Goal: Task Accomplishment & Management: Manage account settings

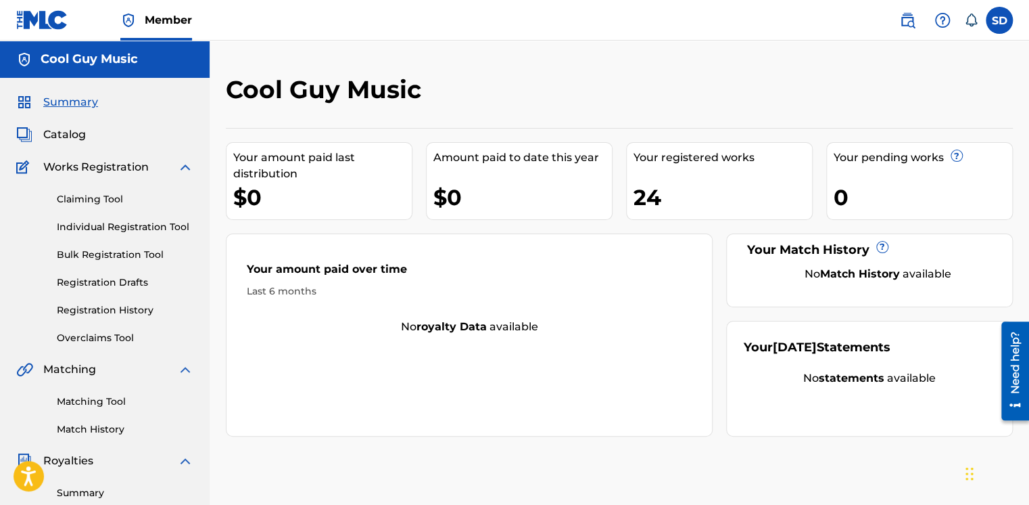
click at [83, 228] on link "Individual Registration Tool" at bounding box center [125, 227] width 137 height 14
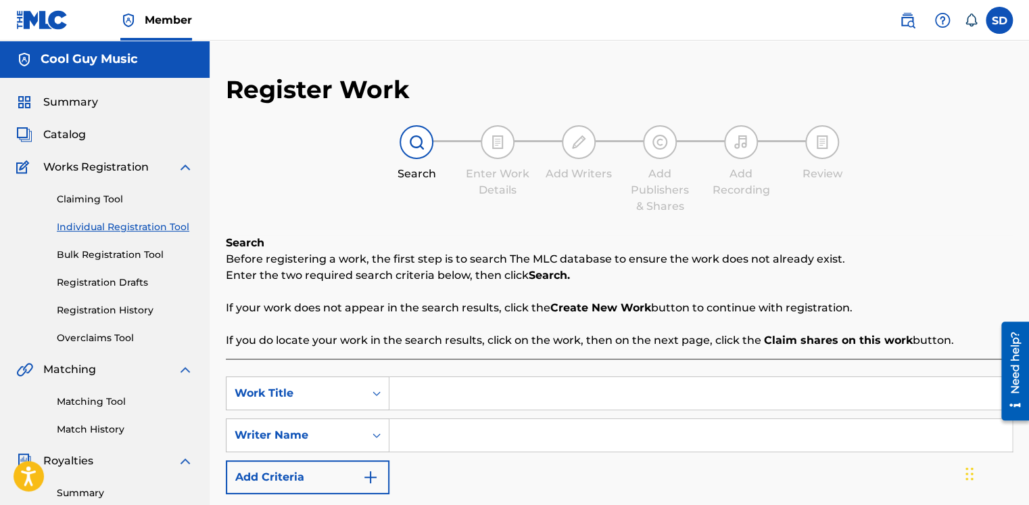
click at [558, 386] on input "Search Form" at bounding box center [701, 393] width 623 height 32
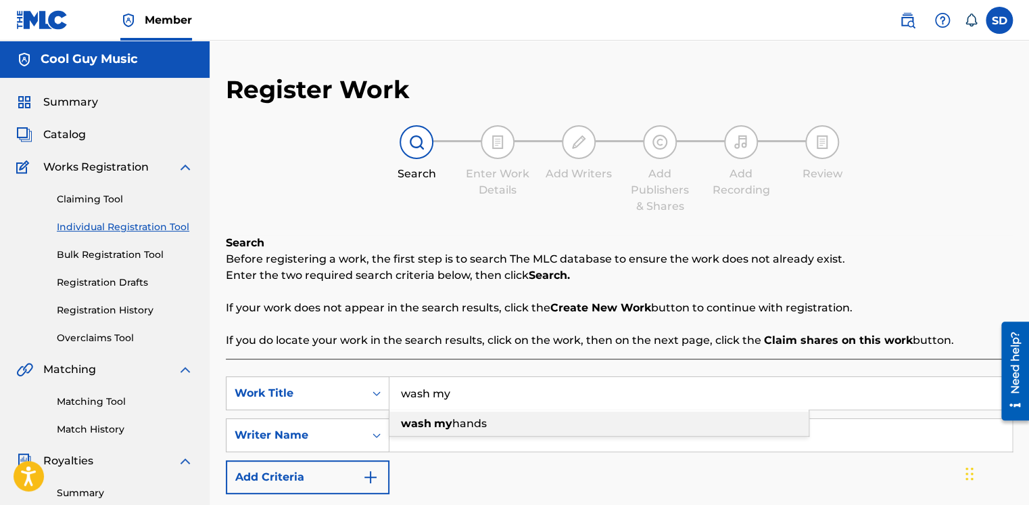
click at [476, 423] on span "hands" at bounding box center [469, 423] width 34 height 13
type input "wash my hands"
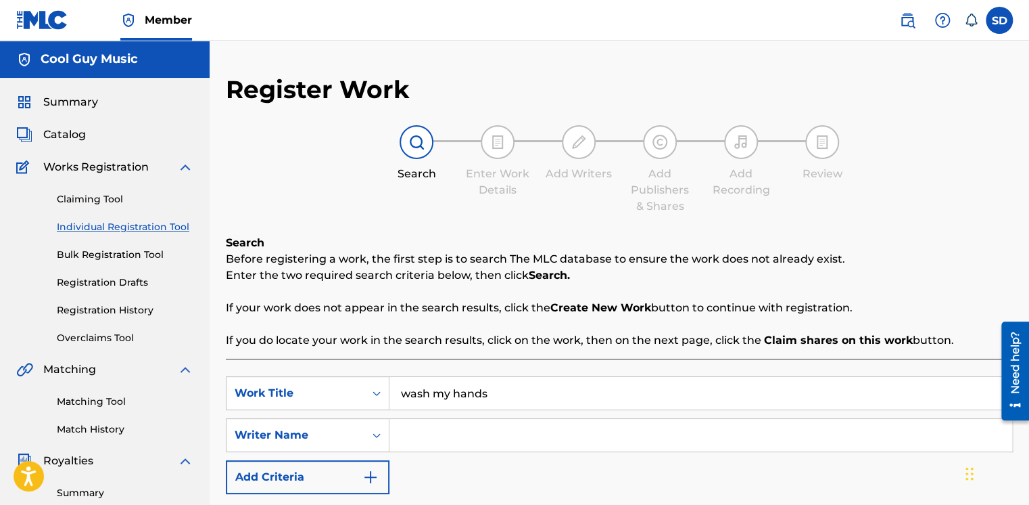
click at [468, 434] on input "Search Form" at bounding box center [701, 435] width 623 height 32
type input "[PERSON_NAME]"
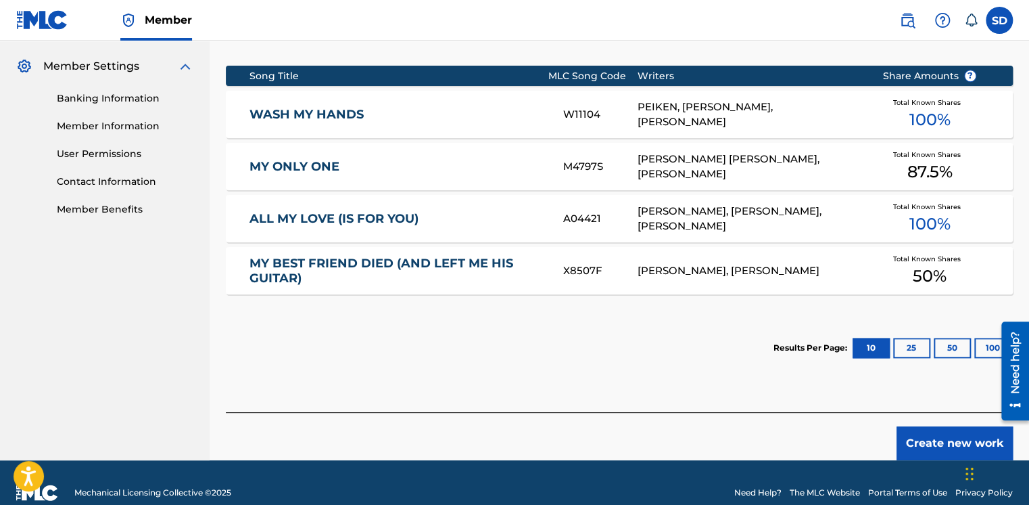
scroll to position [338, 0]
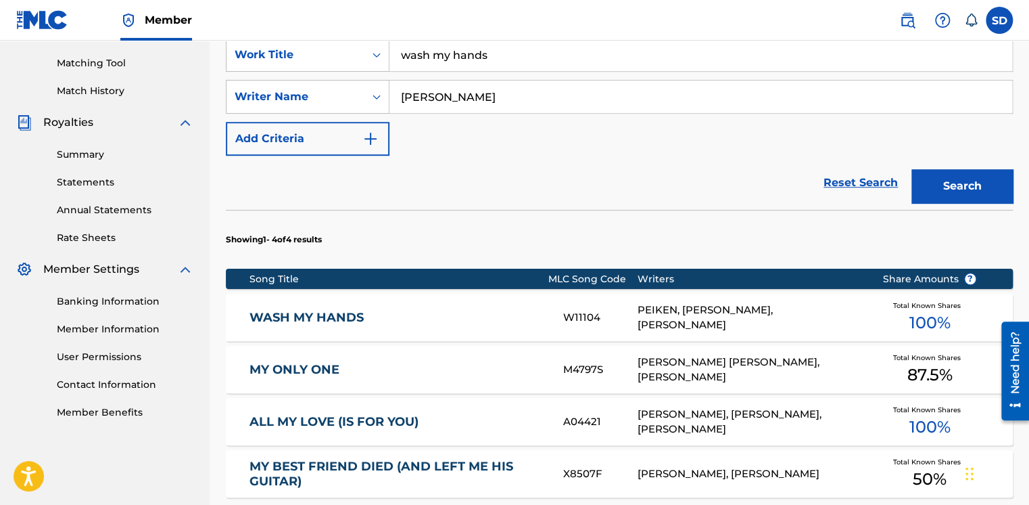
click at [964, 183] on button "Search" at bounding box center [962, 186] width 101 height 34
click at [308, 314] on link "WASH MY HANDS" at bounding box center [398, 318] width 296 height 16
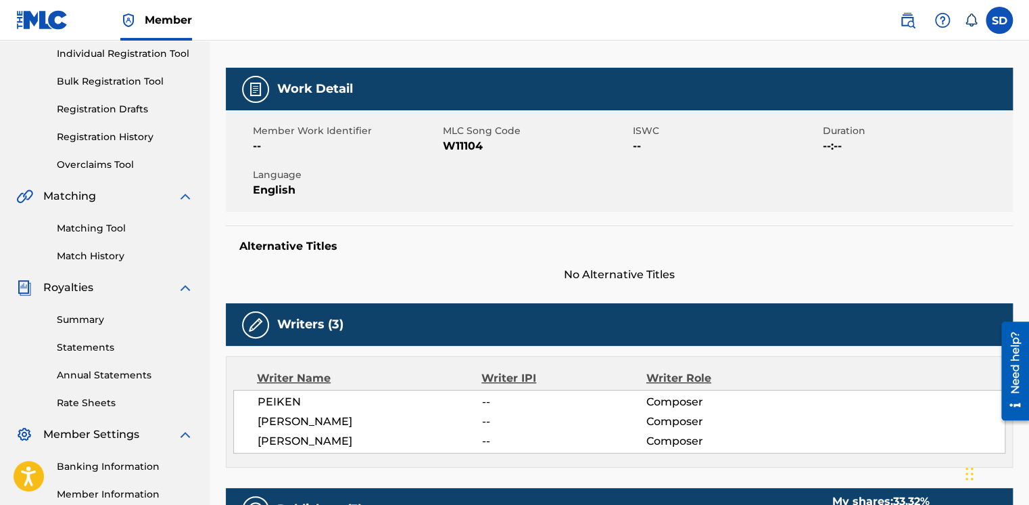
scroll to position [203, 0]
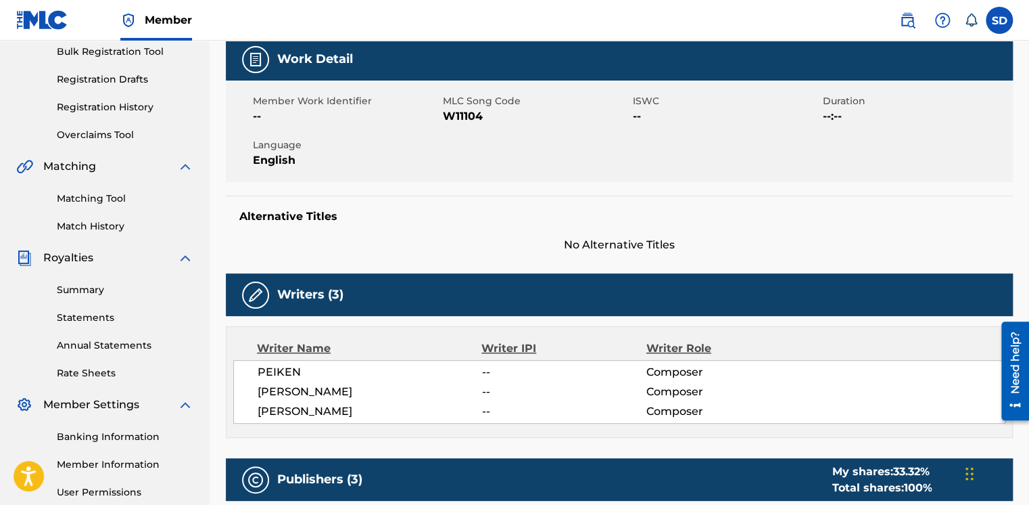
click at [301, 392] on span "[PERSON_NAME]" at bounding box center [370, 391] width 225 height 16
click at [664, 393] on span "Composer" at bounding box center [721, 391] width 149 height 16
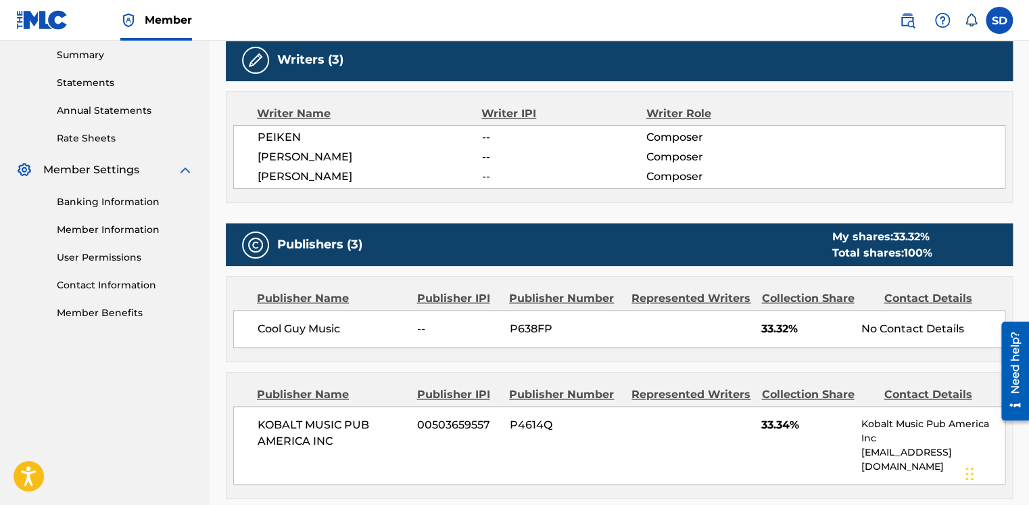
scroll to position [406, 0]
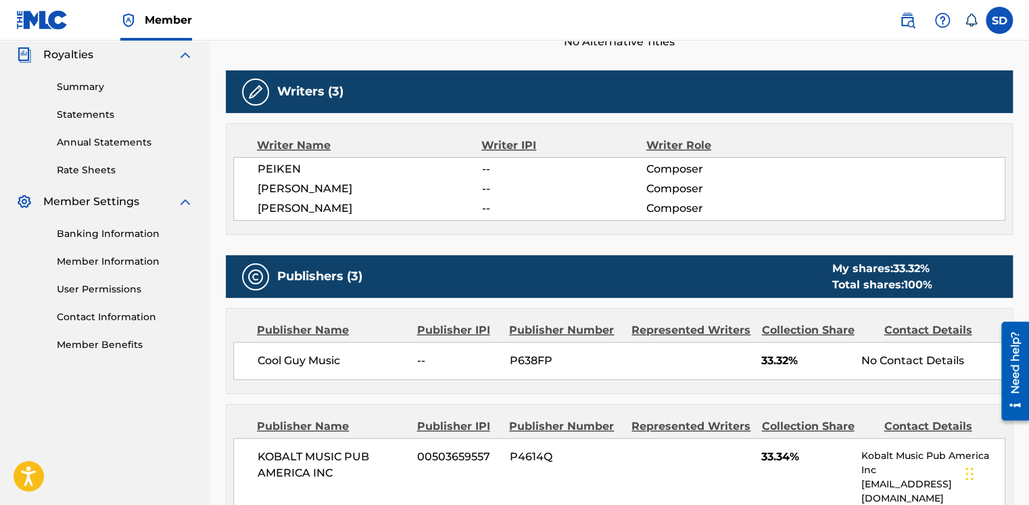
click at [297, 172] on span "PEIKEN" at bounding box center [370, 169] width 225 height 16
click at [599, 189] on span "--" at bounding box center [564, 189] width 164 height 16
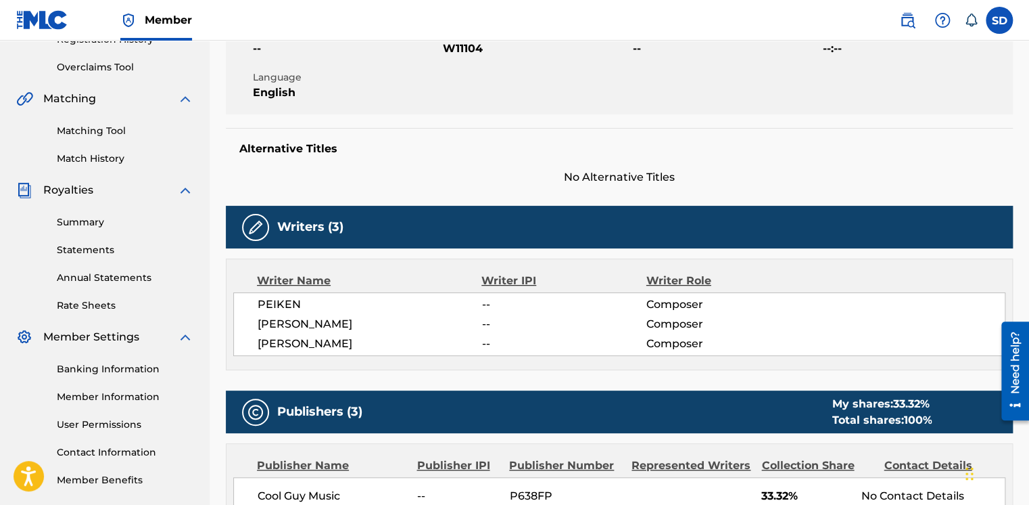
scroll to position [68, 0]
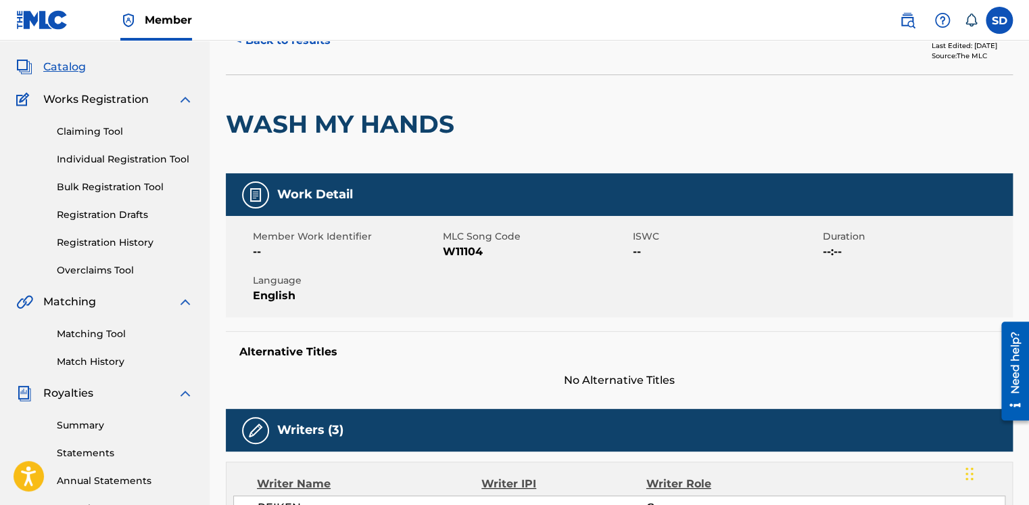
click at [137, 156] on link "Individual Registration Tool" at bounding box center [125, 159] width 137 height 14
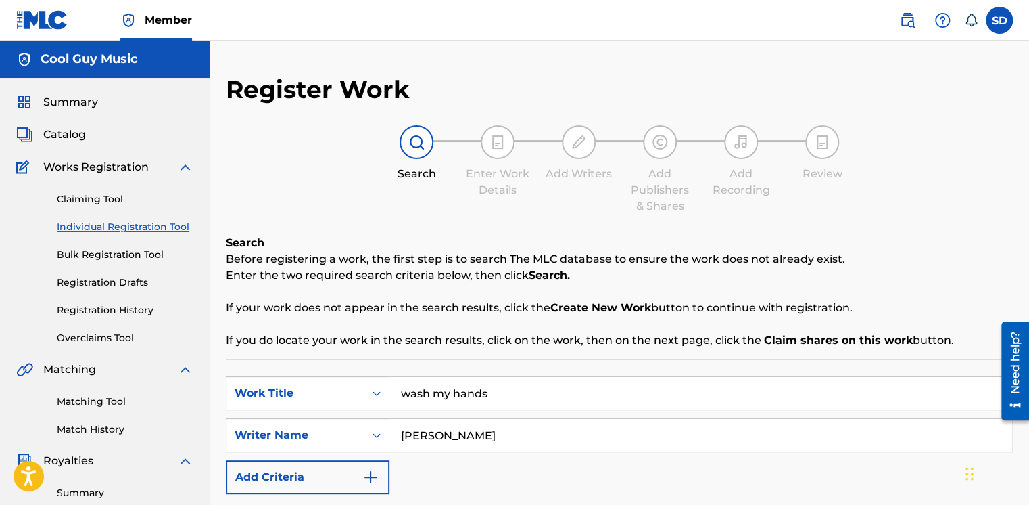
click at [514, 384] on input "wash my hands" at bounding box center [701, 393] width 623 height 32
type input "w"
click at [516, 389] on input "wash my hands" at bounding box center [701, 393] width 623 height 32
type input "w"
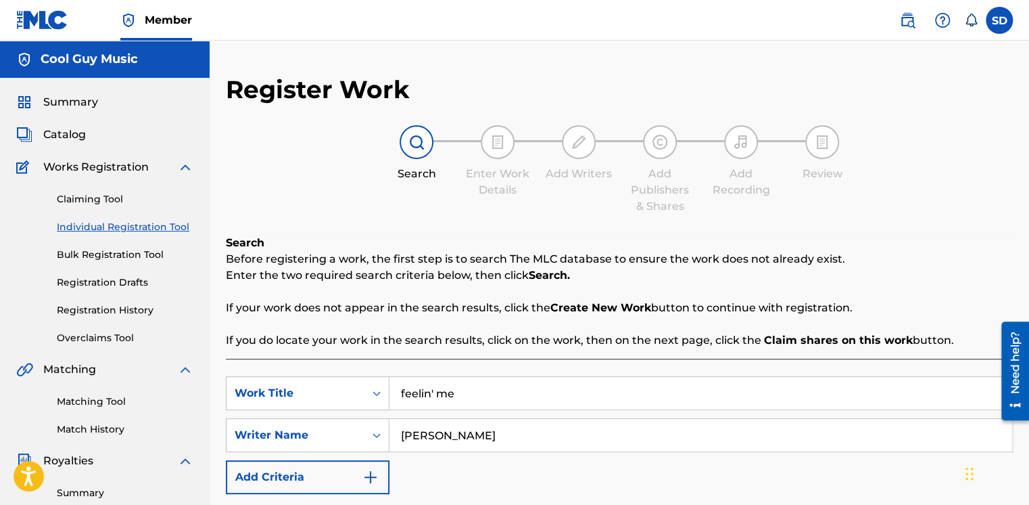
type input "feelin' me"
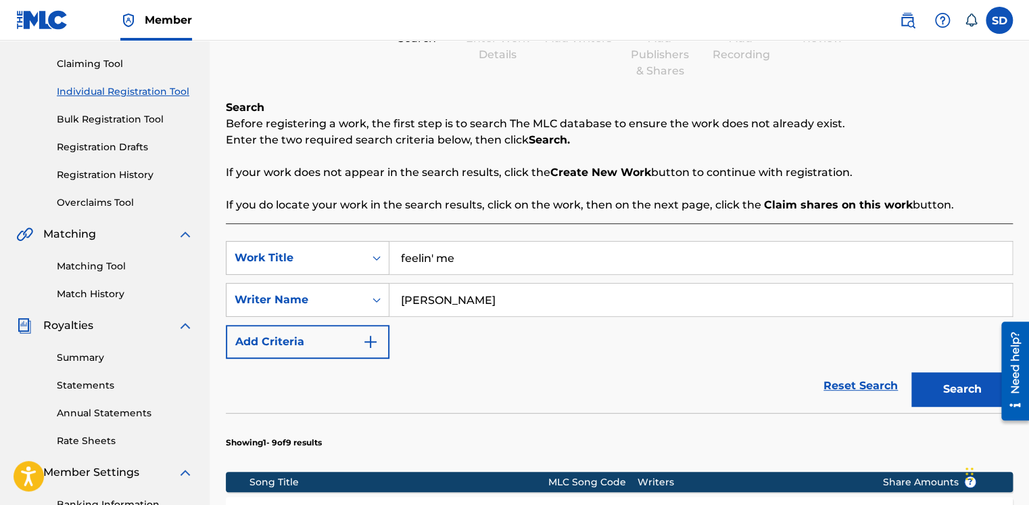
click at [965, 390] on button "Search" at bounding box center [962, 389] width 101 height 34
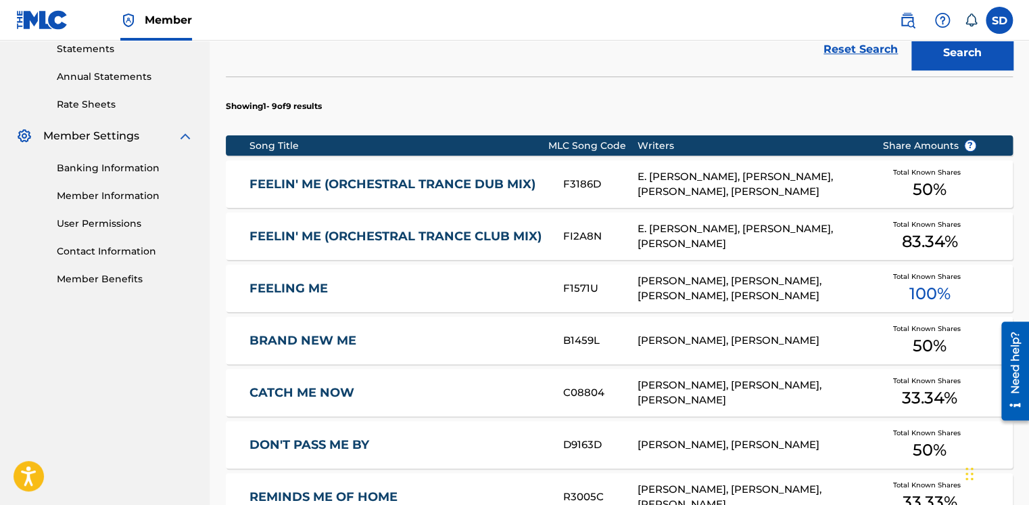
scroll to position [473, 0]
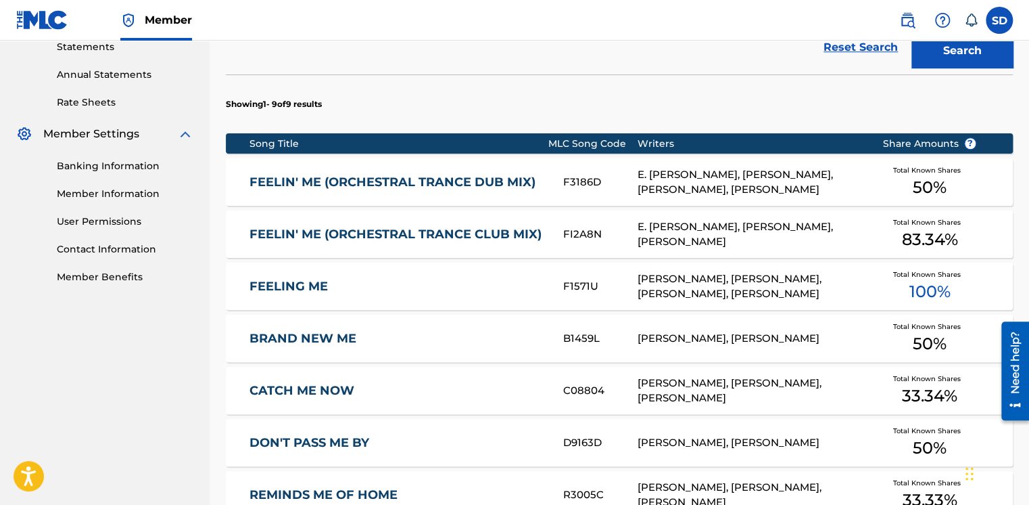
click at [280, 281] on link "FEELING ME" at bounding box center [398, 287] width 296 height 16
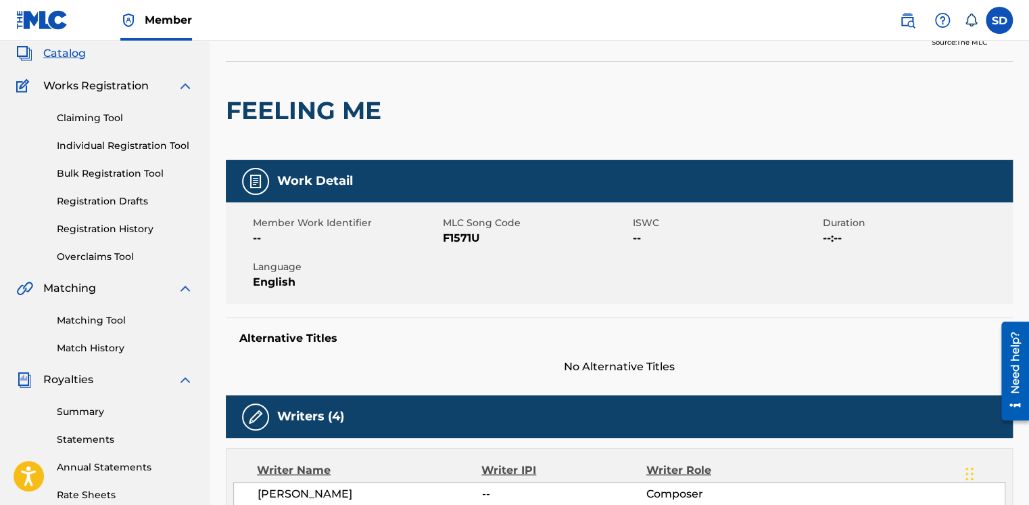
scroll to position [68, 0]
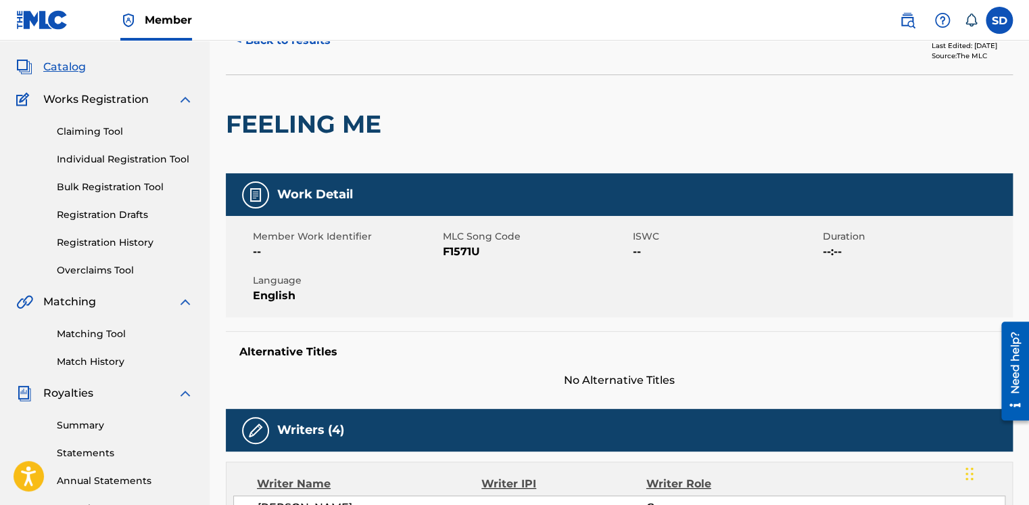
click at [87, 128] on link "Claiming Tool" at bounding box center [125, 131] width 137 height 14
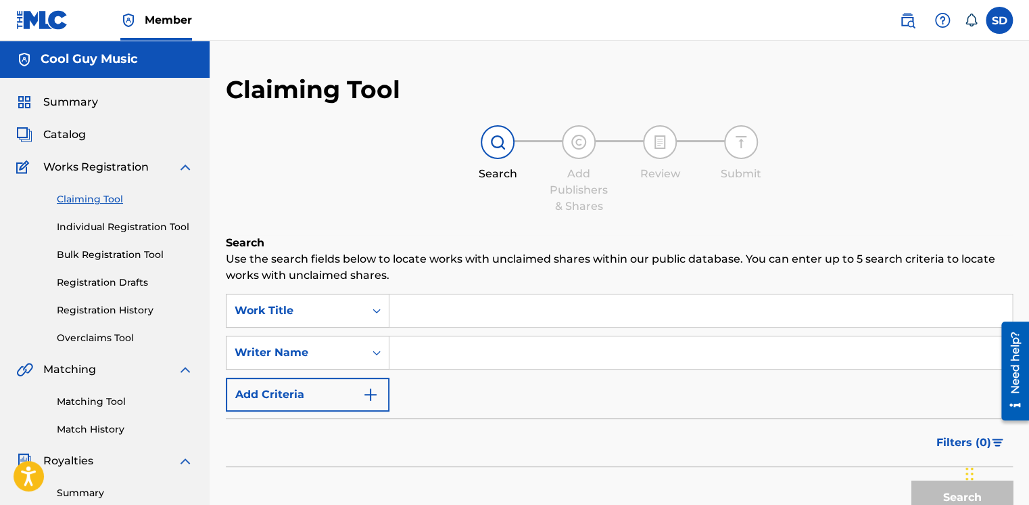
click at [461, 312] on input "Search Form" at bounding box center [701, 310] width 623 height 32
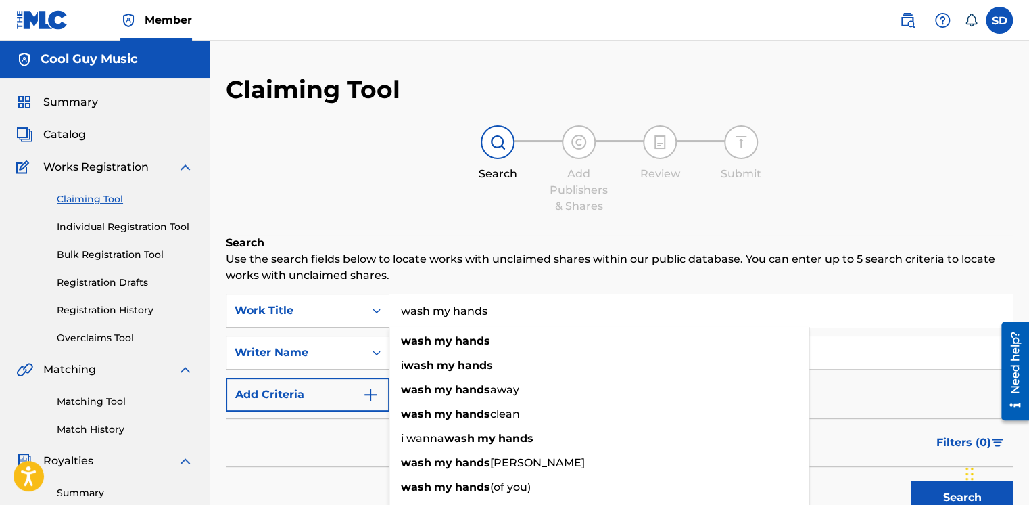
type input "wash my hands"
click at [450, 223] on div "Claiming Tool Search Add Publishers & Shares Review Submit Search Use the searc…" at bounding box center [619, 331] width 787 height 514
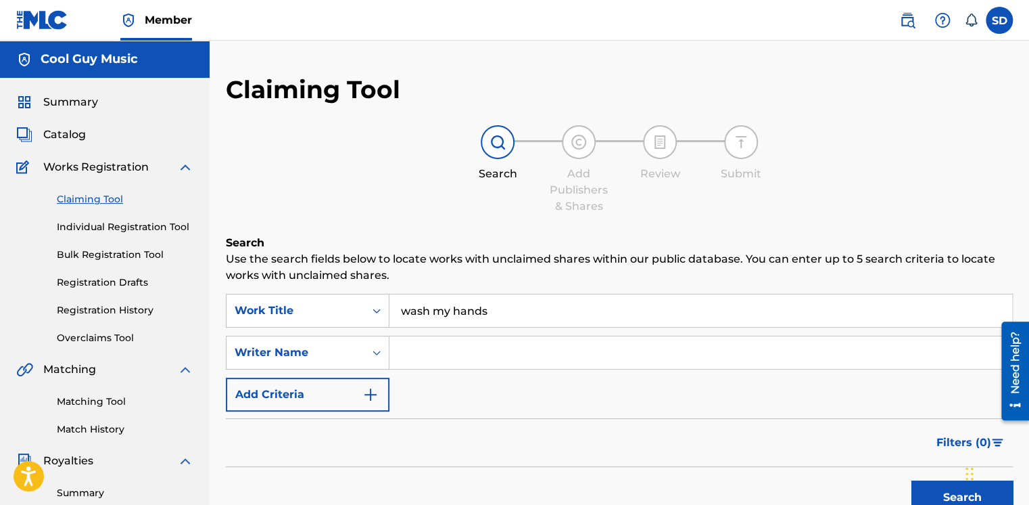
click at [444, 353] on input "Search Form" at bounding box center [701, 352] width 623 height 32
type input "[PERSON_NAME]"
click at [912, 480] on button "Search" at bounding box center [962, 497] width 101 height 34
click at [960, 494] on button "Search" at bounding box center [962, 497] width 101 height 34
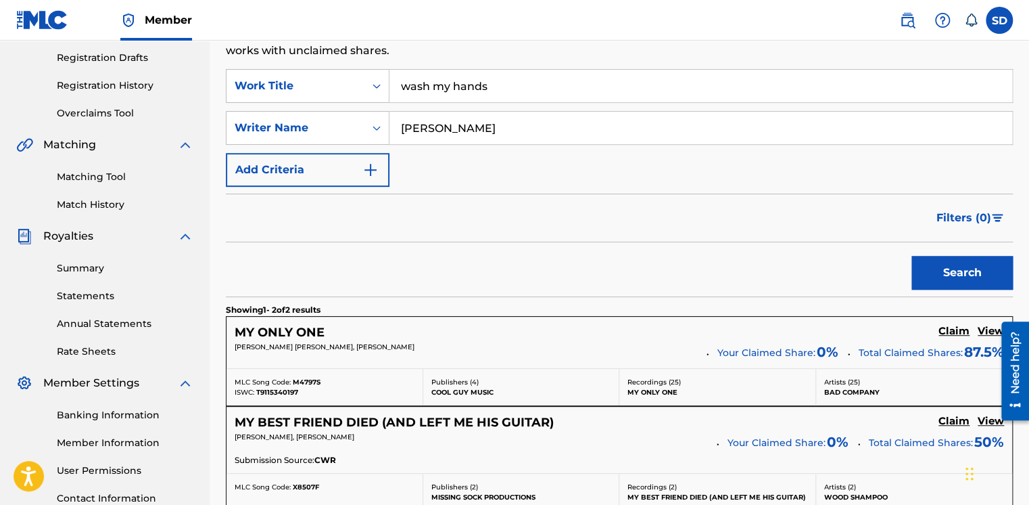
scroll to position [222, 0]
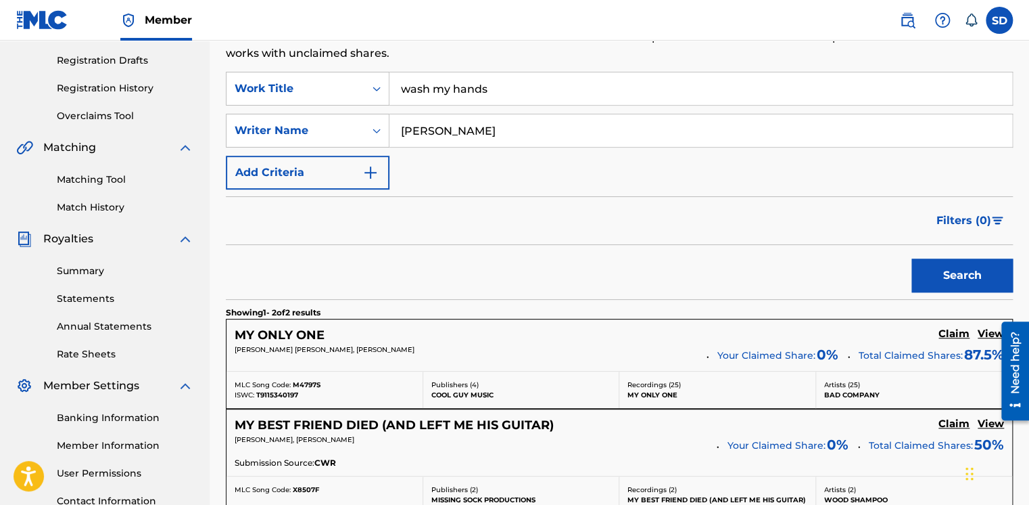
click at [960, 274] on button "Search" at bounding box center [962, 275] width 101 height 34
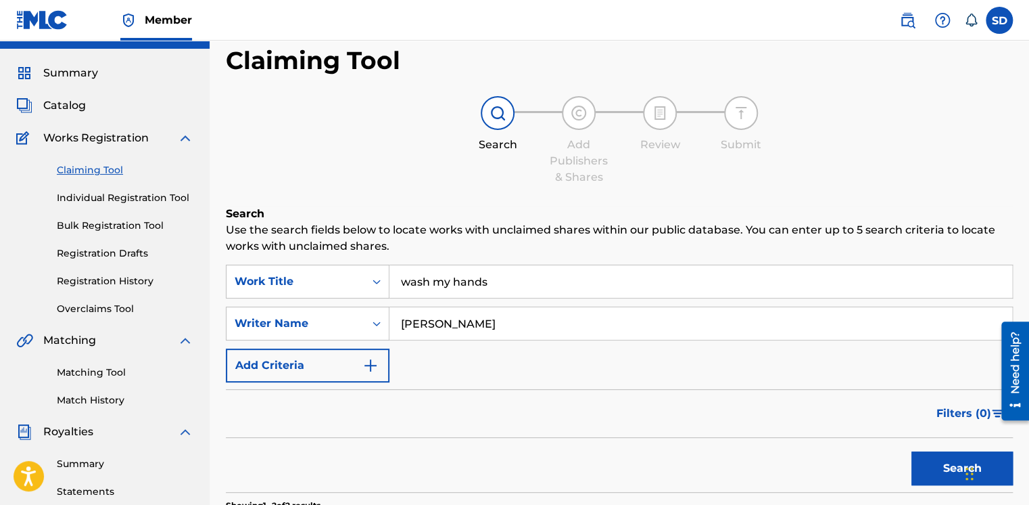
scroll to position [0, 0]
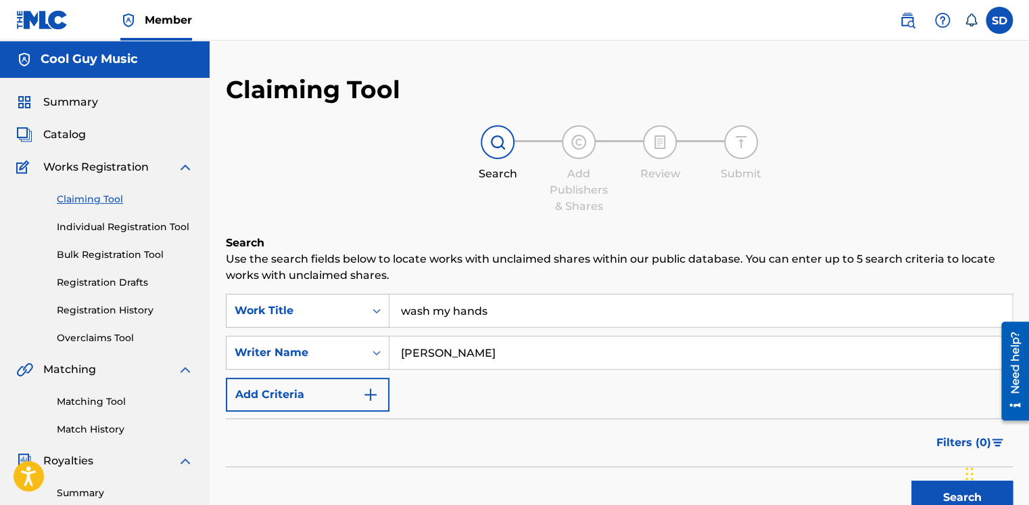
drag, startPoint x: 398, startPoint y: 352, endPoint x: 639, endPoint y: 361, distance: 241.6
click at [639, 361] on input "[PERSON_NAME]" at bounding box center [701, 352] width 623 height 32
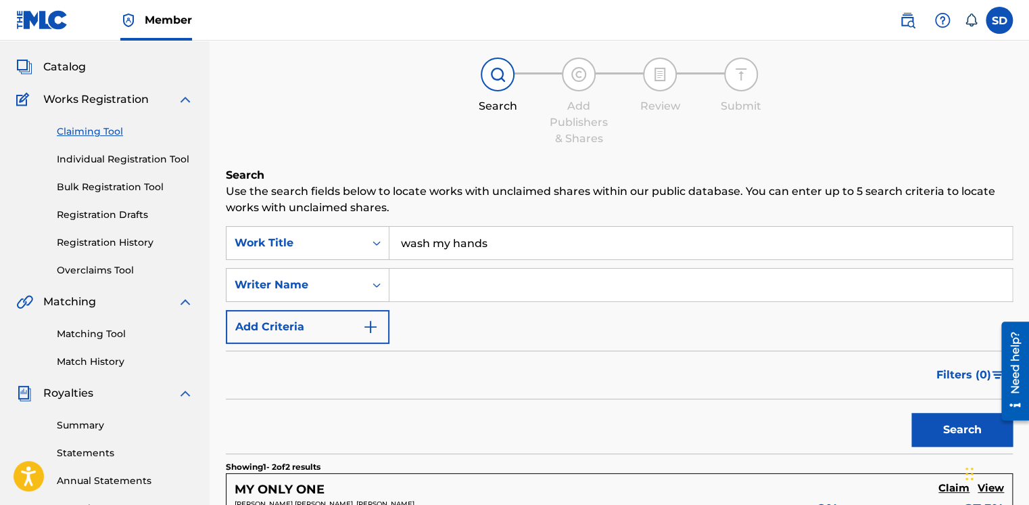
click at [947, 431] on button "Search" at bounding box center [962, 430] width 101 height 34
click at [566, 280] on input "Search Form" at bounding box center [703, 284] width 627 height 32
type input "[PERSON_NAME]"
click at [966, 422] on button "Search" at bounding box center [966, 430] width 101 height 34
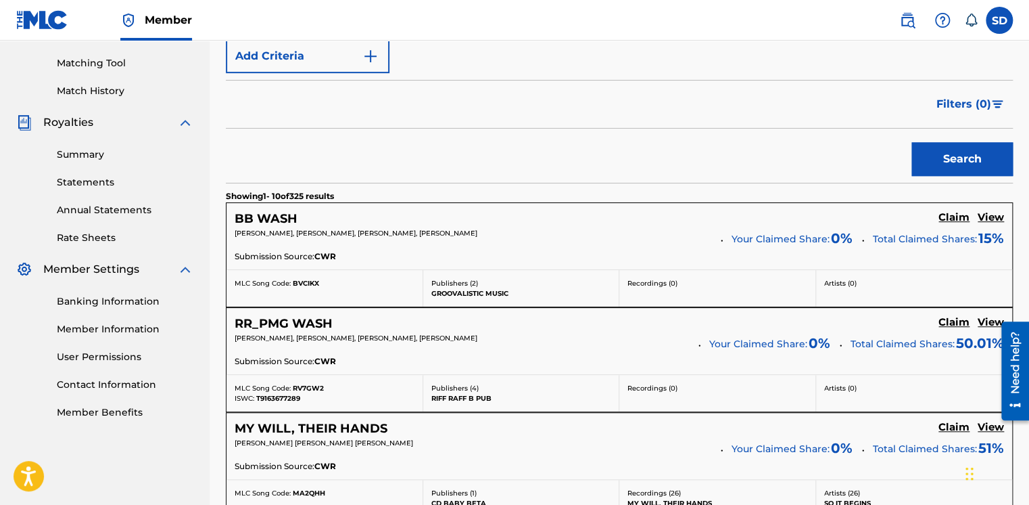
scroll to position [0, 0]
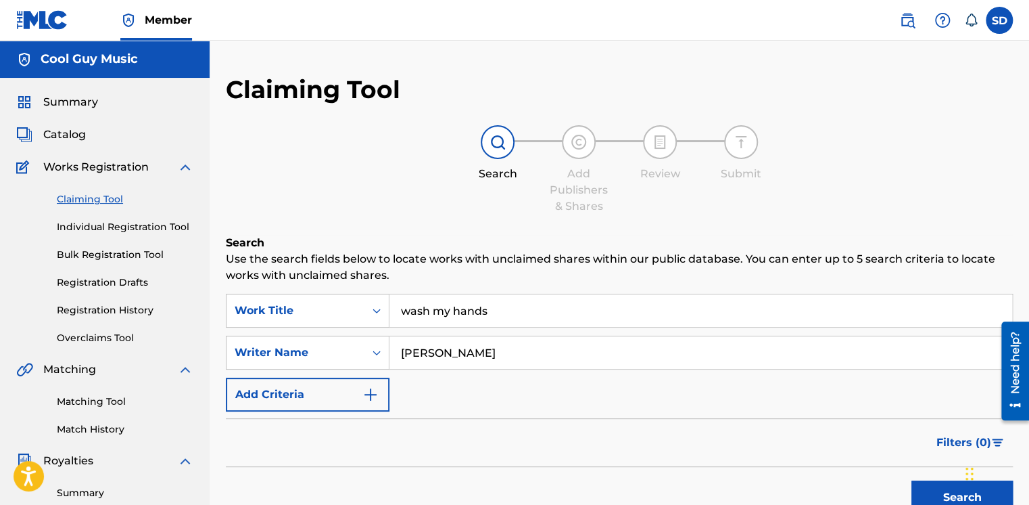
click at [99, 224] on link "Individual Registration Tool" at bounding box center [125, 227] width 137 height 14
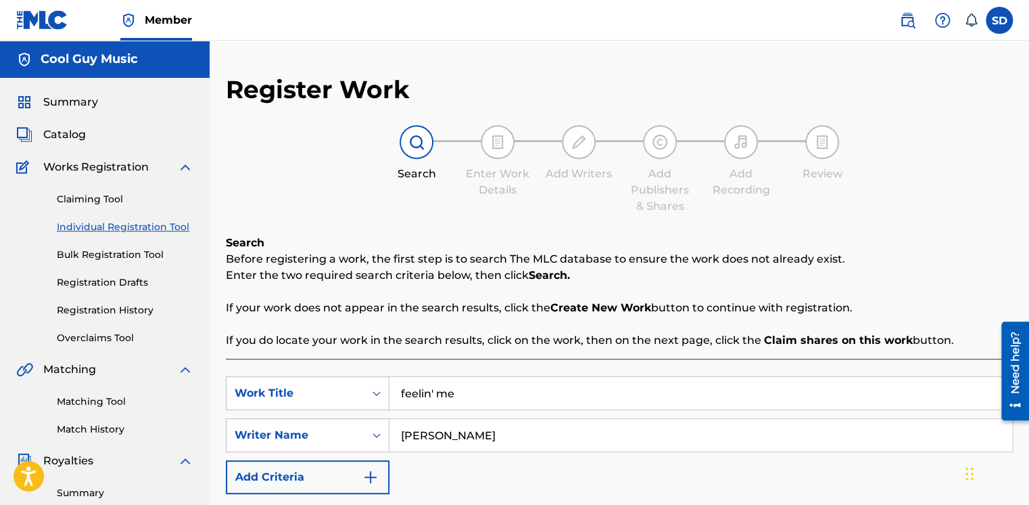
drag, startPoint x: 400, startPoint y: 389, endPoint x: 698, endPoint y: 385, distance: 297.6
click at [698, 385] on input "feelin' me" at bounding box center [701, 393] width 623 height 32
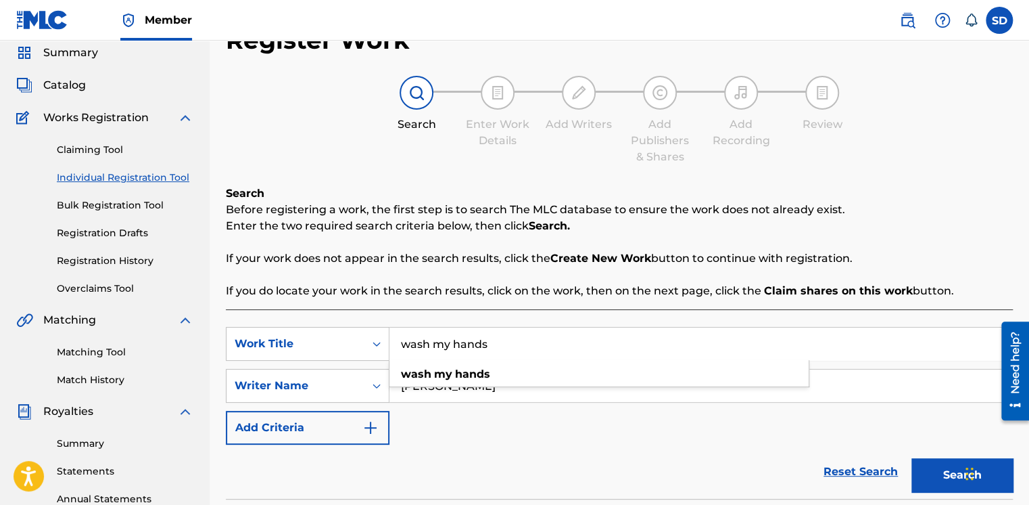
scroll to position [203, 0]
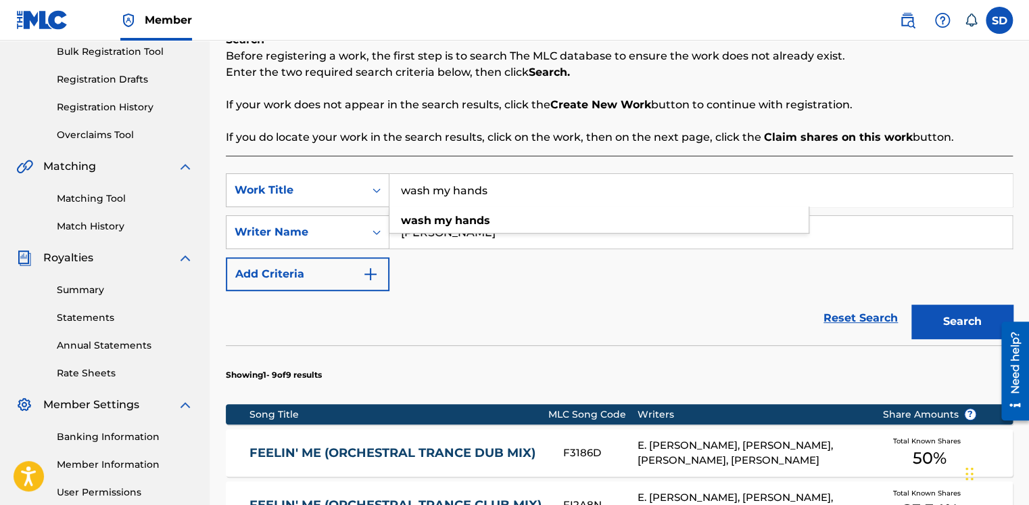
type input "wash my hands"
click at [964, 313] on button "Search" at bounding box center [962, 321] width 101 height 34
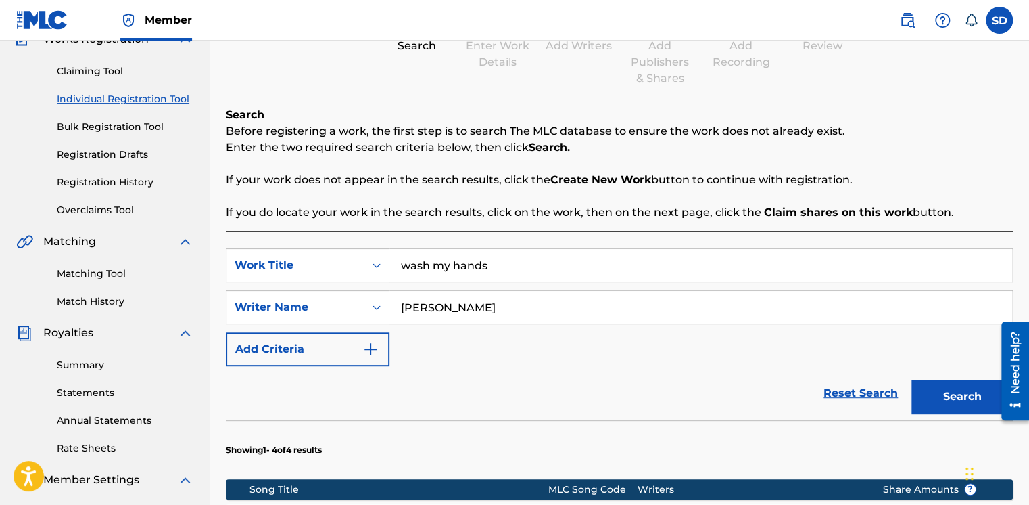
scroll to position [0, 0]
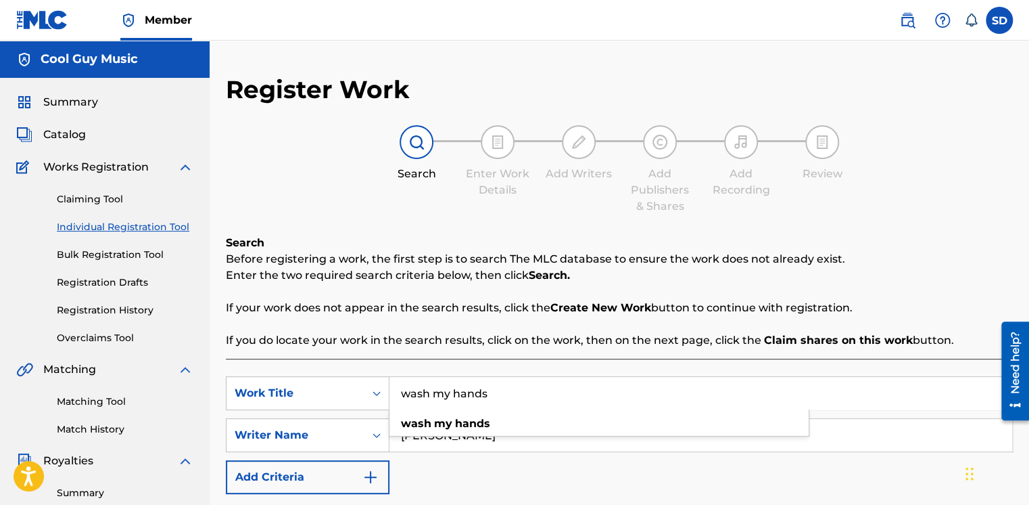
drag, startPoint x: 406, startPoint y: 394, endPoint x: 597, endPoint y: 394, distance: 191.4
click at [597, 394] on input "wash my hands" at bounding box center [701, 393] width 623 height 32
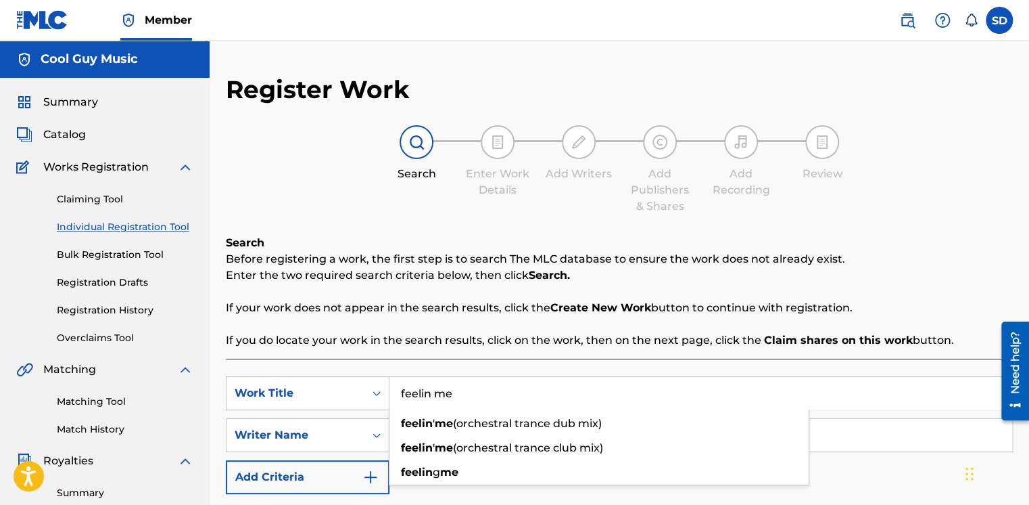
type input "feelin me"
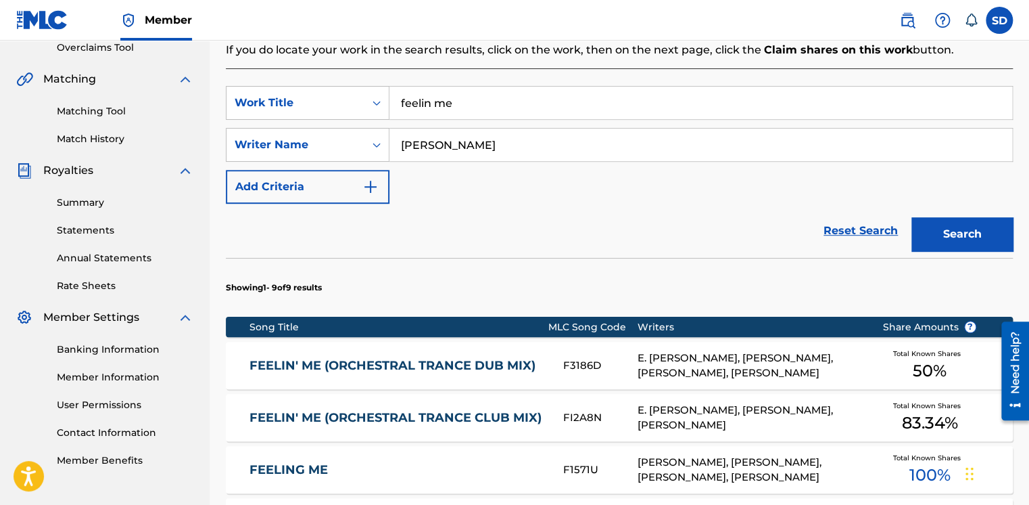
scroll to position [406, 0]
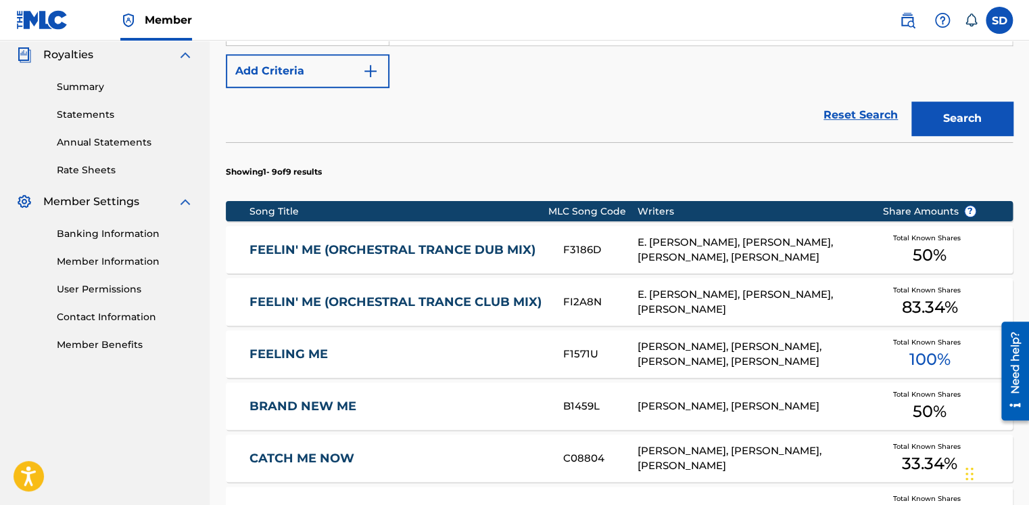
click at [300, 354] on link "FEELING ME" at bounding box center [398, 354] width 296 height 16
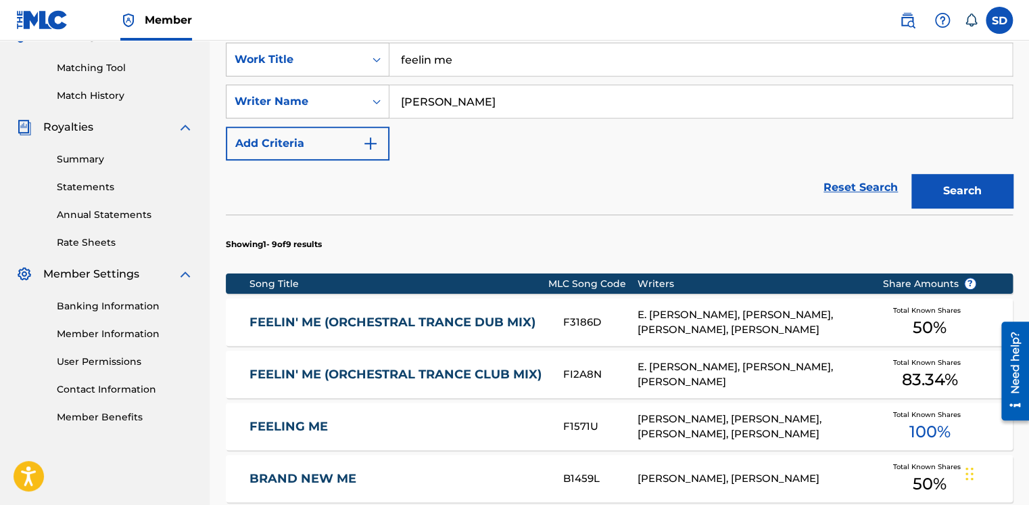
scroll to position [63, 0]
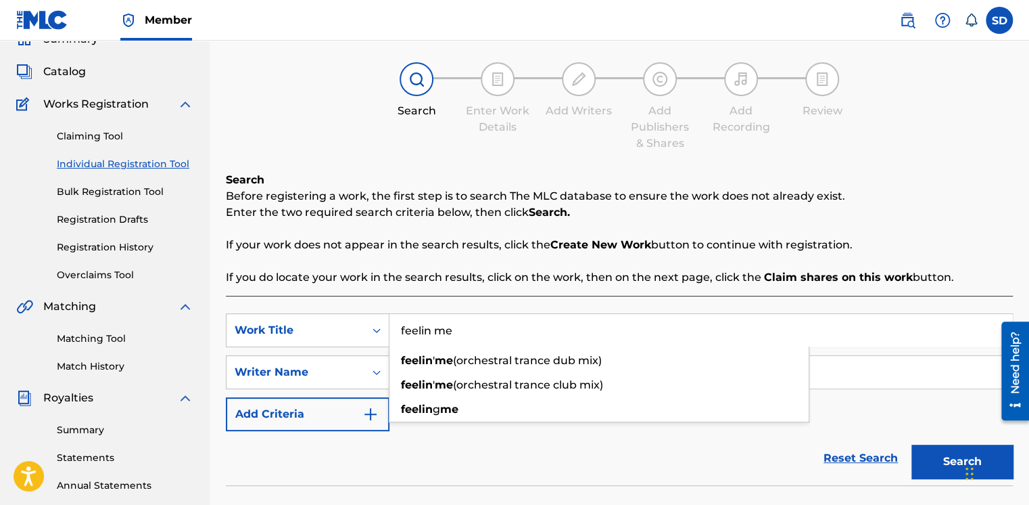
drag, startPoint x: 402, startPoint y: 326, endPoint x: 586, endPoint y: 332, distance: 184.1
click at [586, 332] on input "feelin me" at bounding box center [701, 330] width 623 height 32
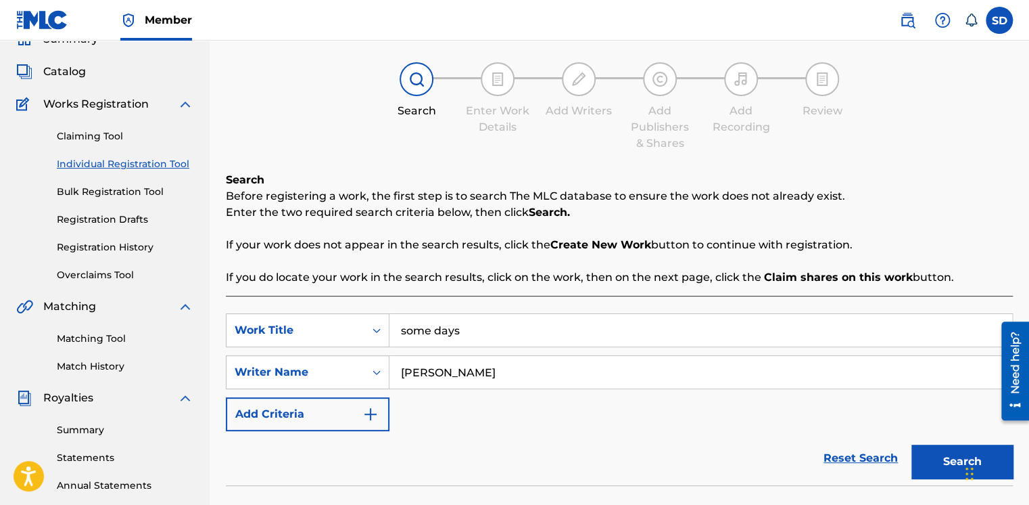
type input "some days"
click at [943, 459] on button "Search" at bounding box center [962, 461] width 101 height 34
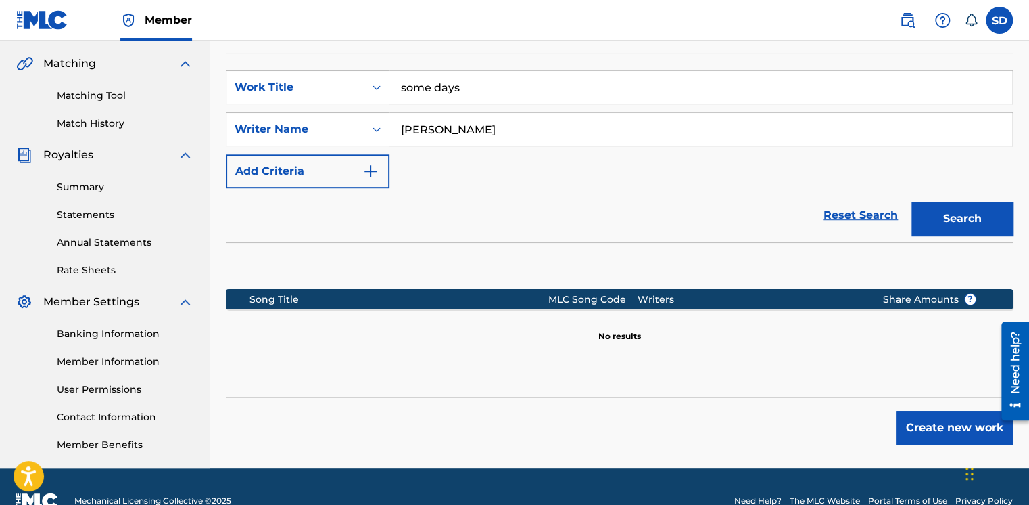
scroll to position [333, 0]
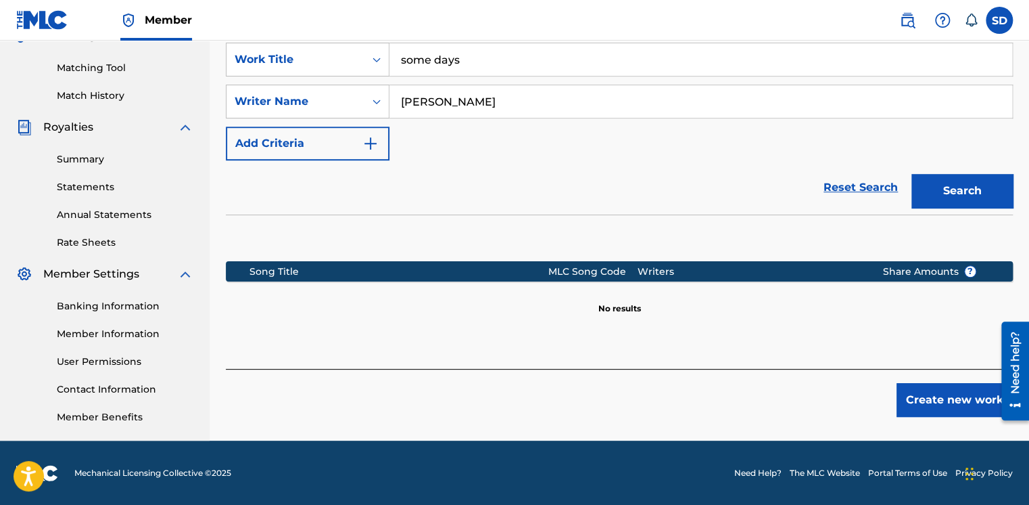
click at [964, 185] on button "Search" at bounding box center [962, 191] width 101 height 34
drag, startPoint x: 398, startPoint y: 99, endPoint x: 502, endPoint y: 101, distance: 104.2
click at [502, 101] on input "[PERSON_NAME]" at bounding box center [701, 101] width 623 height 32
type input "[PERSON_NAME]"
click at [968, 193] on button "Search" at bounding box center [962, 191] width 101 height 34
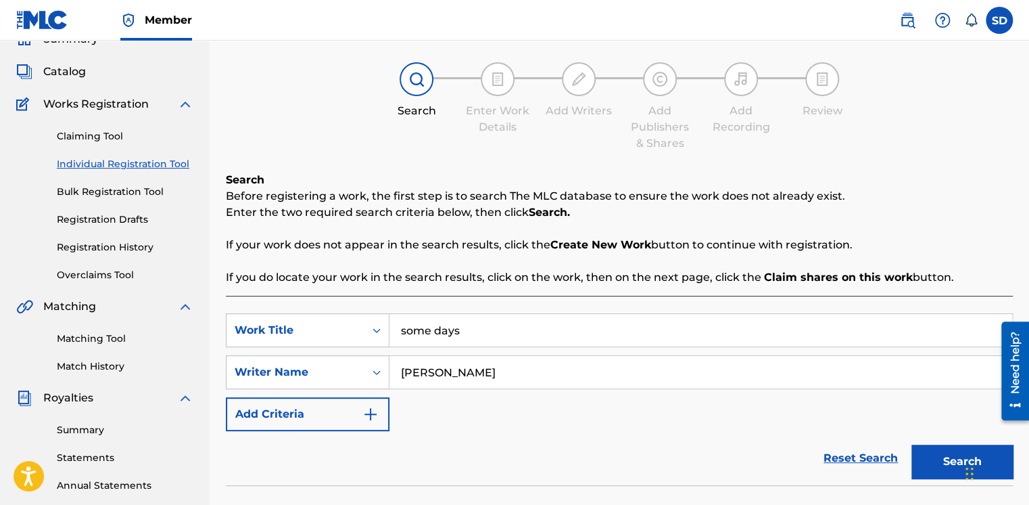
scroll to position [0, 0]
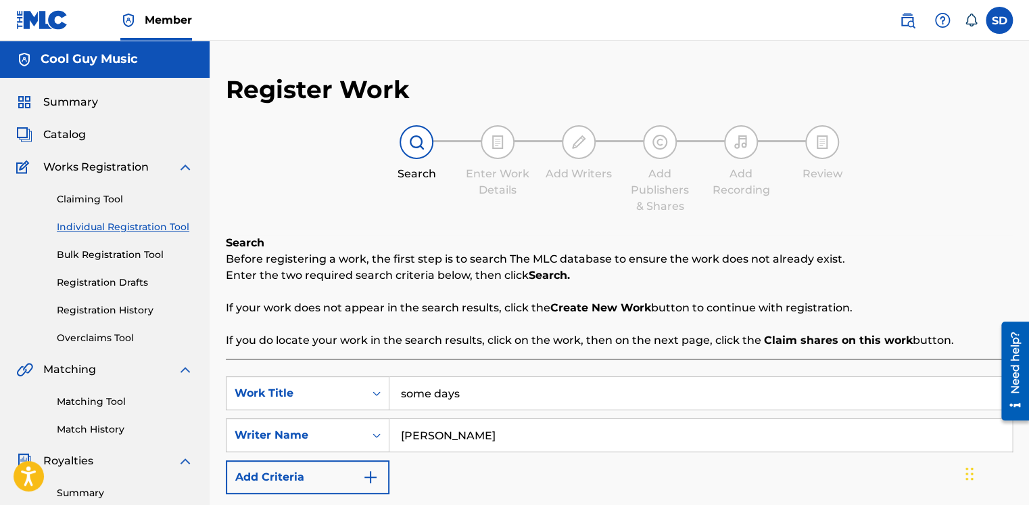
click at [84, 200] on link "Claiming Tool" at bounding box center [125, 199] width 137 height 14
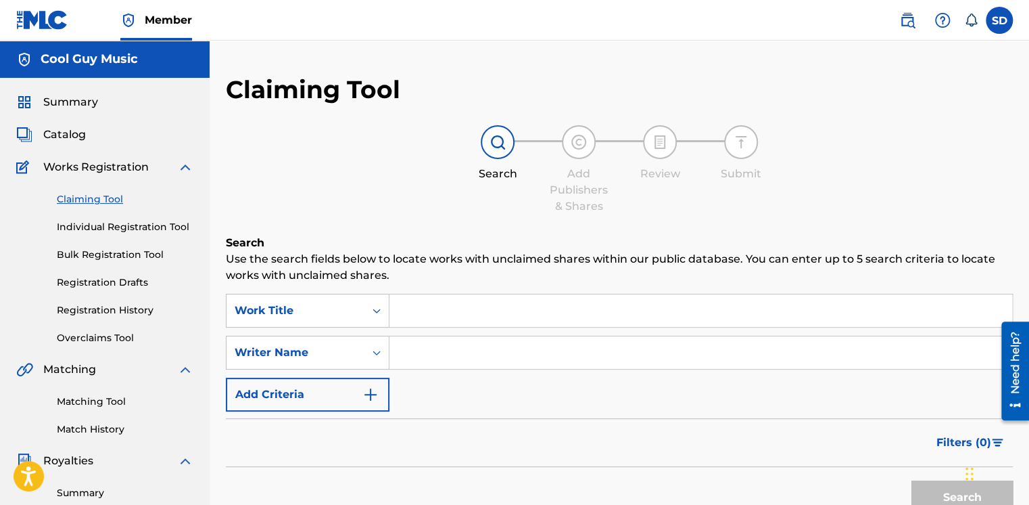
click at [493, 310] on input "Search Form" at bounding box center [701, 310] width 623 height 32
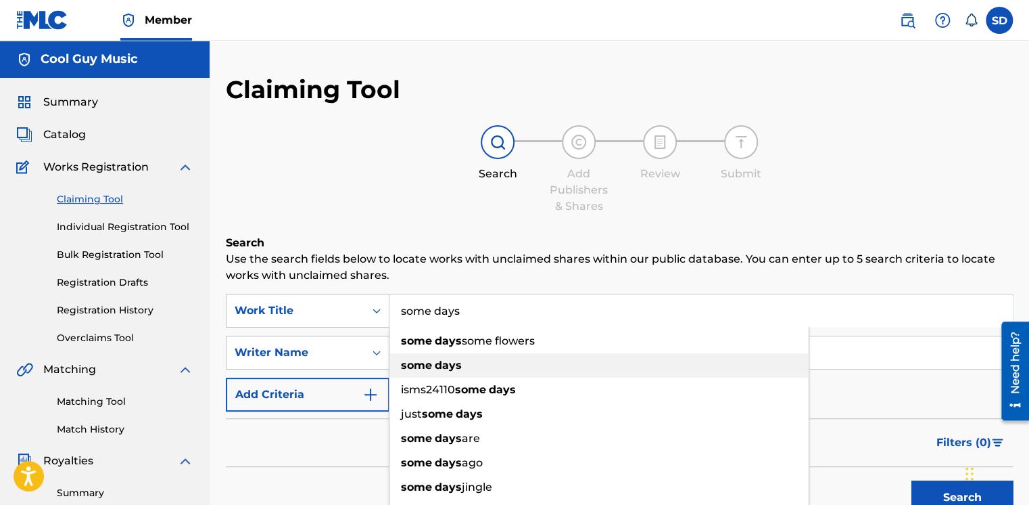
type input "some days"
click at [441, 367] on strong "days" at bounding box center [448, 364] width 27 height 13
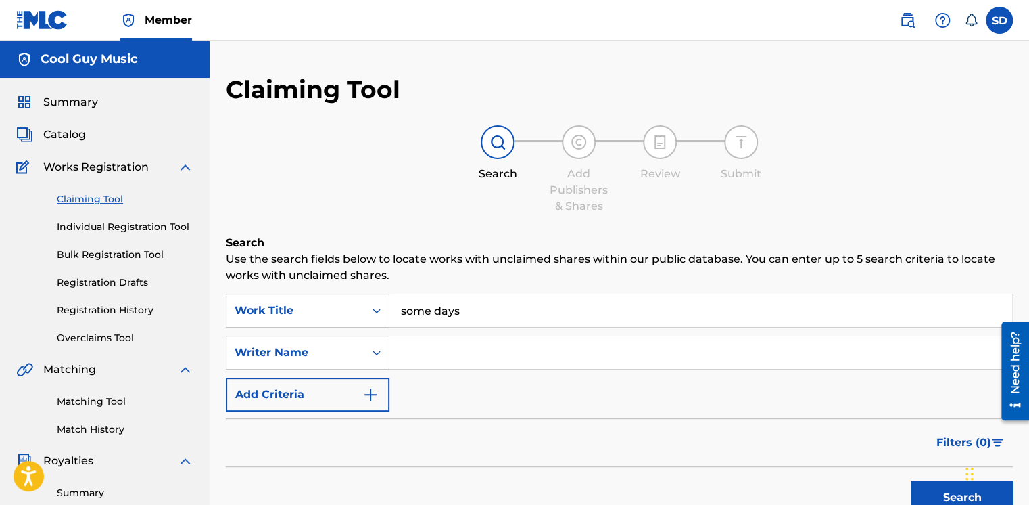
click at [450, 354] on input "Search Form" at bounding box center [701, 352] width 623 height 32
type input "[PERSON_NAME]"
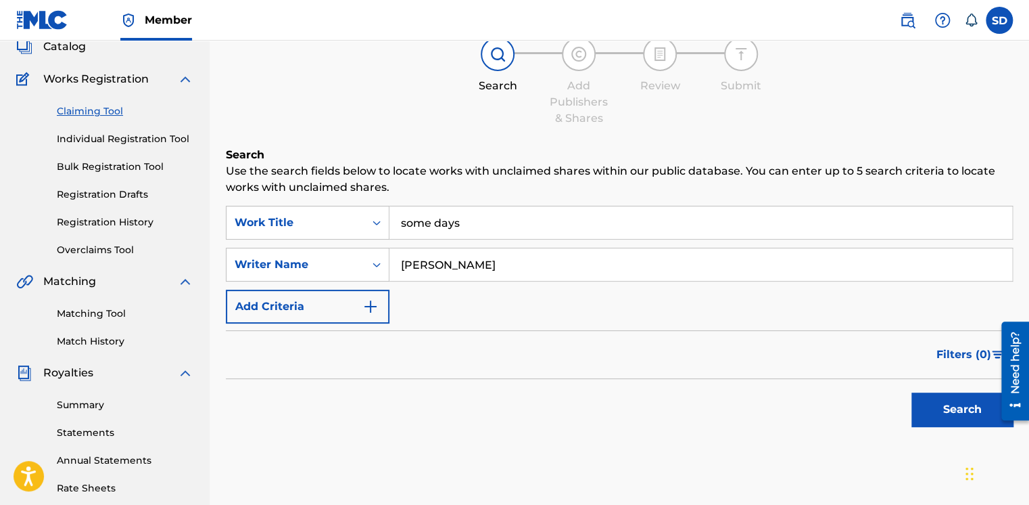
scroll to position [203, 0]
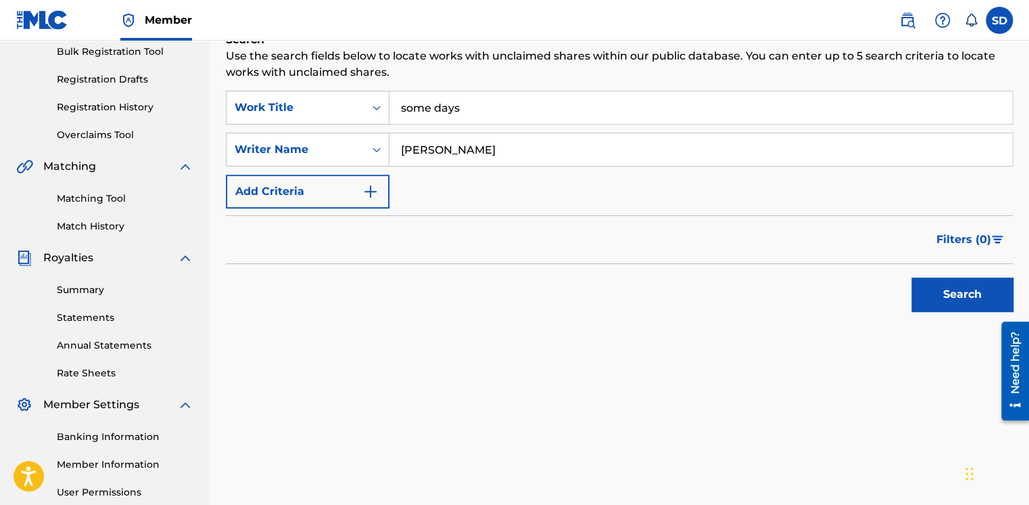
click at [963, 294] on button "Search" at bounding box center [962, 294] width 101 height 34
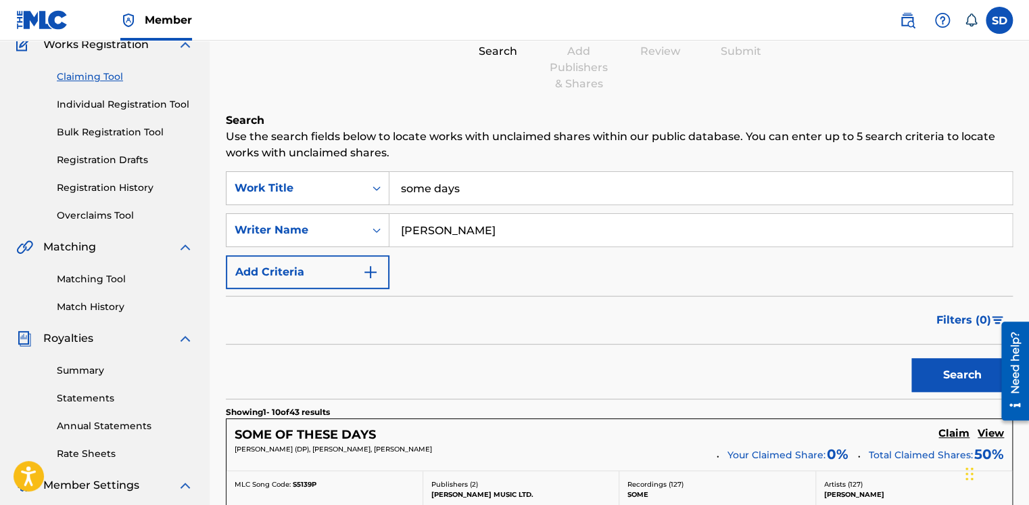
scroll to position [0, 0]
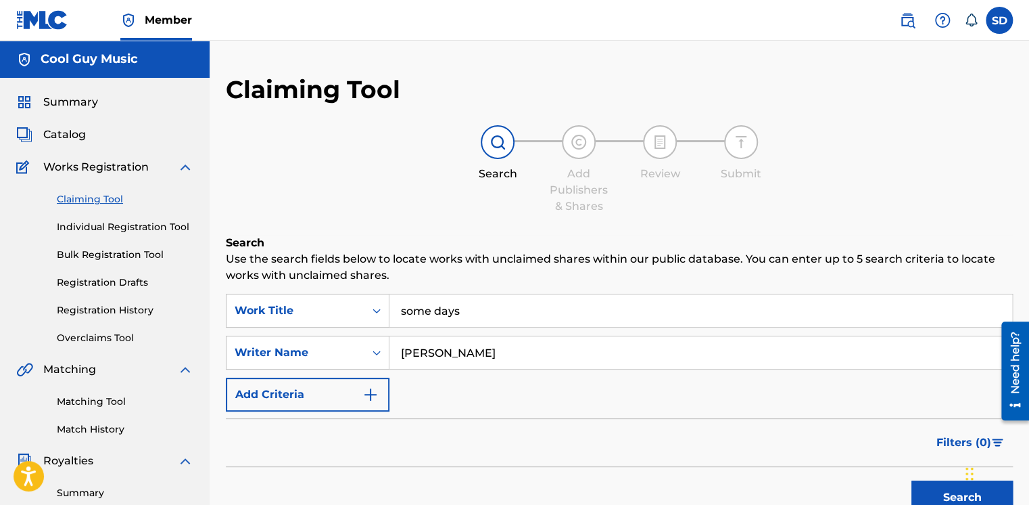
click at [111, 306] on link "Registration History" at bounding box center [125, 310] width 137 height 14
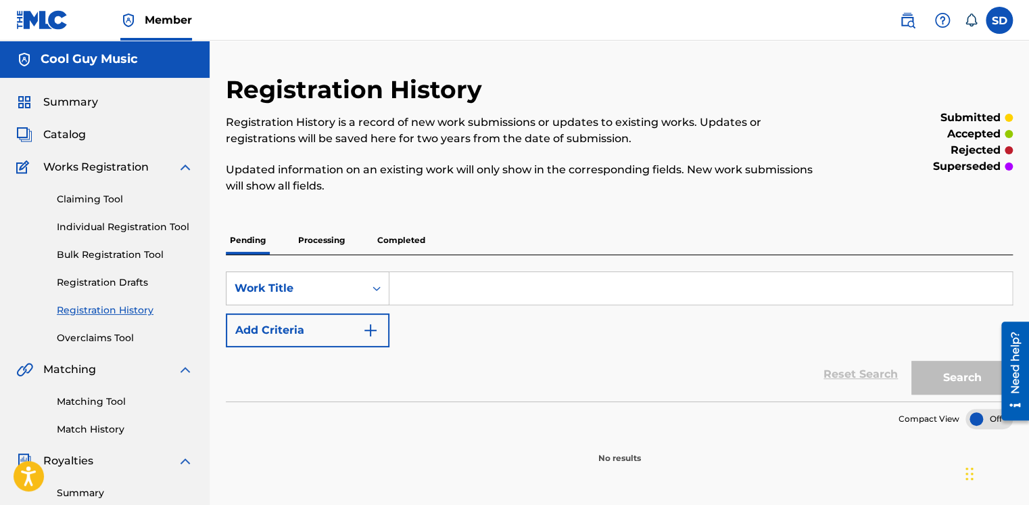
click at [541, 290] on input "Search Form" at bounding box center [701, 288] width 623 height 32
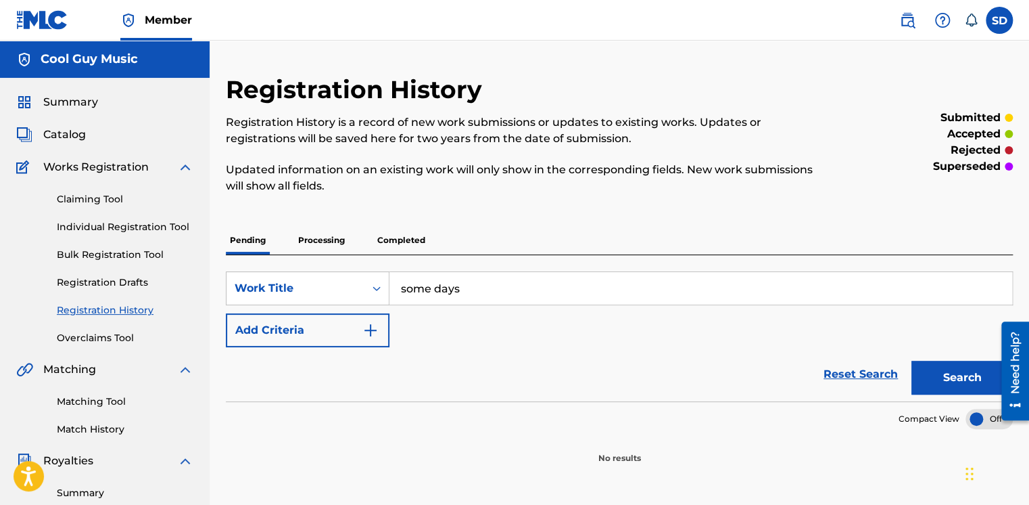
type input "some days"
click at [955, 375] on button "Search" at bounding box center [962, 377] width 101 height 34
click at [1002, 21] on label at bounding box center [999, 20] width 27 height 27
click at [1000, 20] on input "SD Susan DiStefano musicsue@mindspring.com Notification Preferences Profile Log…" at bounding box center [1000, 20] width 0 height 0
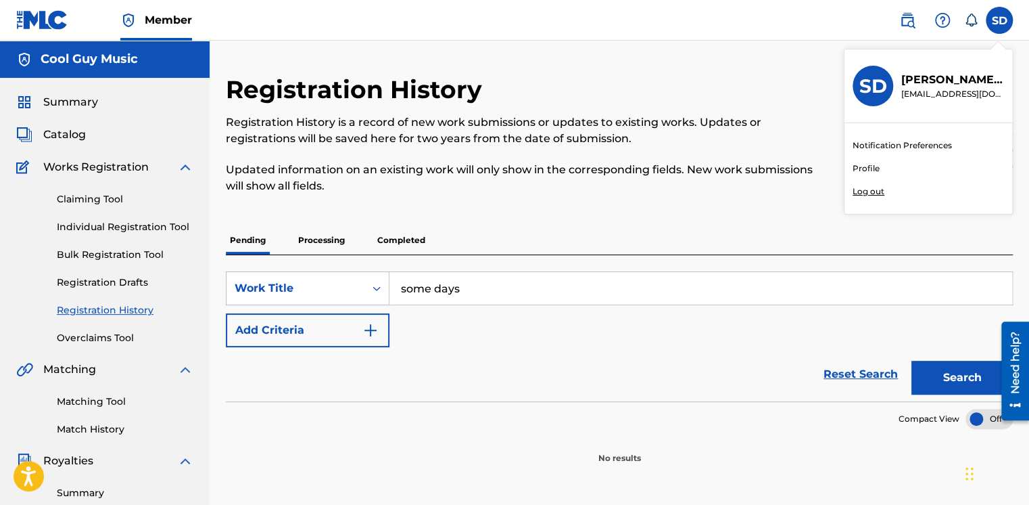
click at [865, 192] on p "Log out" at bounding box center [869, 191] width 32 height 12
click at [1000, 20] on input "SD Susan DiStefano musicsue@mindspring.com Notification Preferences Profile Log…" at bounding box center [1000, 20] width 0 height 0
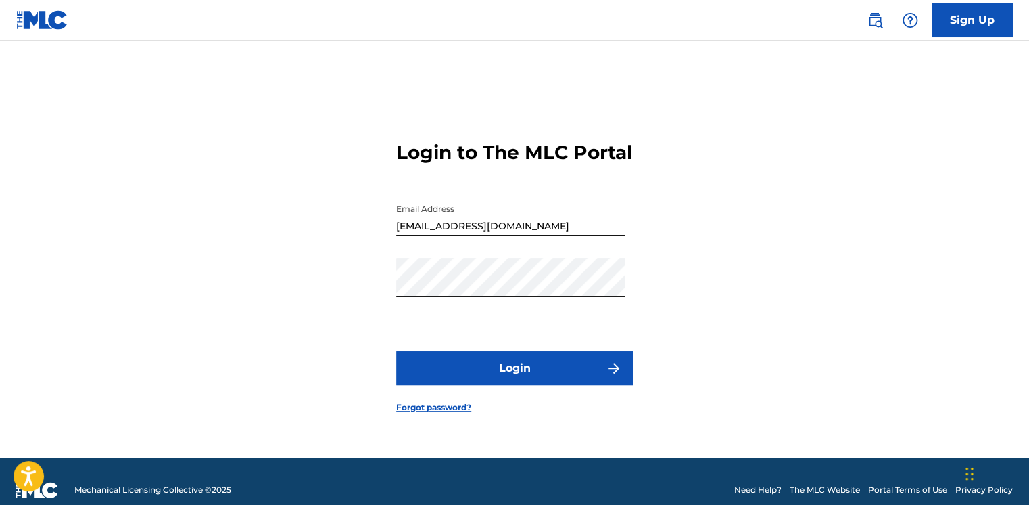
click at [531, 376] on button "Login" at bounding box center [514, 368] width 237 height 34
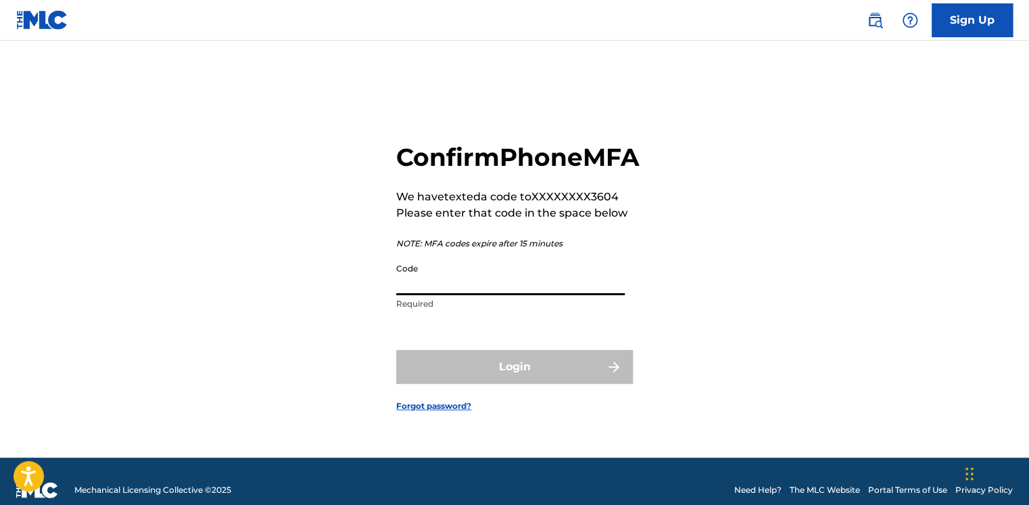
click at [495, 295] on input "Code" at bounding box center [510, 275] width 229 height 39
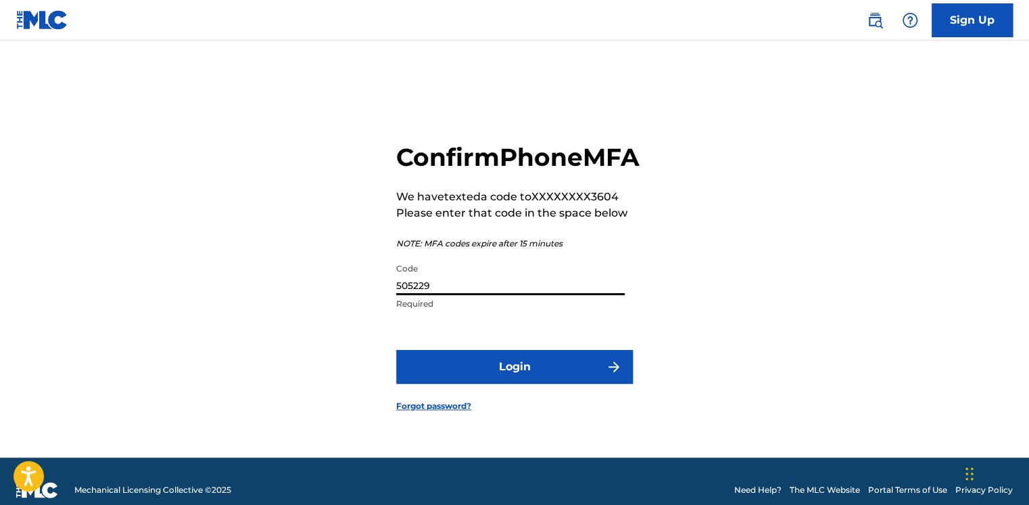
type input "505229"
click at [513, 377] on button "Login" at bounding box center [514, 367] width 237 height 34
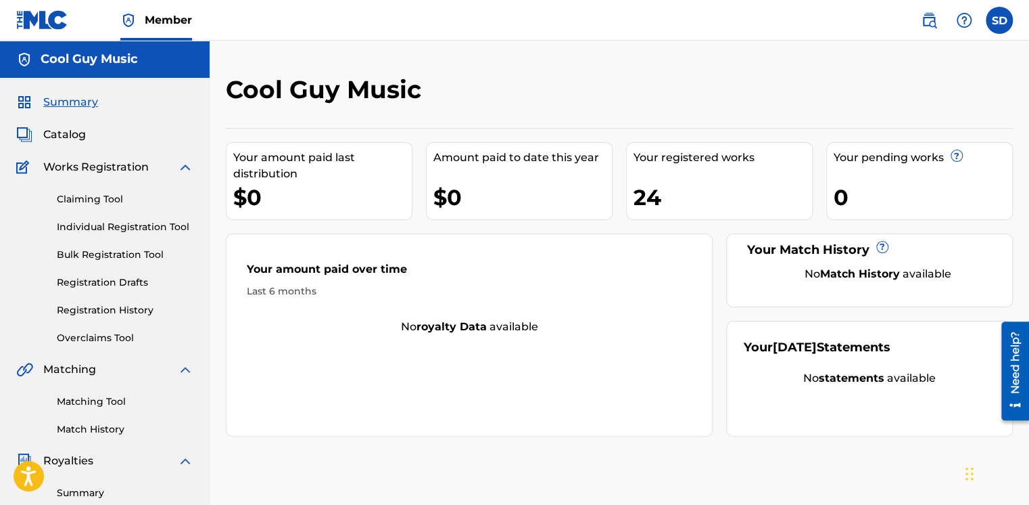
click at [98, 197] on link "Claiming Tool" at bounding box center [125, 199] width 137 height 14
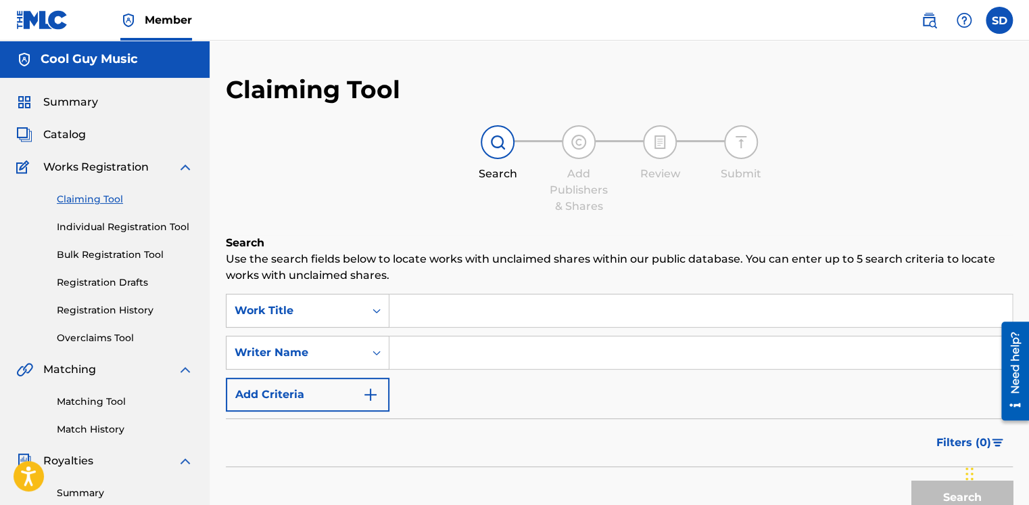
click at [457, 310] on input "Search Form" at bounding box center [701, 310] width 623 height 32
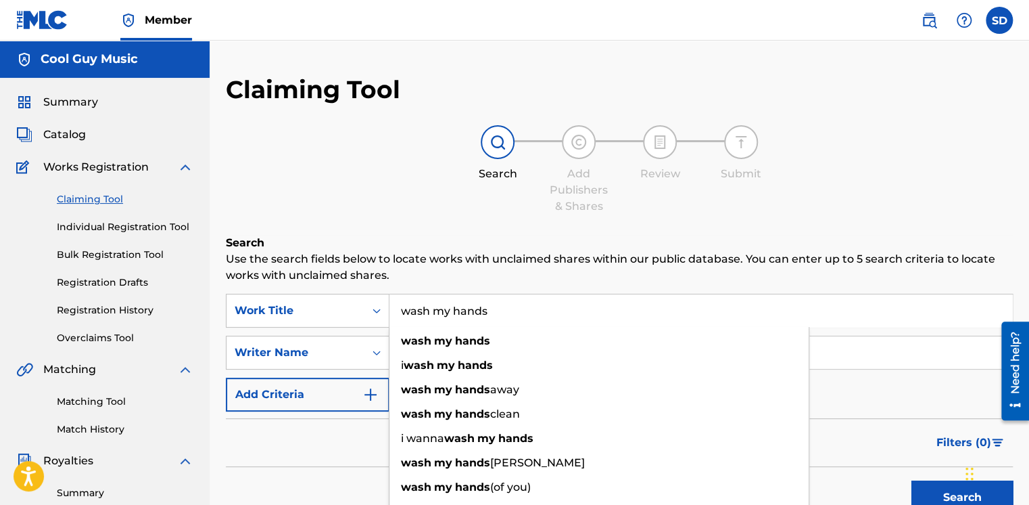
type input "wash my hands"
drag, startPoint x: 387, startPoint y: 204, endPoint x: 395, endPoint y: 212, distance: 12.0
click at [389, 204] on div "Search Add Publishers & Shares Review Submit" at bounding box center [619, 169] width 787 height 89
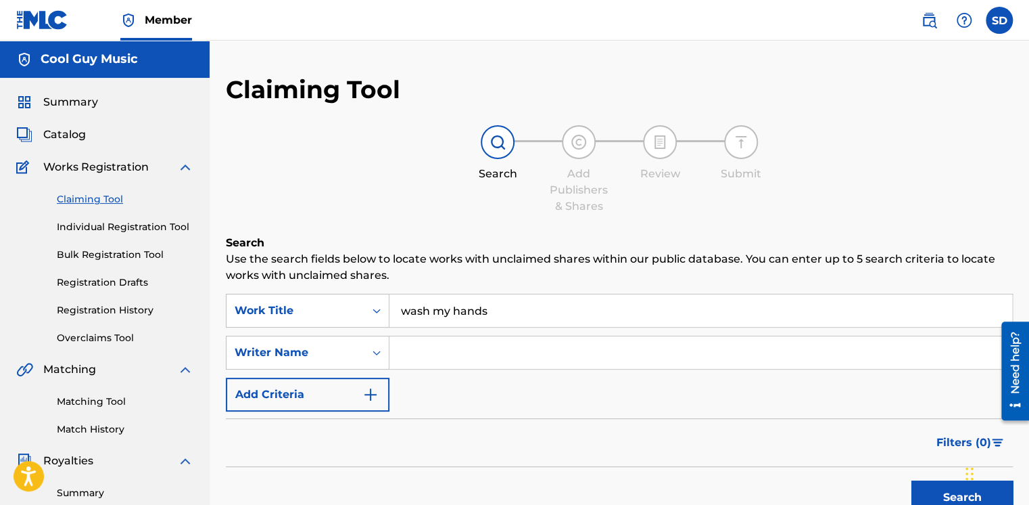
click at [457, 353] on input "Search Form" at bounding box center [701, 352] width 623 height 32
click at [950, 494] on button "Search" at bounding box center [962, 497] width 101 height 34
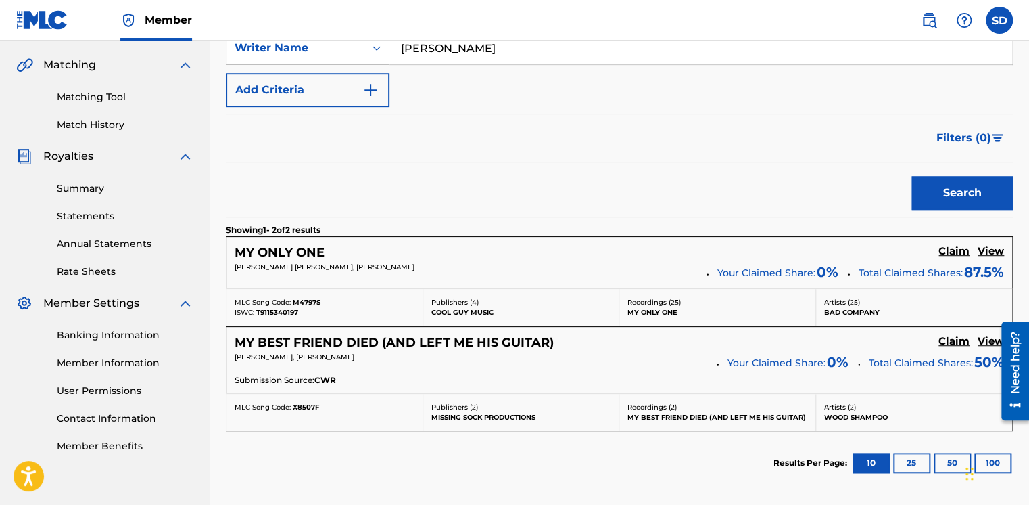
scroll to position [154, 0]
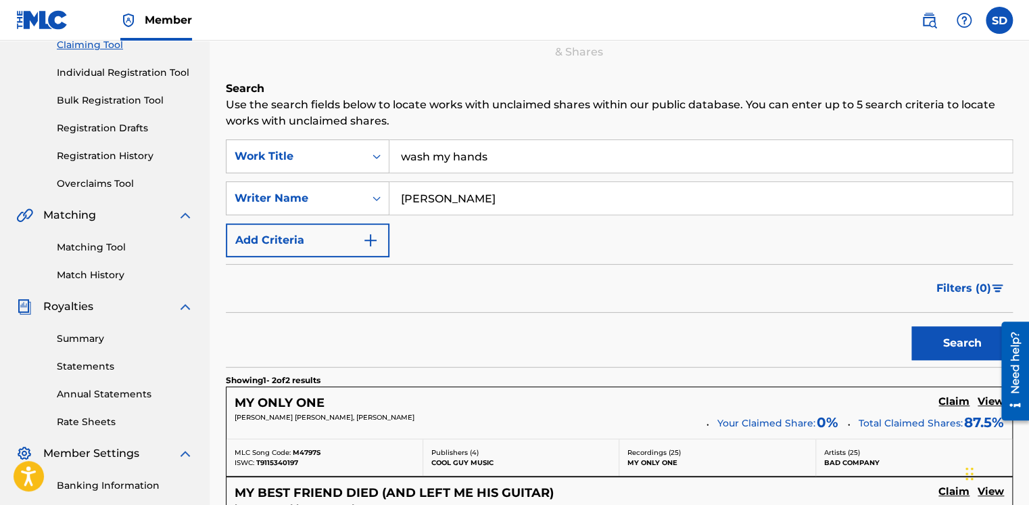
click at [454, 197] on input "[PERSON_NAME]" at bounding box center [701, 198] width 623 height 32
type input "d"
click at [964, 338] on button "Search" at bounding box center [962, 343] width 101 height 34
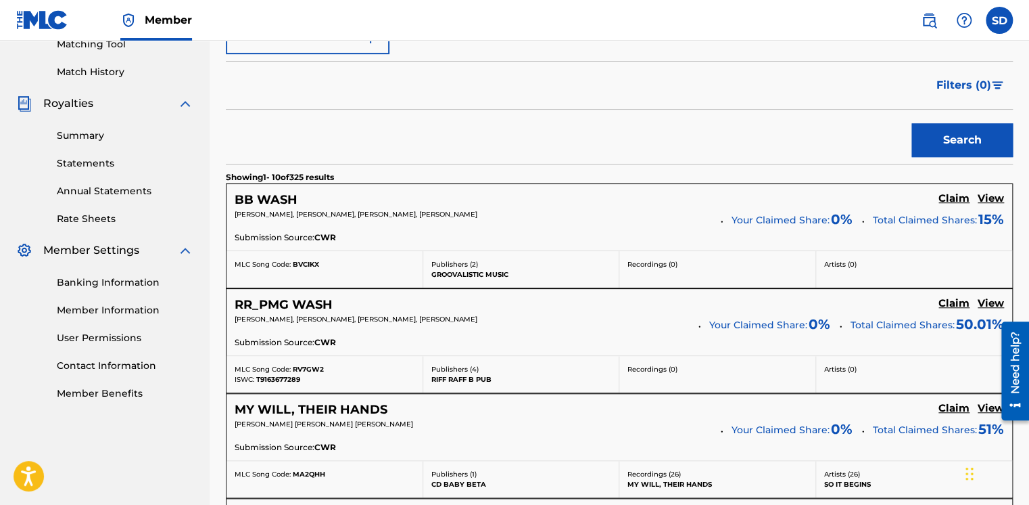
scroll to position [87, 0]
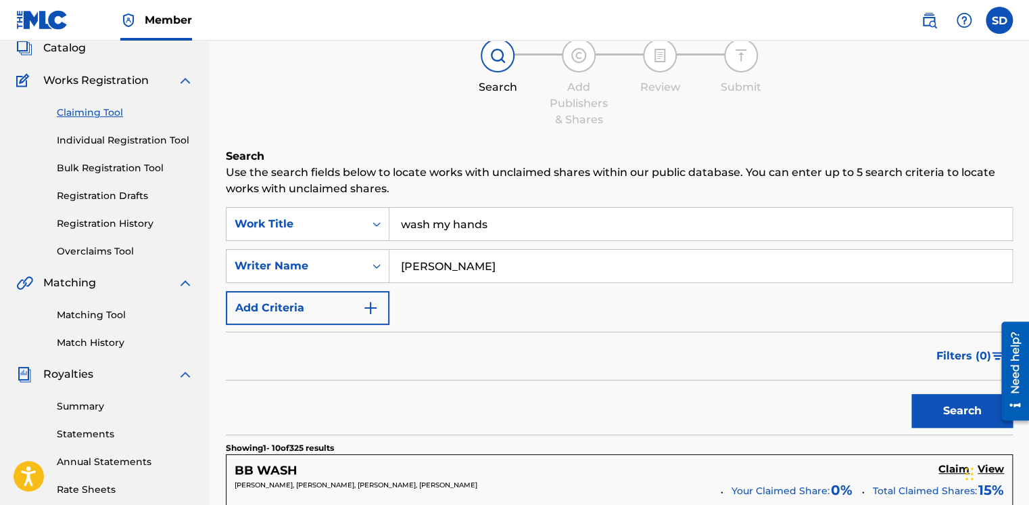
click at [476, 267] on input "[PERSON_NAME]" at bounding box center [701, 266] width 623 height 32
type input "b"
type input "[PERSON_NAME]"
click at [962, 406] on button "Search" at bounding box center [962, 411] width 101 height 34
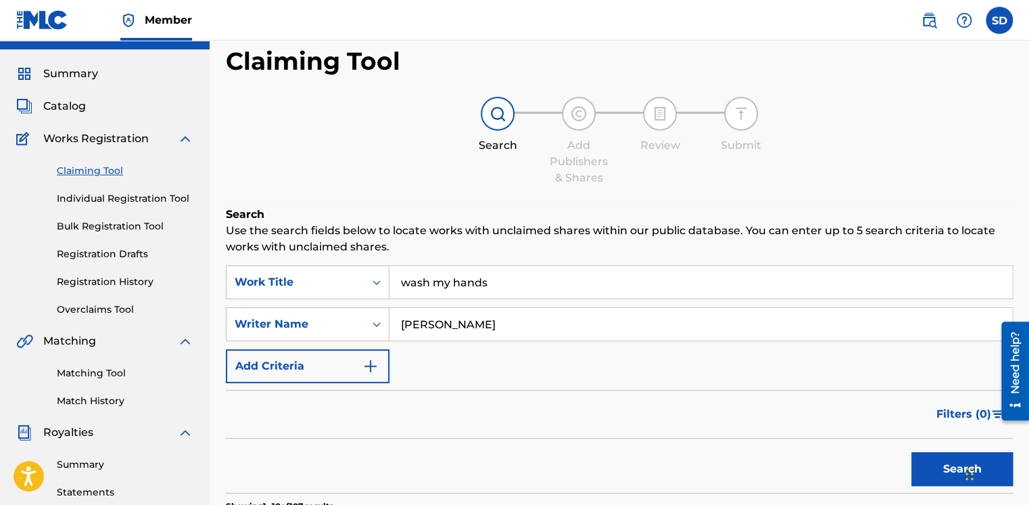
scroll to position [0, 0]
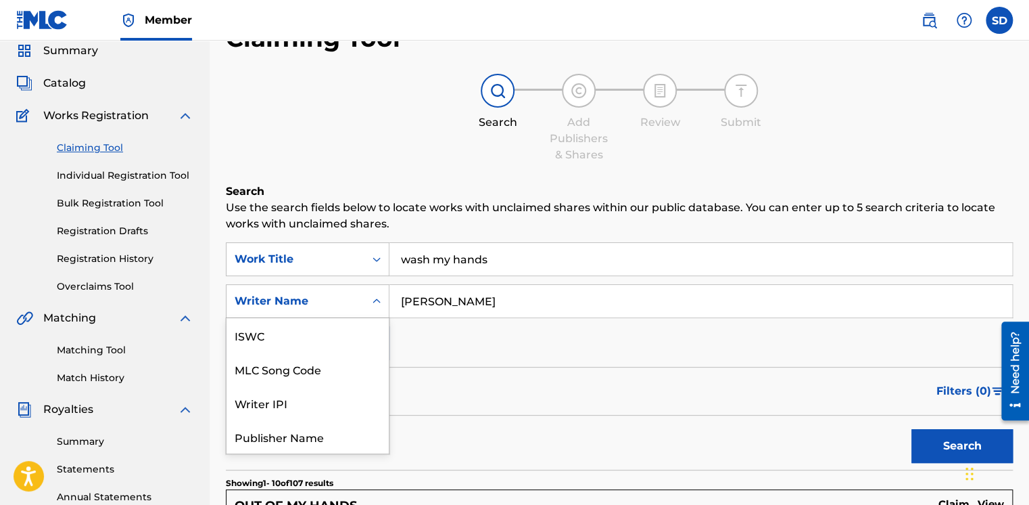
click at [379, 318] on div "7 results available. Use Up and Down to choose options, press Enter to select t…" at bounding box center [308, 301] width 164 height 34
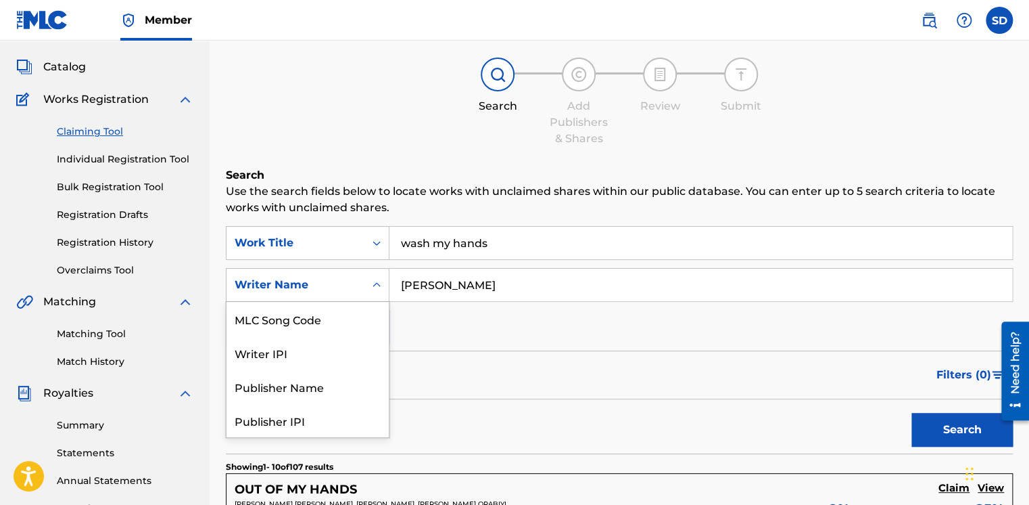
scroll to position [68, 0]
click at [505, 406] on div "Search" at bounding box center [619, 426] width 787 height 54
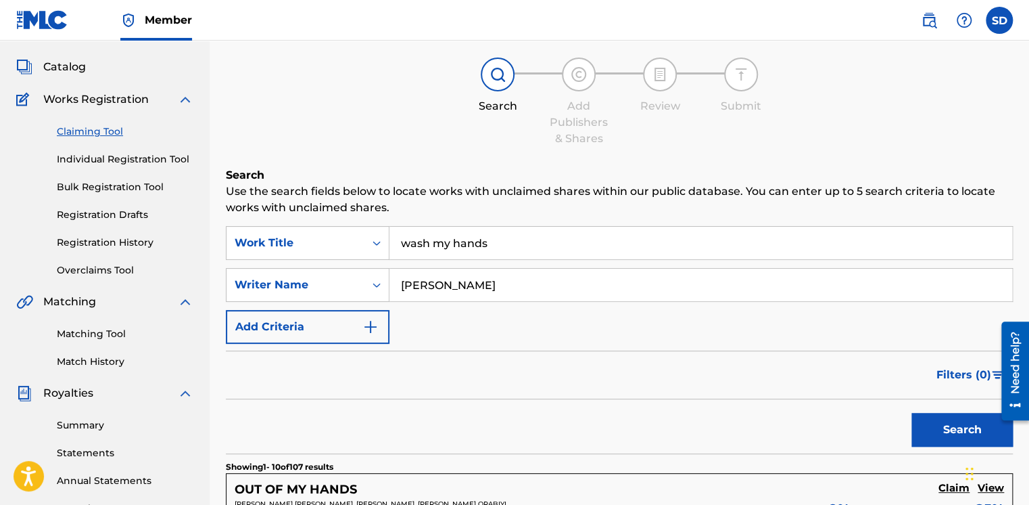
drag, startPoint x: 400, startPoint y: 283, endPoint x: 536, endPoint y: 285, distance: 136.0
click at [536, 285] on input "[PERSON_NAME]" at bounding box center [701, 284] width 623 height 32
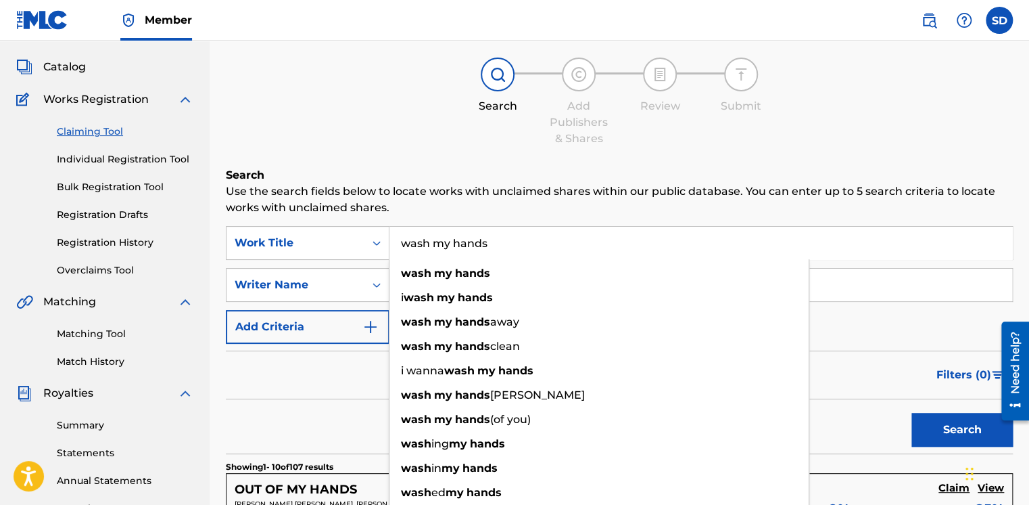
drag, startPoint x: 402, startPoint y: 237, endPoint x: 566, endPoint y: 234, distance: 164.4
click at [566, 234] on input "wash my hands" at bounding box center [701, 243] width 623 height 32
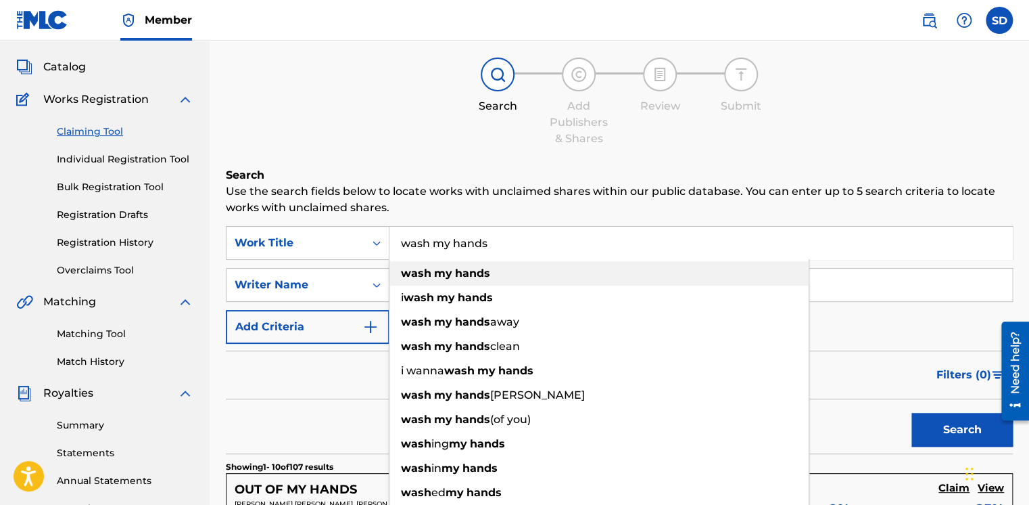
click at [471, 272] on strong "hands" at bounding box center [472, 272] width 35 height 13
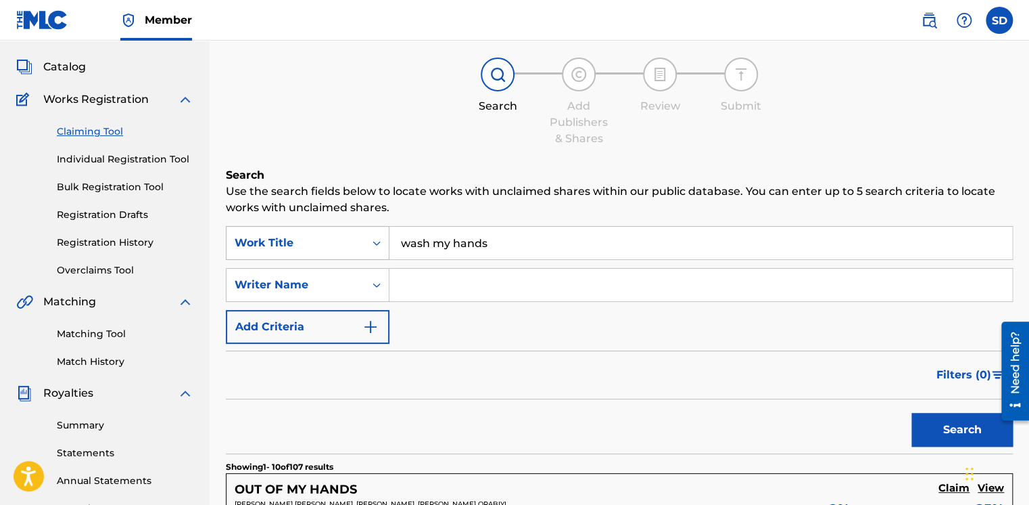
click at [377, 240] on icon "Search Form" at bounding box center [377, 243] width 14 height 14
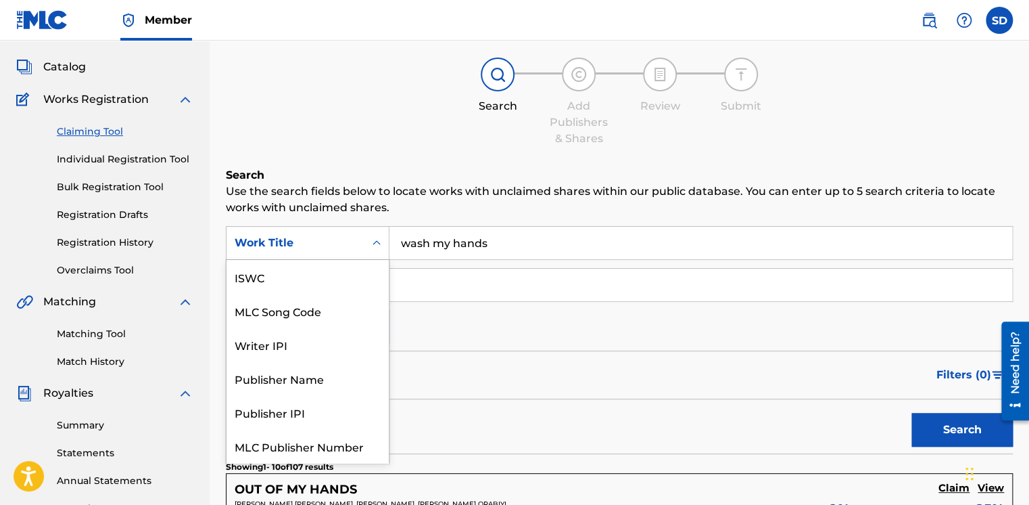
scroll to position [34, 0]
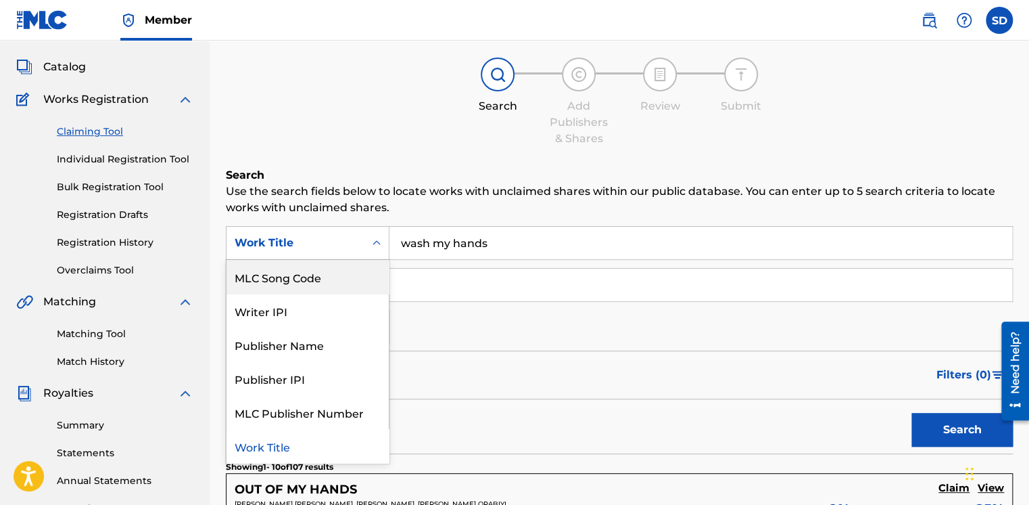
click at [293, 277] on div "MLC Song Code" at bounding box center [308, 277] width 162 height 34
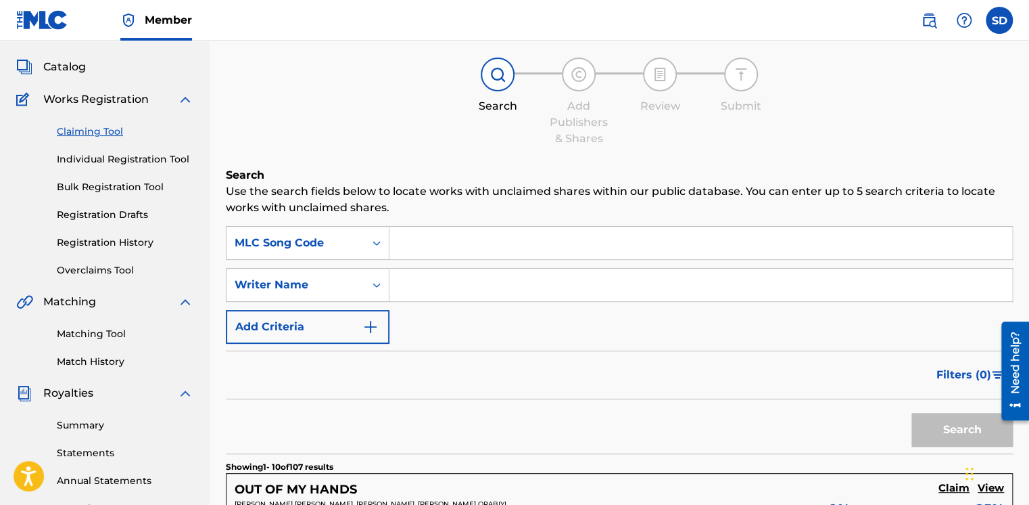
click at [422, 241] on input "Search Form" at bounding box center [701, 243] width 623 height 32
type input "W11104"
click at [977, 431] on button "Search" at bounding box center [962, 430] width 101 height 34
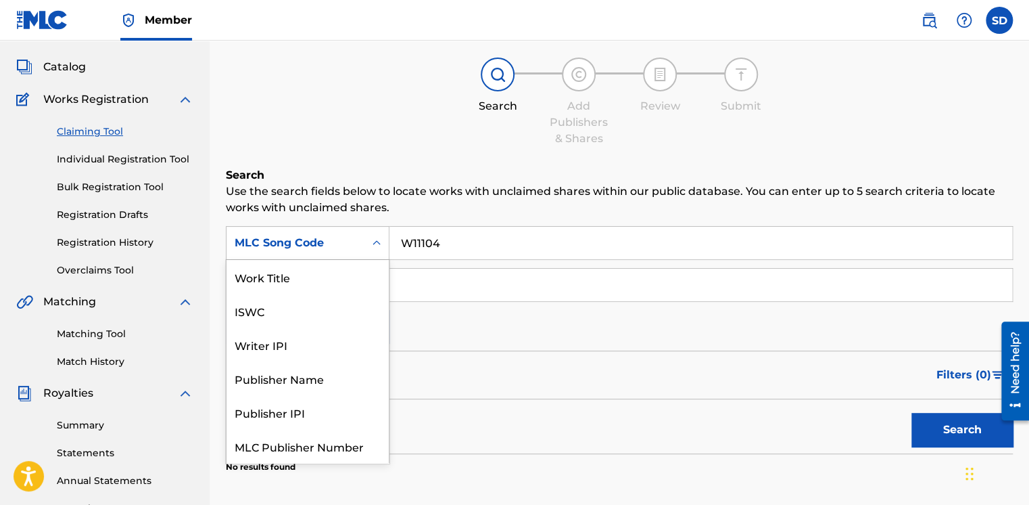
click at [372, 239] on icon "Search Form" at bounding box center [377, 243] width 14 height 14
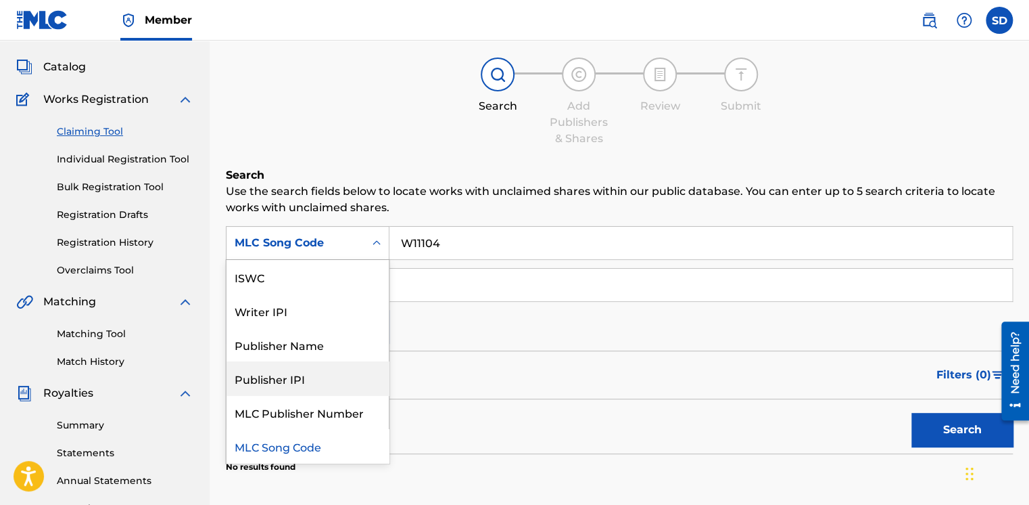
scroll to position [0, 0]
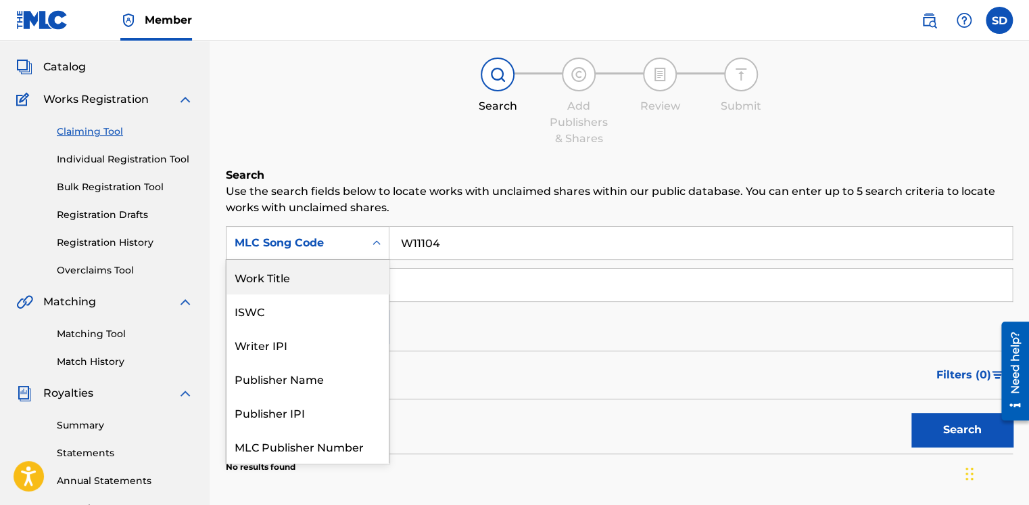
click at [336, 273] on div "Work Title" at bounding box center [308, 277] width 162 height 34
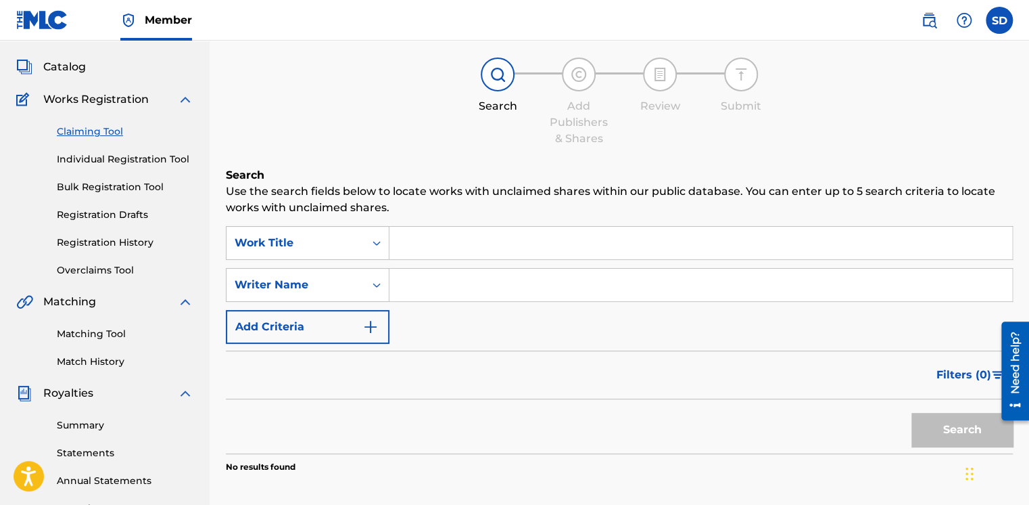
click at [445, 242] on input "Search Form" at bounding box center [701, 243] width 623 height 32
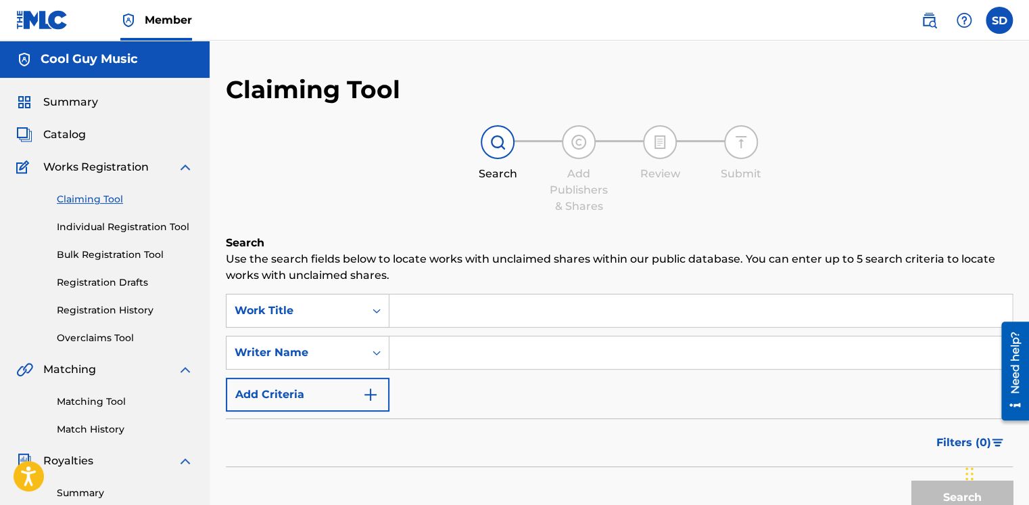
click at [127, 226] on link "Individual Registration Tool" at bounding box center [125, 227] width 137 height 14
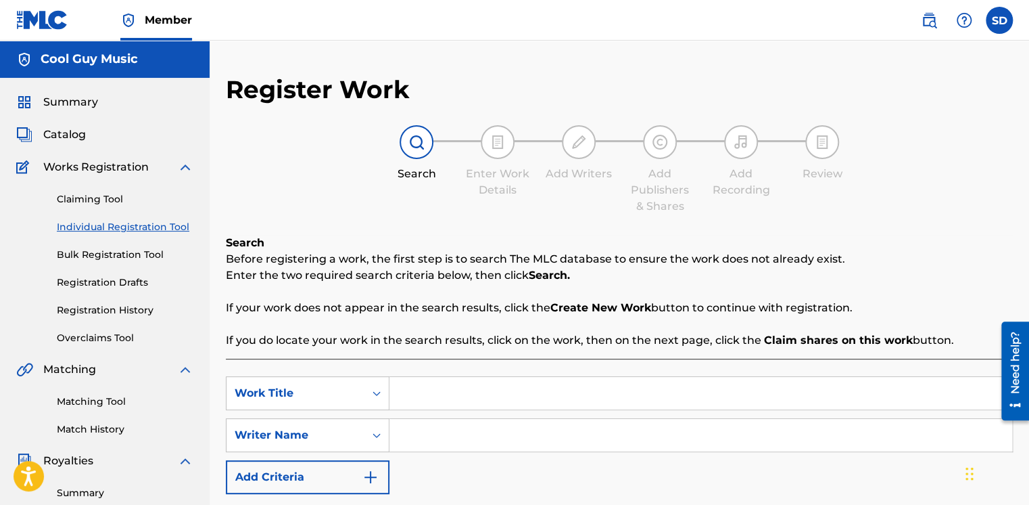
click at [439, 388] on input "Search Form" at bounding box center [701, 393] width 623 height 32
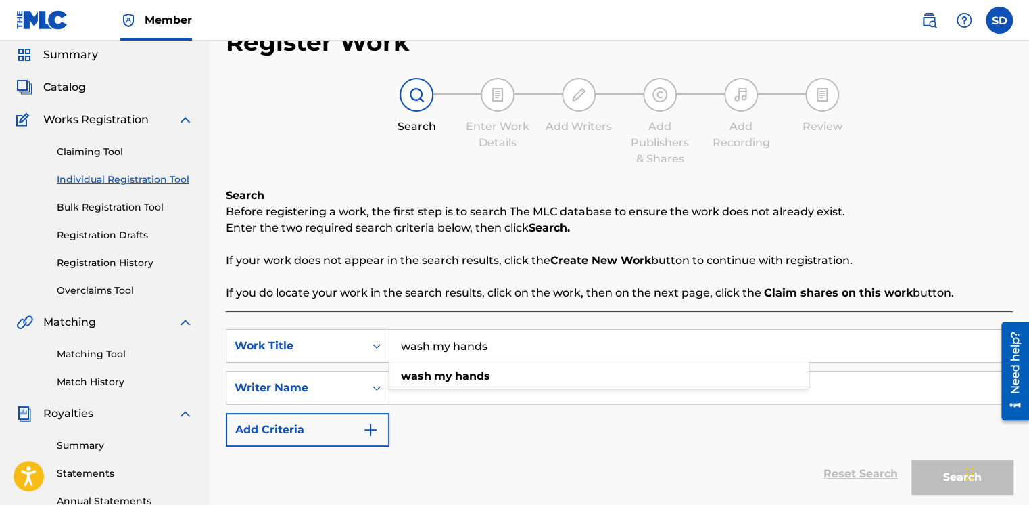
scroll to position [135, 0]
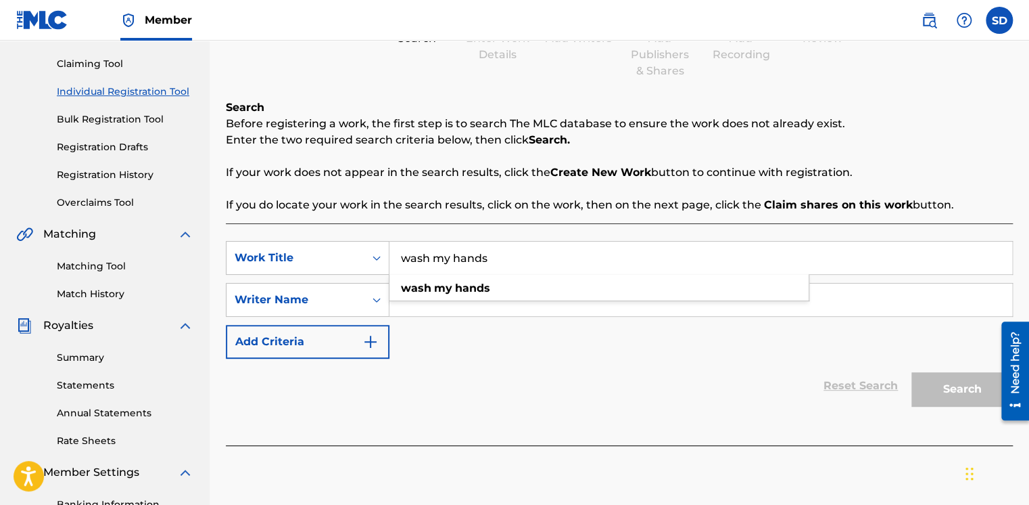
type input "wash my hands"
click at [461, 366] on div "Reset Search Search" at bounding box center [619, 385] width 787 height 54
click at [454, 302] on input "Search Form" at bounding box center [701, 299] width 623 height 32
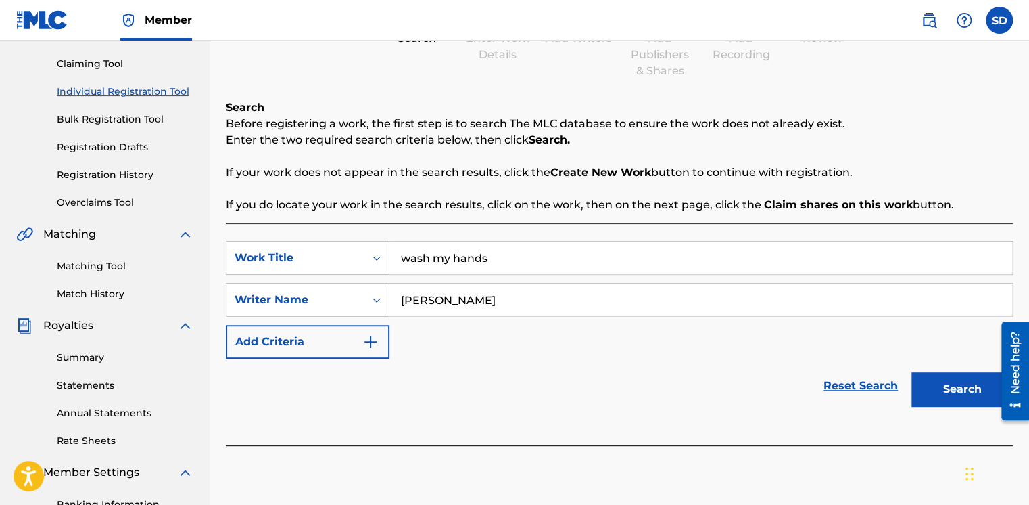
type input "[PERSON_NAME]"
click at [949, 388] on button "Search" at bounding box center [962, 389] width 101 height 34
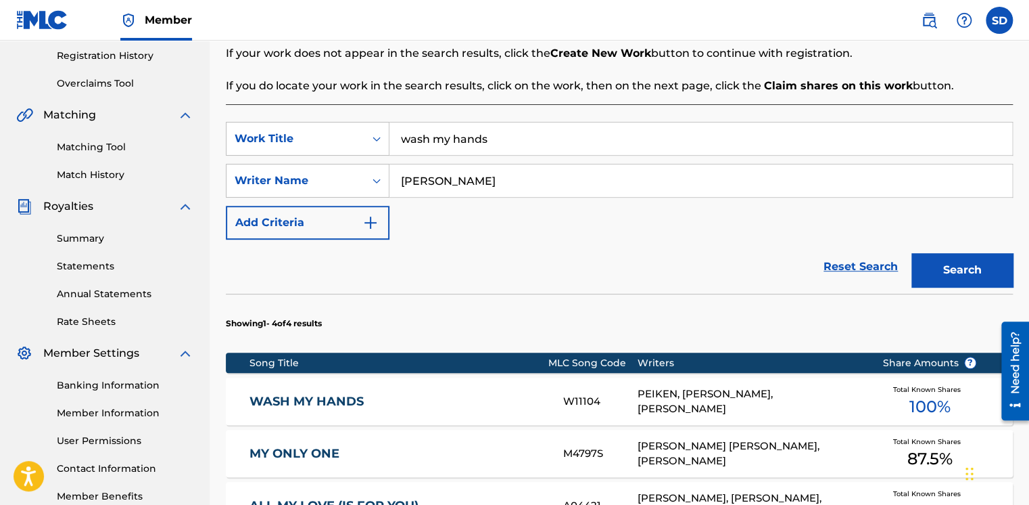
scroll to position [406, 0]
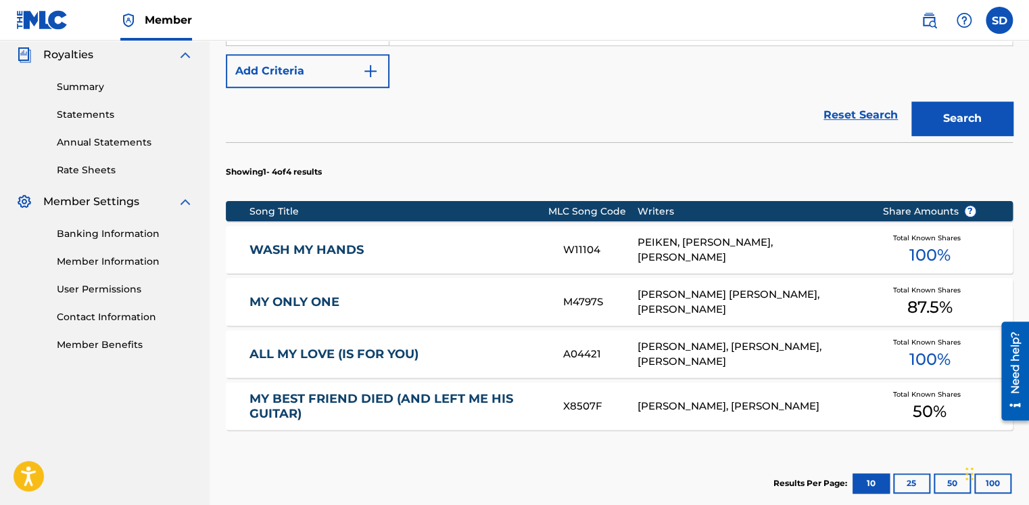
click at [294, 247] on link "WASH MY HANDS" at bounding box center [398, 250] width 296 height 16
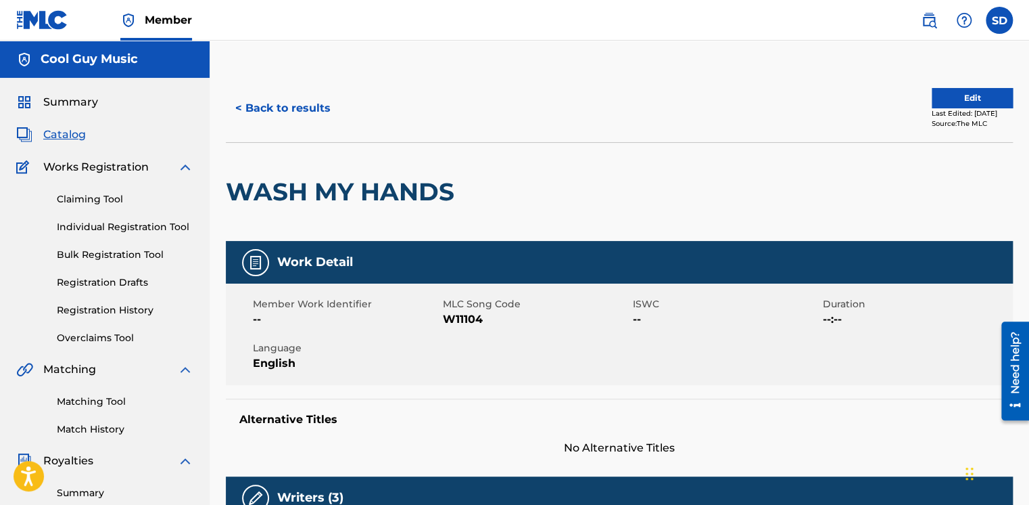
click at [114, 225] on link "Individual Registration Tool" at bounding box center [125, 227] width 137 height 14
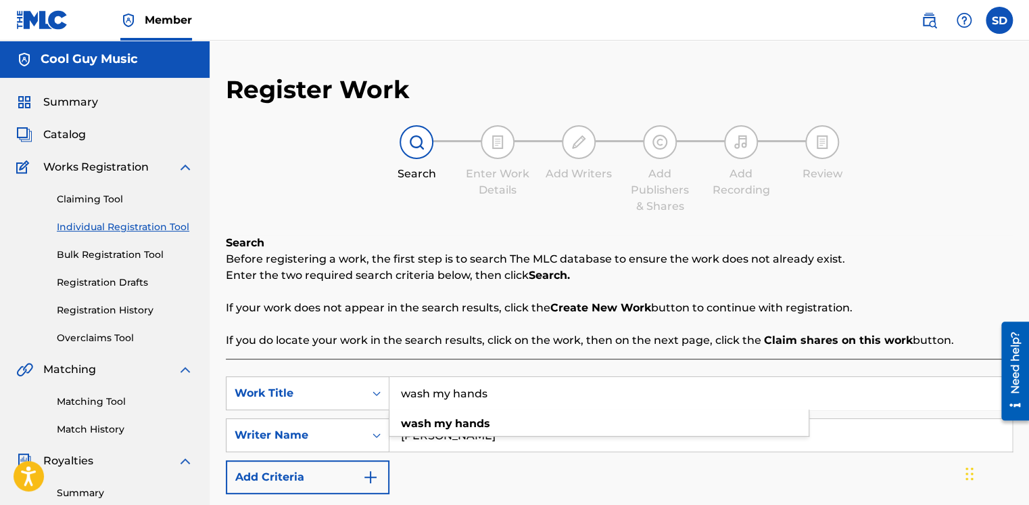
drag, startPoint x: 402, startPoint y: 390, endPoint x: 588, endPoint y: 395, distance: 186.7
click at [588, 395] on input "wash my hands" at bounding box center [701, 393] width 623 height 32
type input "life's a wave"
click at [787, 237] on div "Search Before registering a work, the first step is to search The MLC database …" at bounding box center [619, 292] width 787 height 114
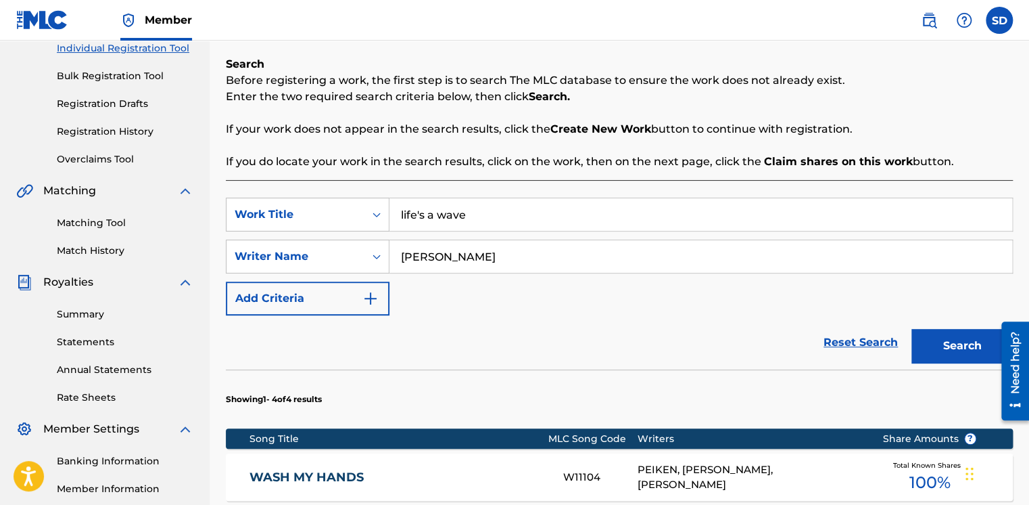
scroll to position [203, 0]
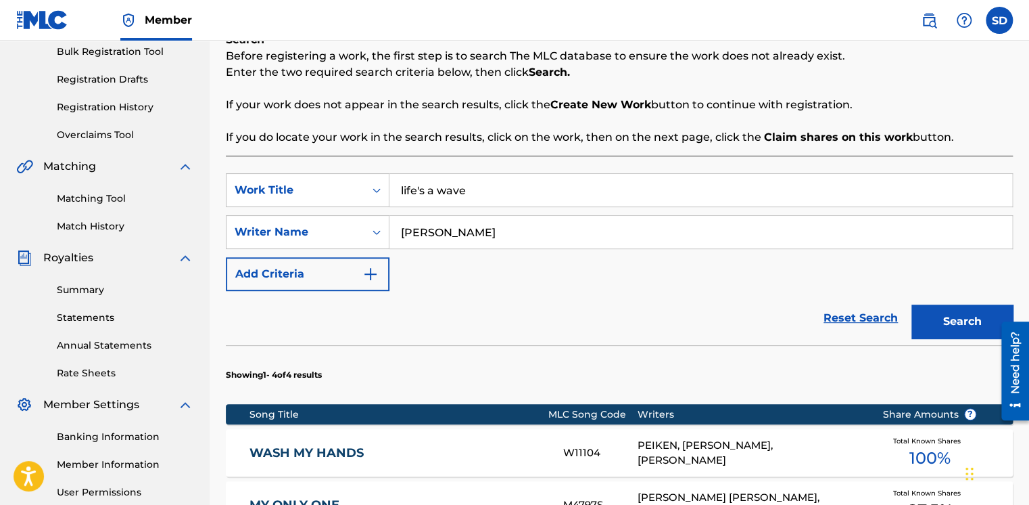
click at [943, 318] on button "Search" at bounding box center [962, 321] width 101 height 34
click at [298, 450] on link "LIFE'S A WAVE" at bounding box center [398, 453] width 296 height 16
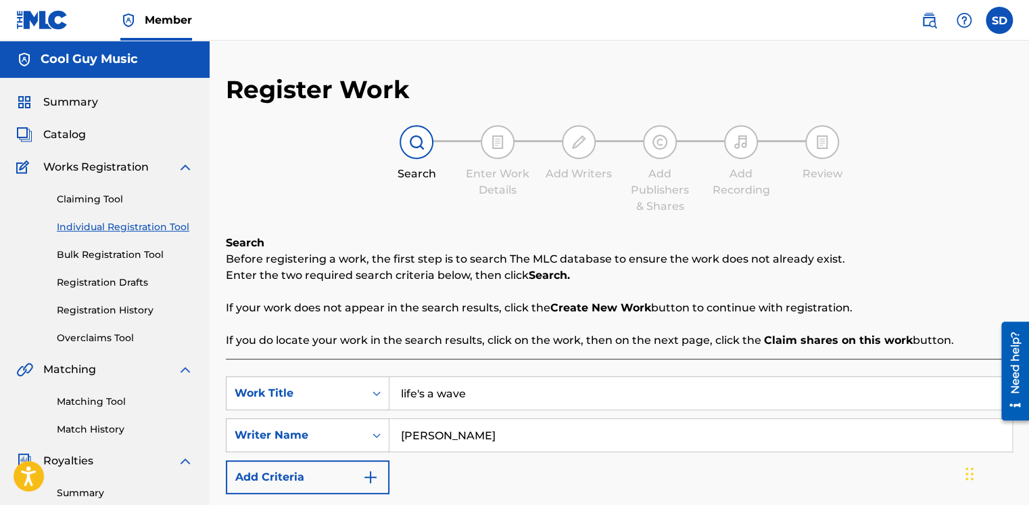
scroll to position [203, 0]
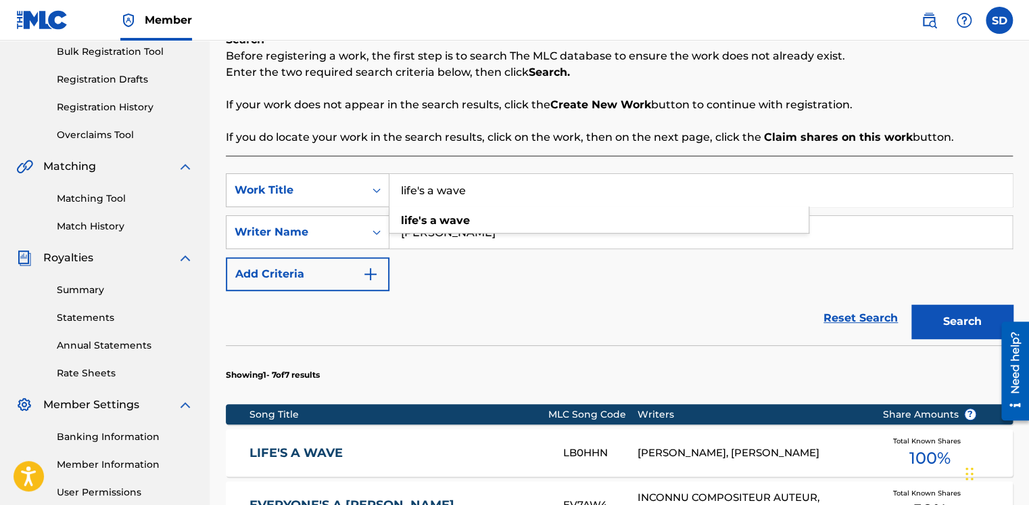
drag, startPoint x: 399, startPoint y: 189, endPoint x: 584, endPoint y: 193, distance: 184.7
click at [584, 193] on input "life's a wave" at bounding box center [701, 190] width 623 height 32
type input "[PERSON_NAME]"
click at [956, 322] on button "Search" at bounding box center [962, 321] width 101 height 34
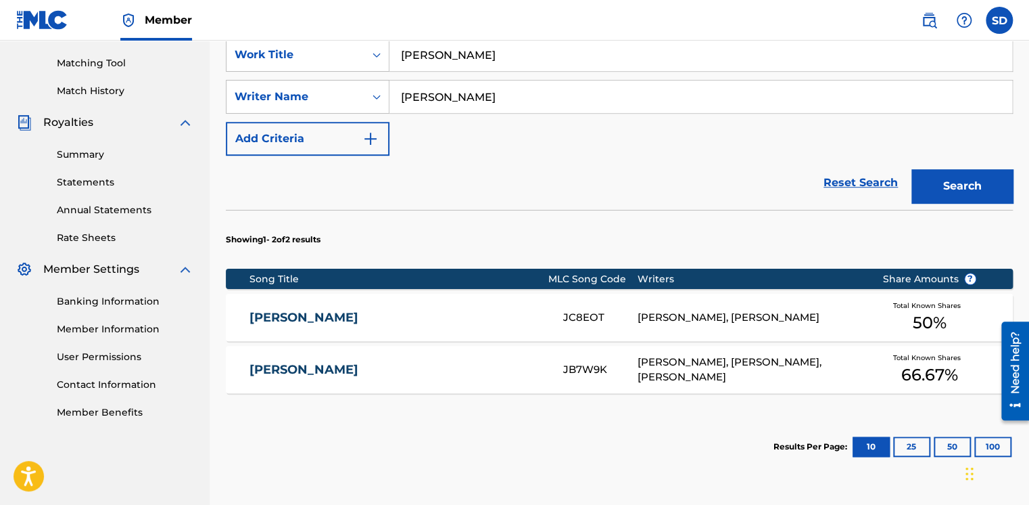
click at [325, 312] on link "[PERSON_NAME]" at bounding box center [398, 318] width 296 height 16
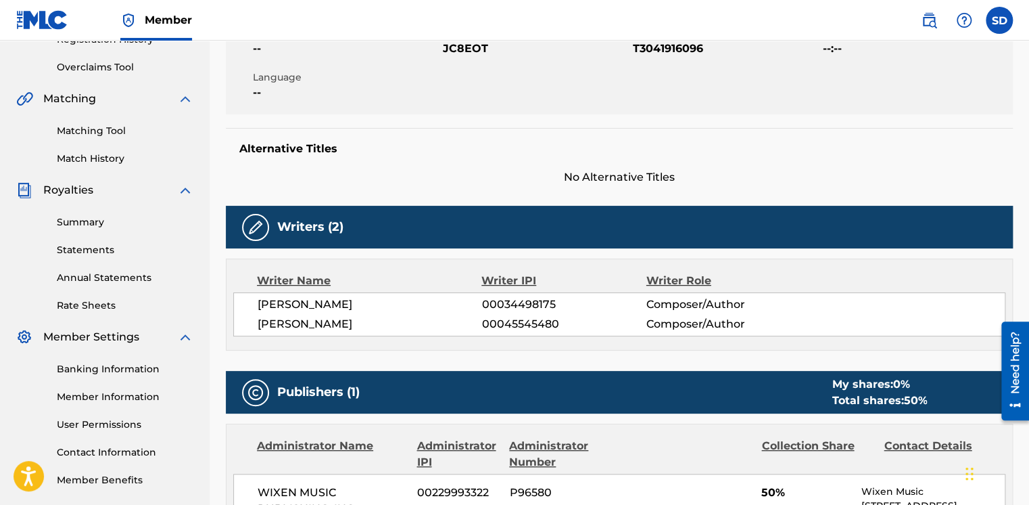
scroll to position [68, 0]
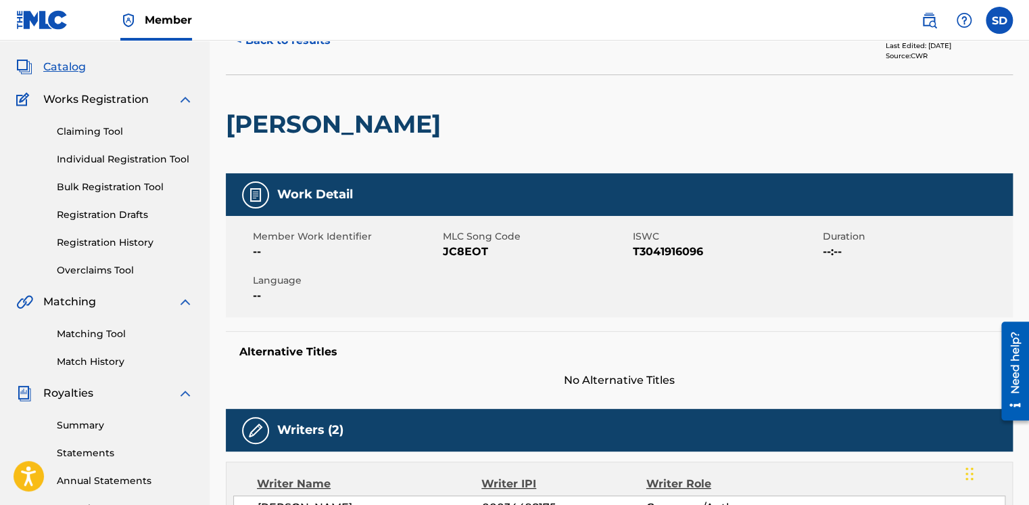
scroll to position [333, 0]
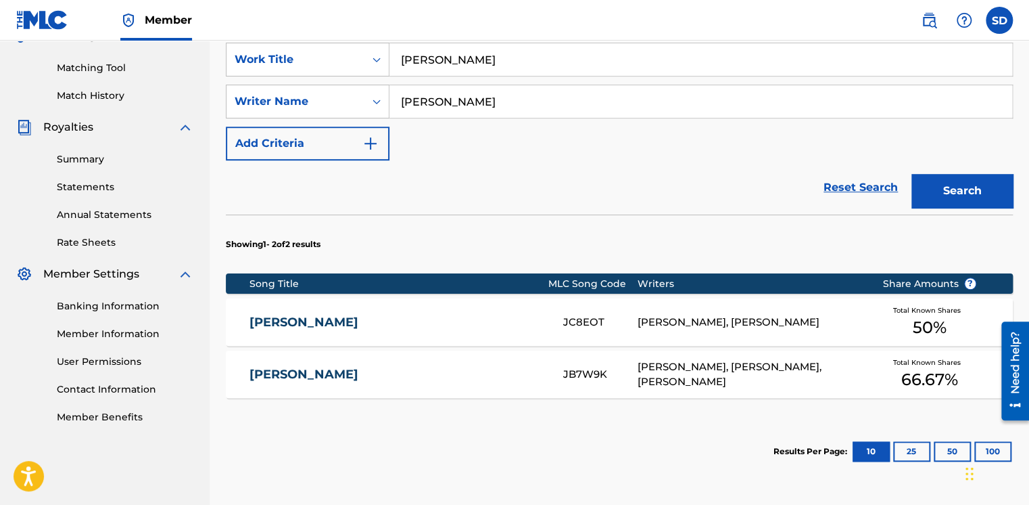
click at [337, 370] on link "[PERSON_NAME]" at bounding box center [398, 375] width 296 height 16
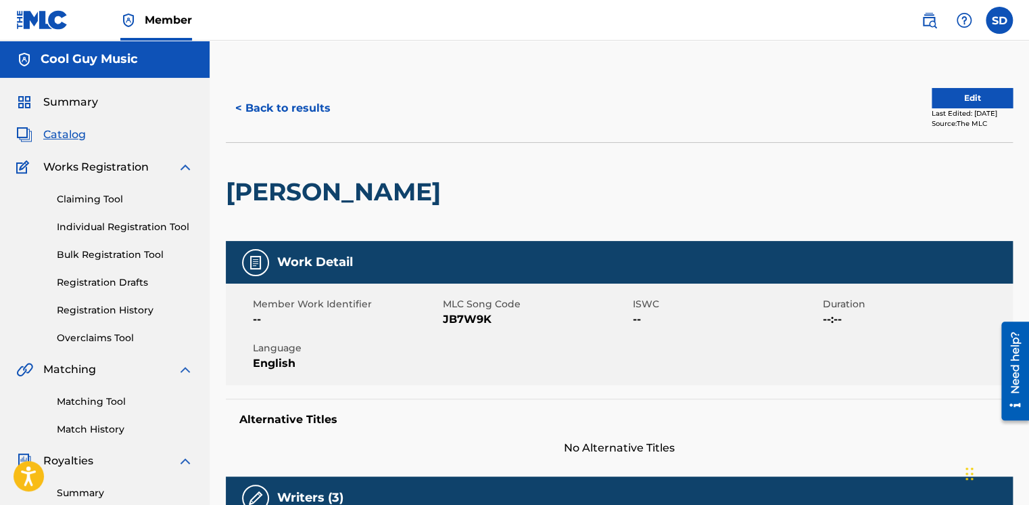
click at [101, 279] on link "Registration Drafts" at bounding box center [125, 282] width 137 height 14
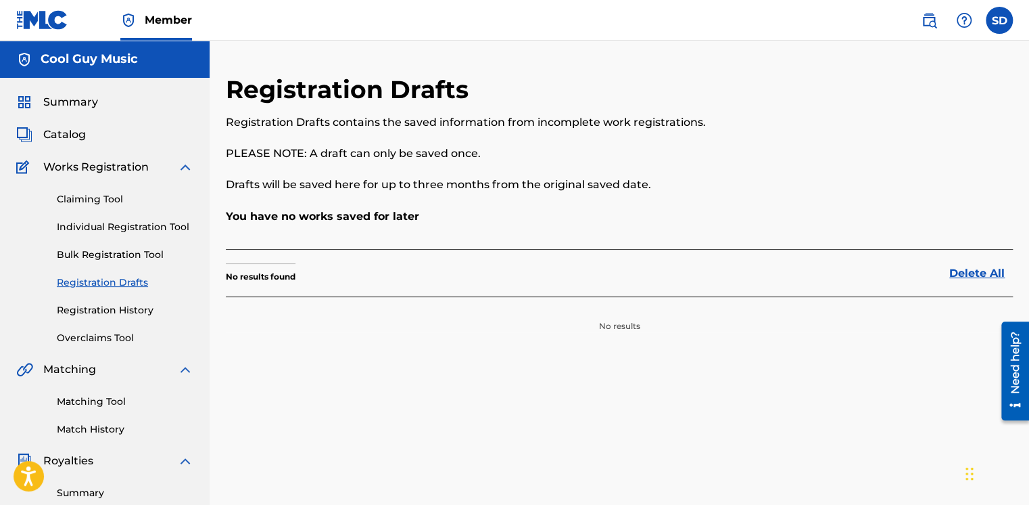
click at [102, 334] on link "Overclaims Tool" at bounding box center [125, 338] width 137 height 14
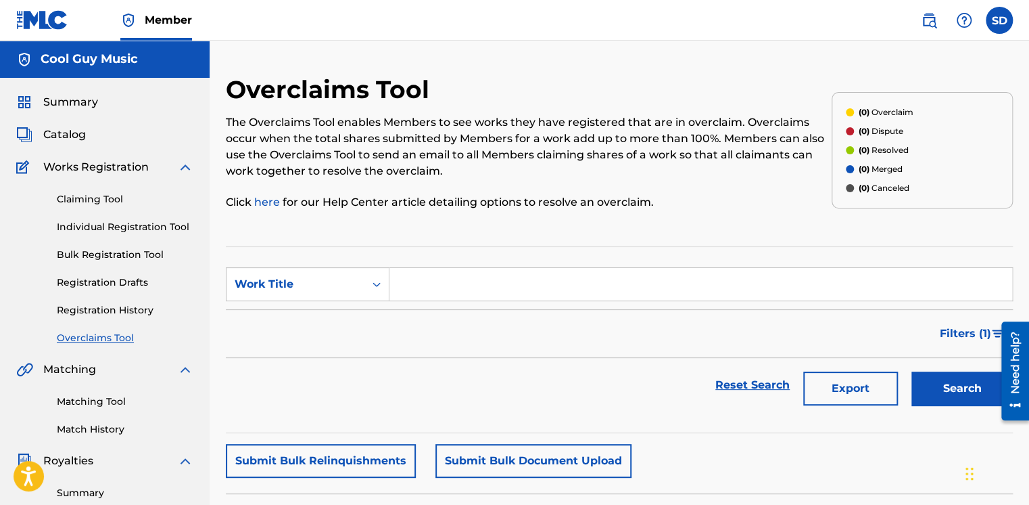
click at [265, 200] on link "here" at bounding box center [268, 201] width 28 height 13
click at [85, 196] on link "Claiming Tool" at bounding box center [125, 199] width 137 height 14
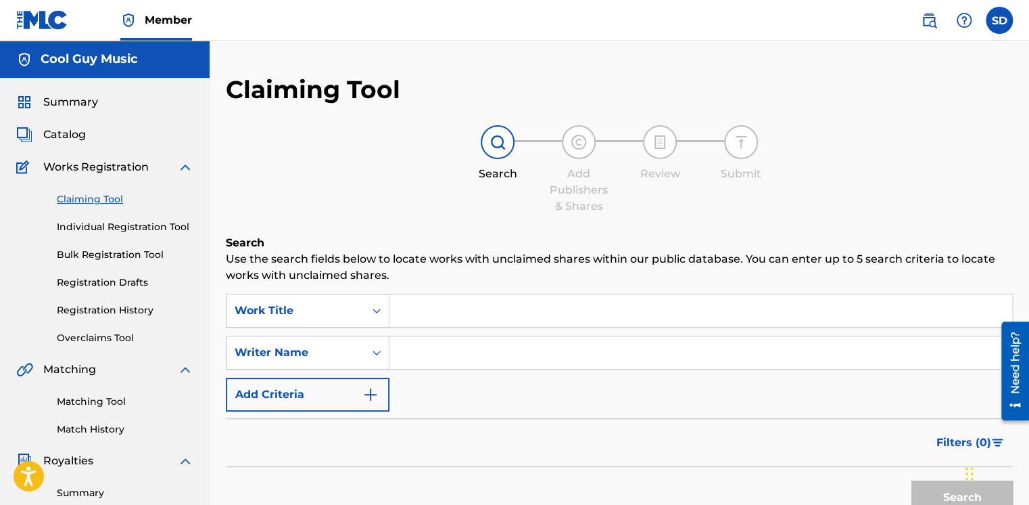
click at [507, 305] on input "Search Form" at bounding box center [701, 310] width 623 height 32
click at [103, 308] on link "Registration History" at bounding box center [125, 310] width 137 height 14
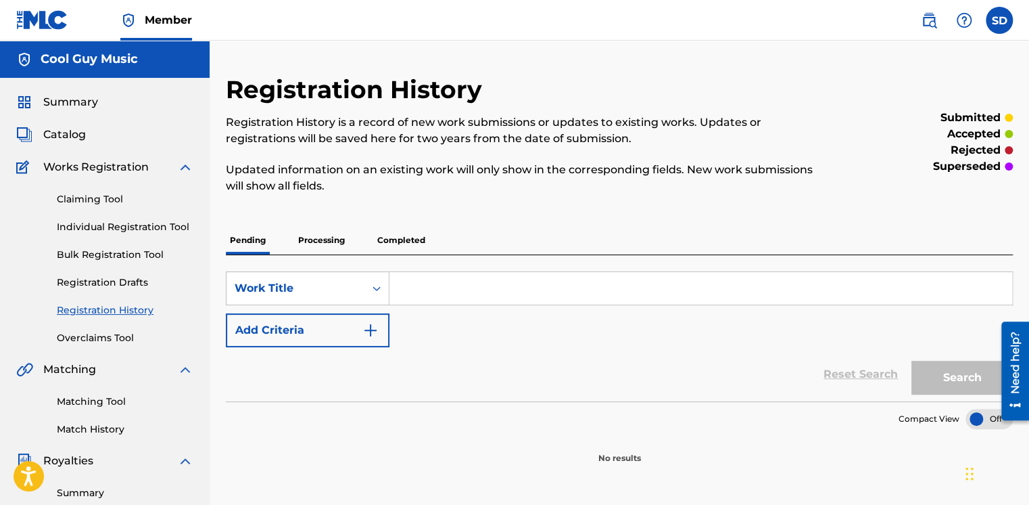
click at [495, 281] on input "Search Form" at bounding box center [701, 288] width 623 height 32
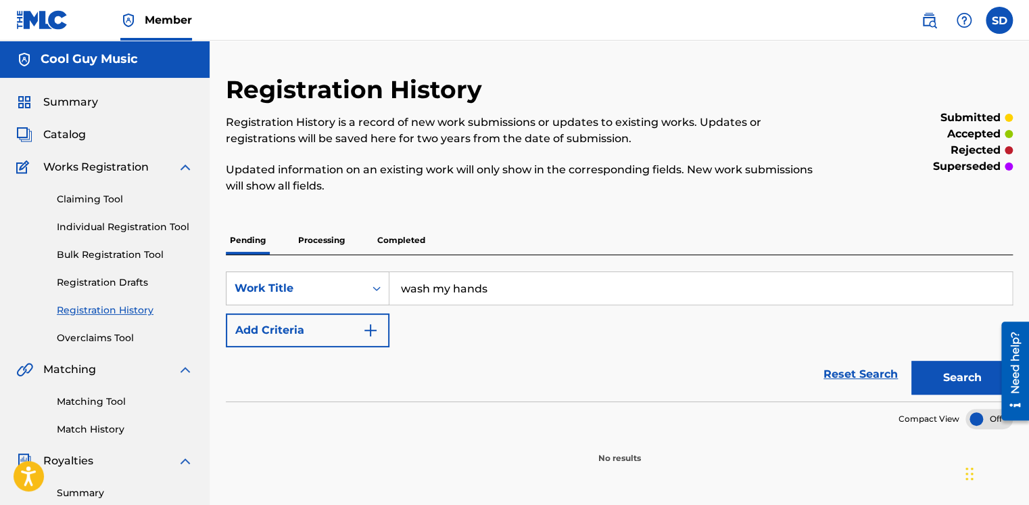
type input "wash my hands"
click at [966, 374] on button "Search" at bounding box center [962, 377] width 101 height 34
click at [372, 329] on img "Search Form" at bounding box center [370, 330] width 16 height 16
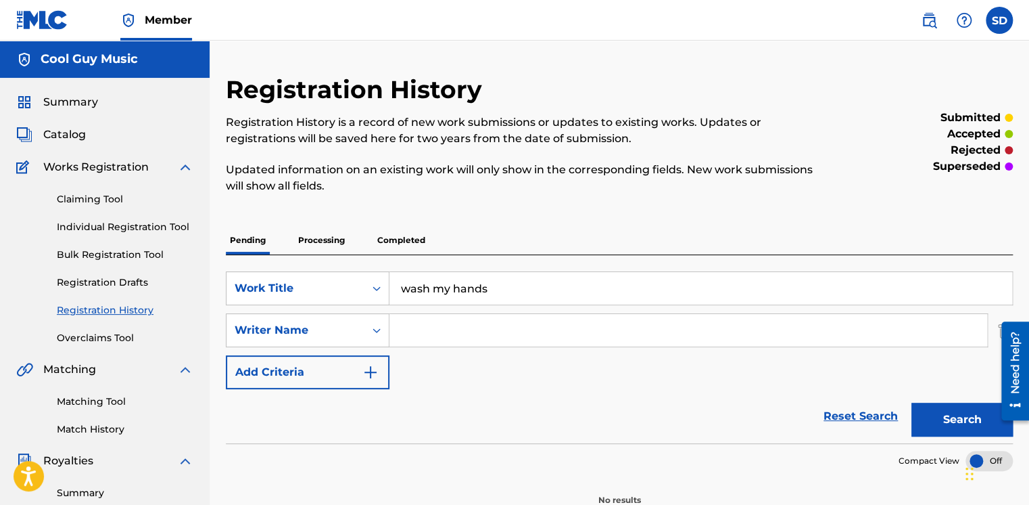
click at [446, 329] on input "Search Form" at bounding box center [689, 330] width 598 height 32
type input "[PERSON_NAME]"
click at [973, 415] on button "Search" at bounding box center [962, 419] width 101 height 34
click at [329, 242] on p "Processing" at bounding box center [321, 240] width 55 height 28
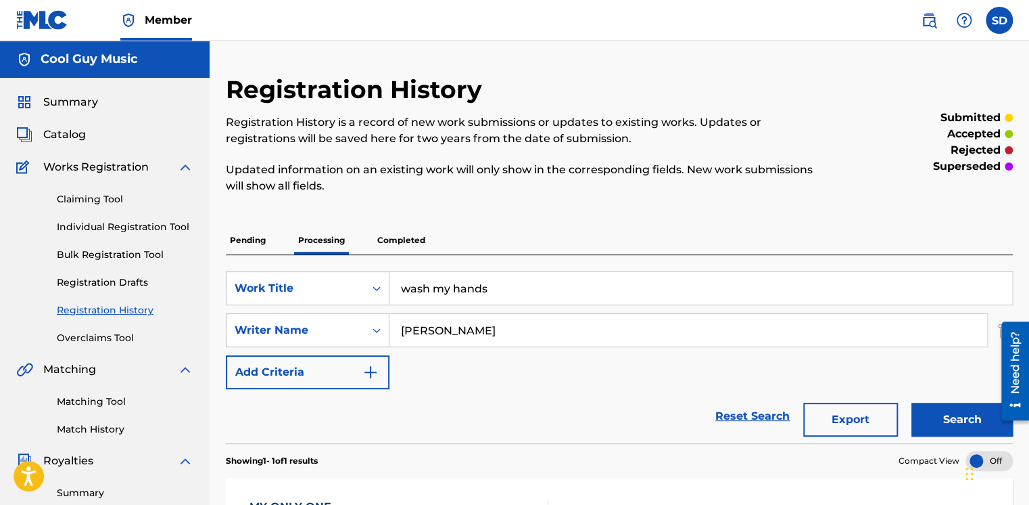
click at [963, 413] on button "Search" at bounding box center [962, 419] width 101 height 34
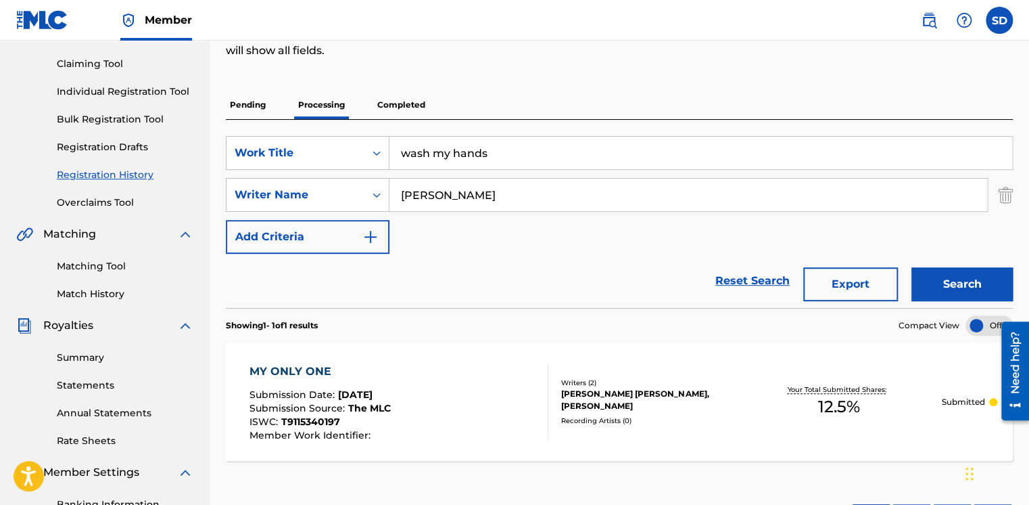
click at [396, 104] on p "Completed" at bounding box center [401, 105] width 56 height 28
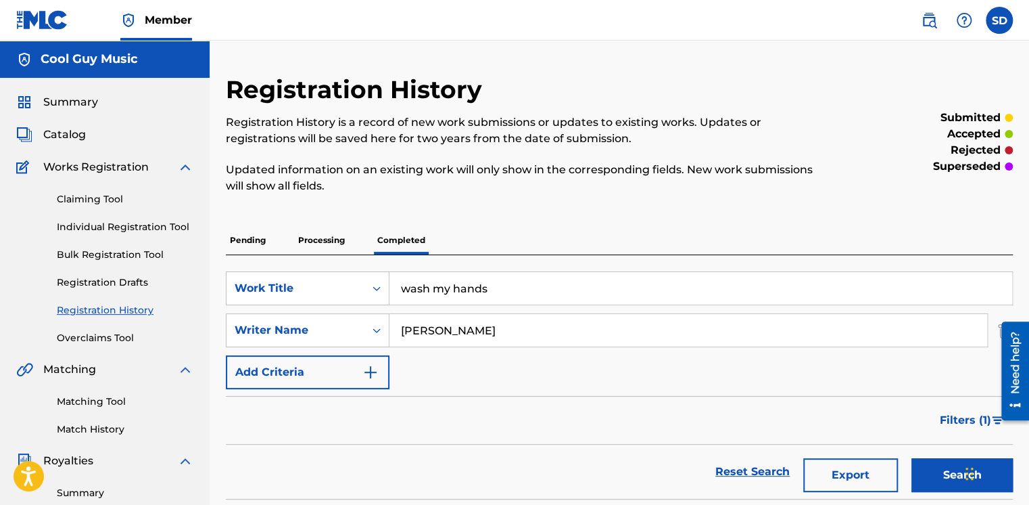
click at [938, 469] on button "Search" at bounding box center [962, 475] width 101 height 34
click at [124, 278] on link "Registration Drafts" at bounding box center [125, 282] width 137 height 14
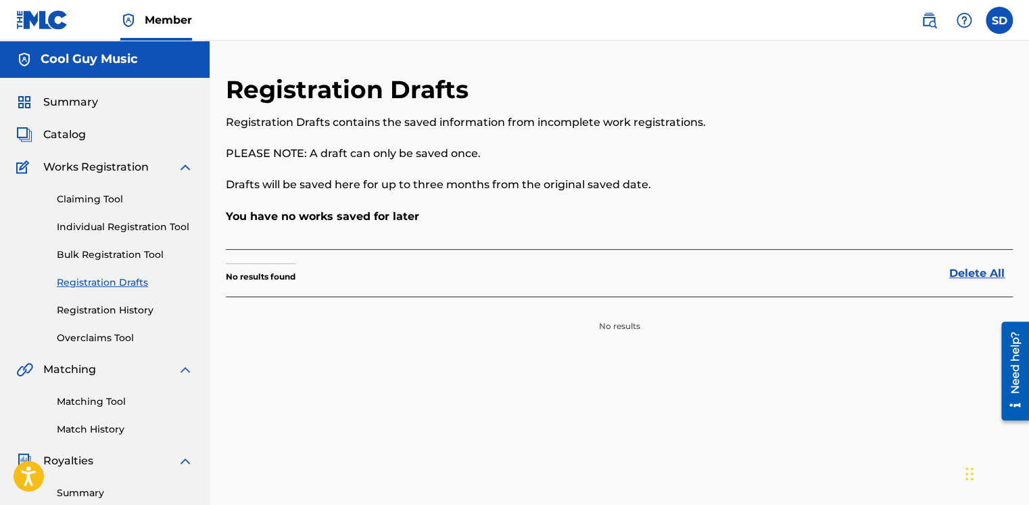
click at [118, 225] on link "Individual Registration Tool" at bounding box center [125, 227] width 137 height 14
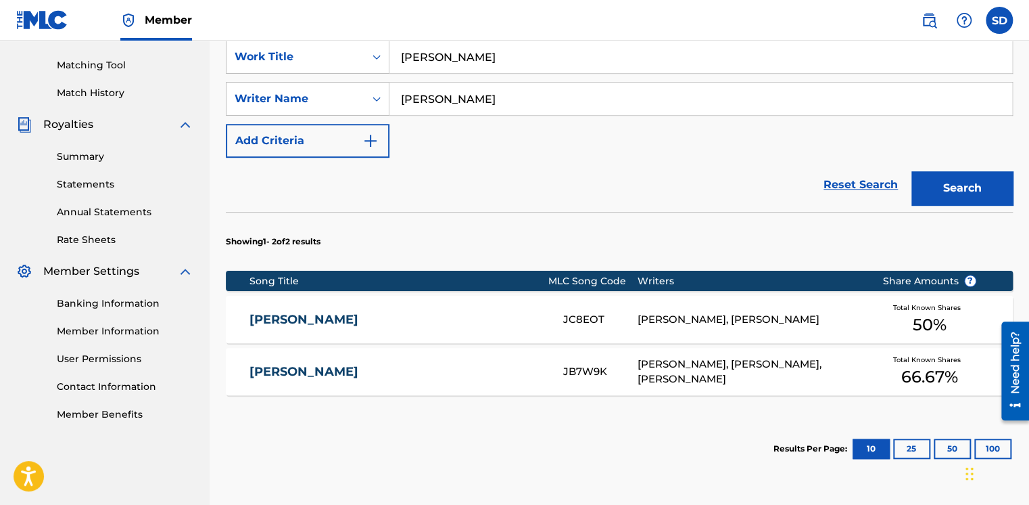
scroll to position [338, 0]
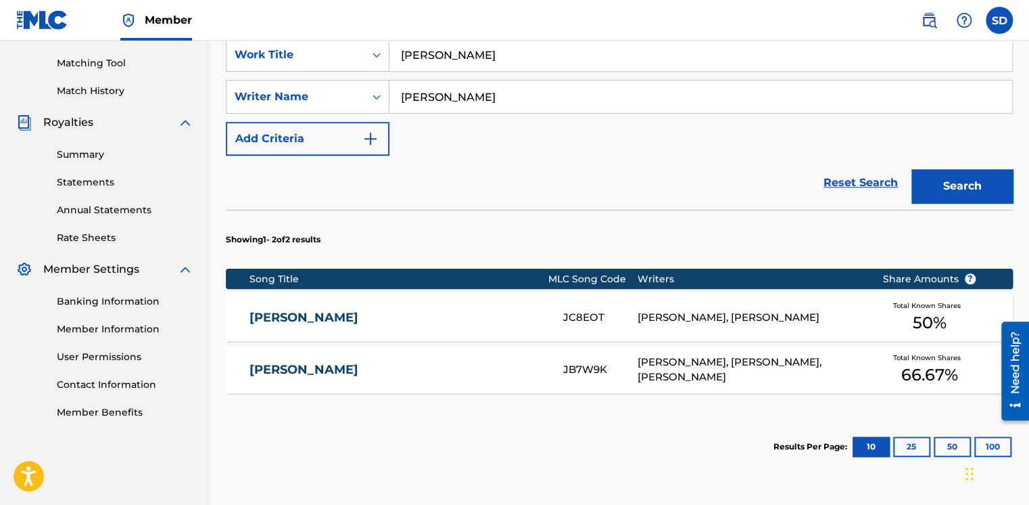
drag, startPoint x: 401, startPoint y: 53, endPoint x: 619, endPoint y: 57, distance: 217.8
click at [619, 57] on input "[PERSON_NAME]" at bounding box center [701, 55] width 623 height 32
type input "wash my hands"
click at [912, 169] on button "Search" at bounding box center [962, 186] width 101 height 34
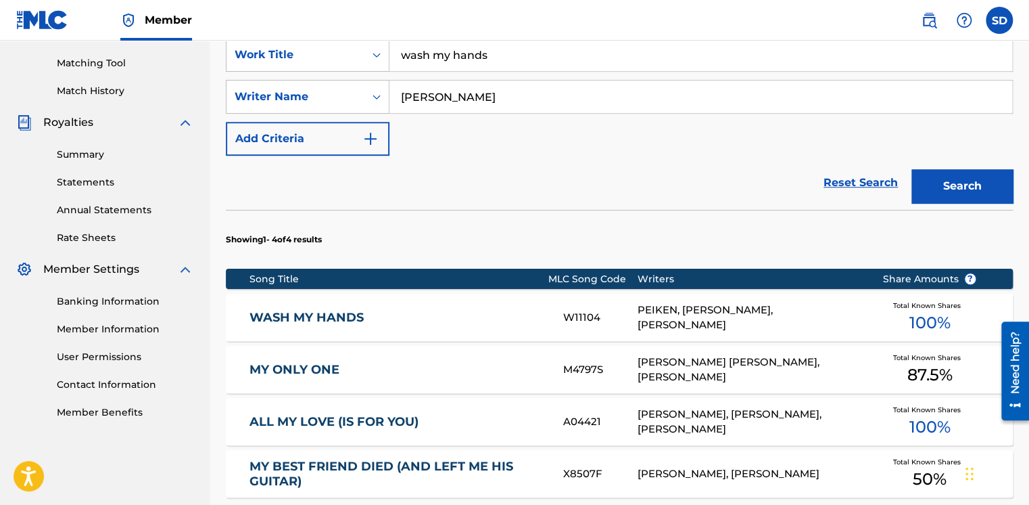
click at [305, 319] on link "WASH MY HANDS" at bounding box center [398, 318] width 296 height 16
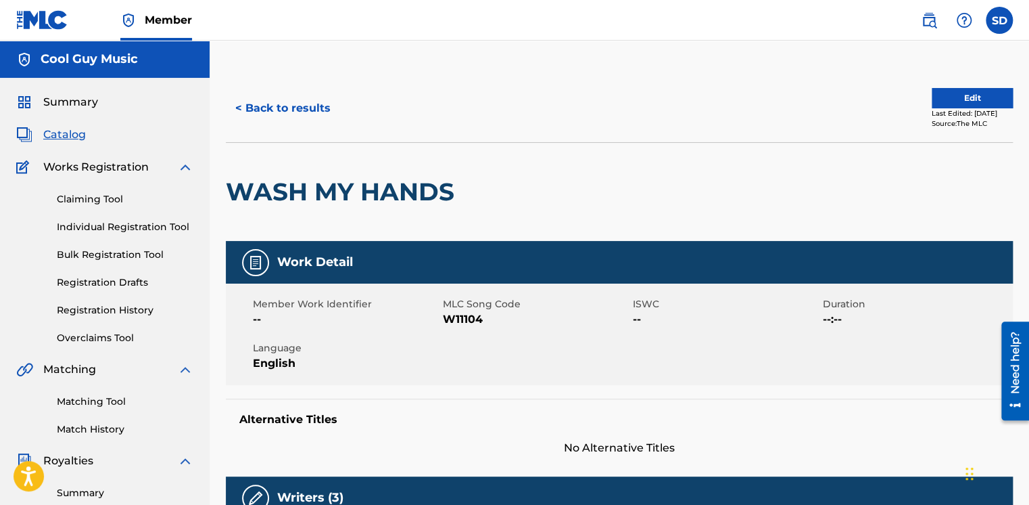
click at [954, 95] on button "Edit" at bounding box center [972, 98] width 81 height 20
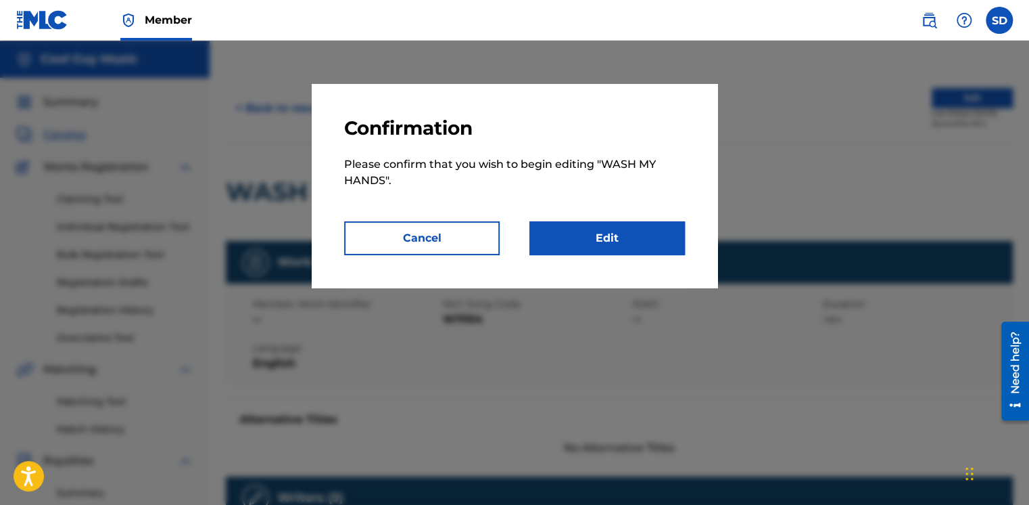
click at [588, 239] on link "Edit" at bounding box center [608, 238] width 156 height 34
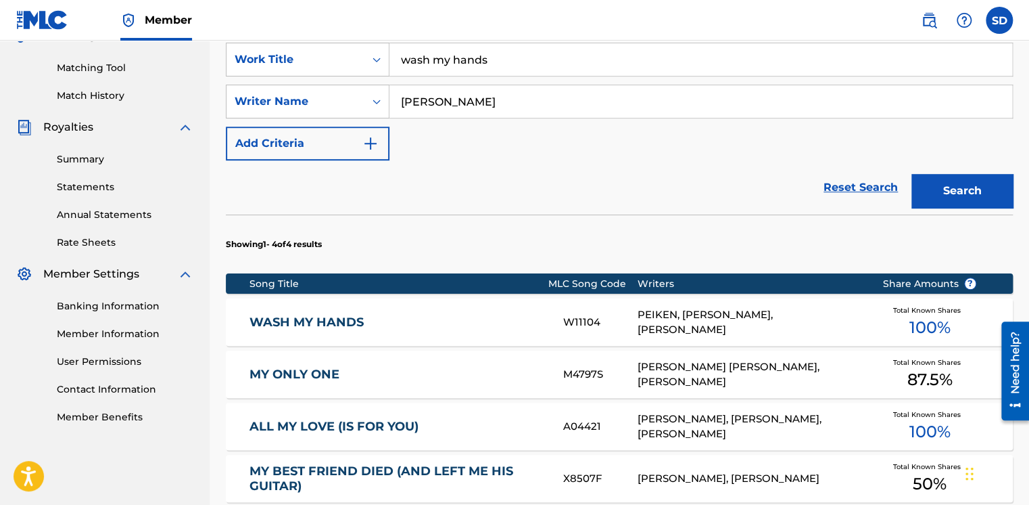
scroll to position [469, 0]
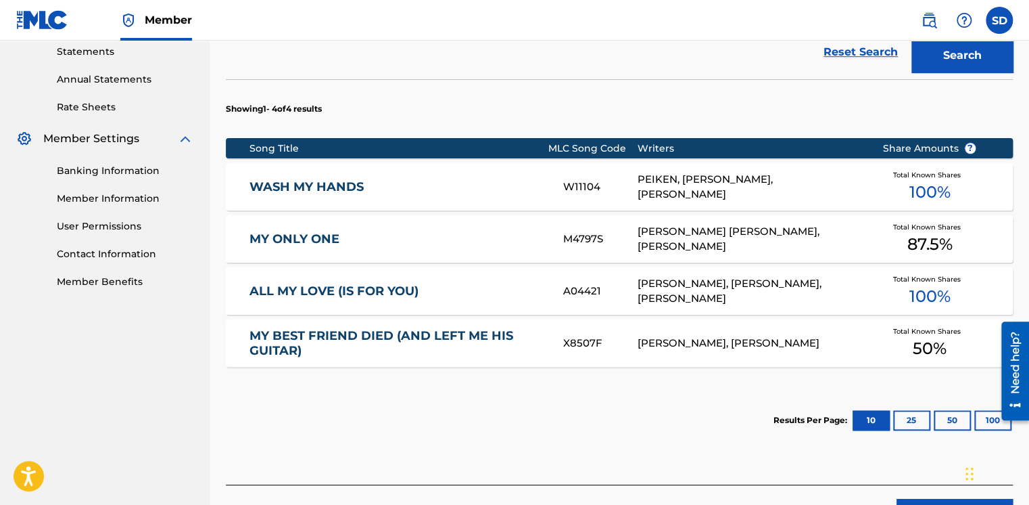
click at [288, 237] on link "MY ONLY ONE" at bounding box center [398, 239] width 296 height 16
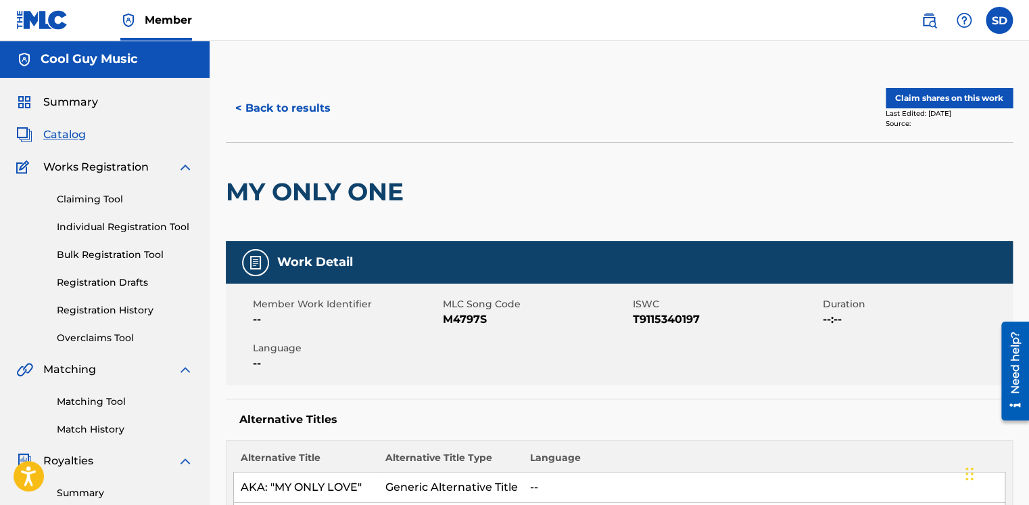
click at [100, 193] on link "Claiming Tool" at bounding box center [125, 199] width 137 height 14
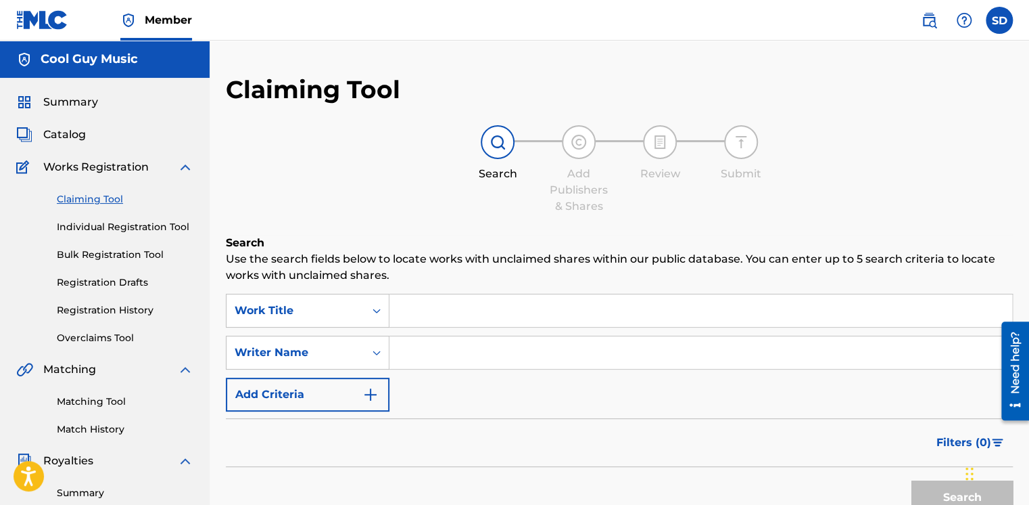
click at [106, 227] on link "Individual Registration Tool" at bounding box center [125, 227] width 137 height 14
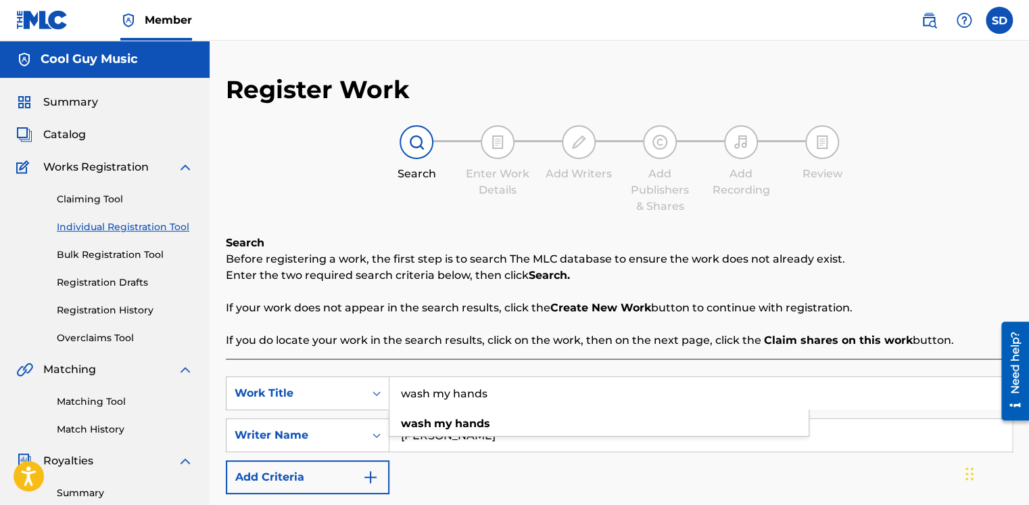
drag, startPoint x: 400, startPoint y: 391, endPoint x: 633, endPoint y: 385, distance: 232.7
click at [633, 385] on input "wash my hands" at bounding box center [701, 393] width 623 height 32
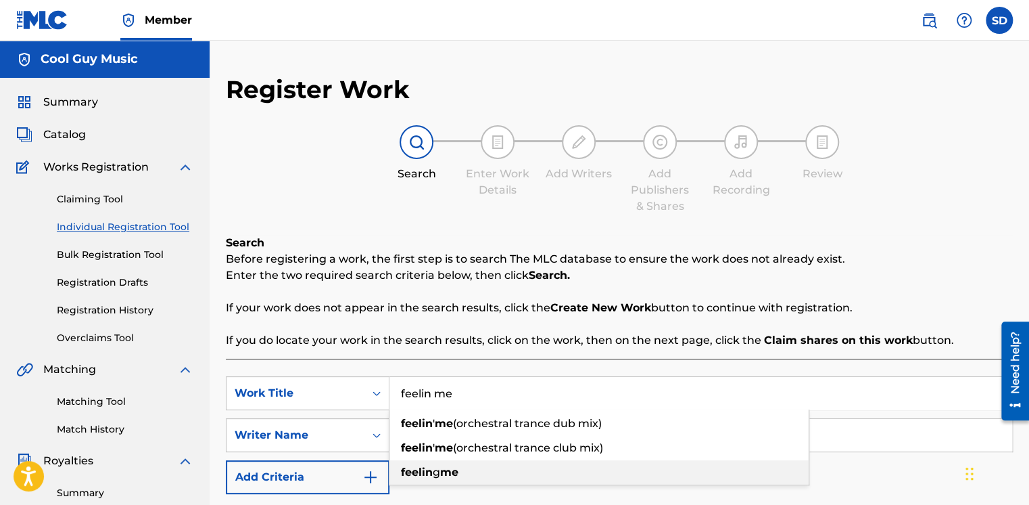
click at [449, 474] on strong "me" at bounding box center [449, 471] width 18 height 13
type input "feeling me"
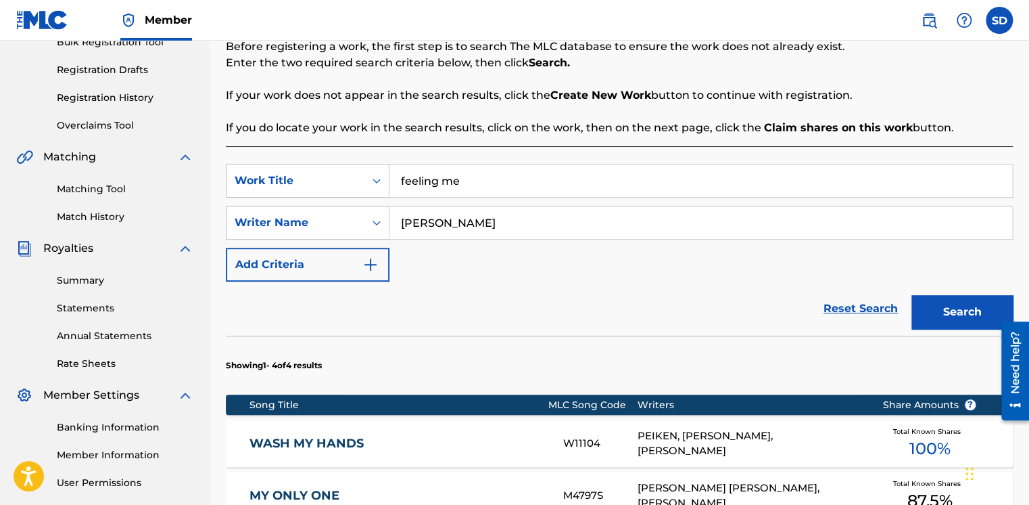
scroll to position [203, 0]
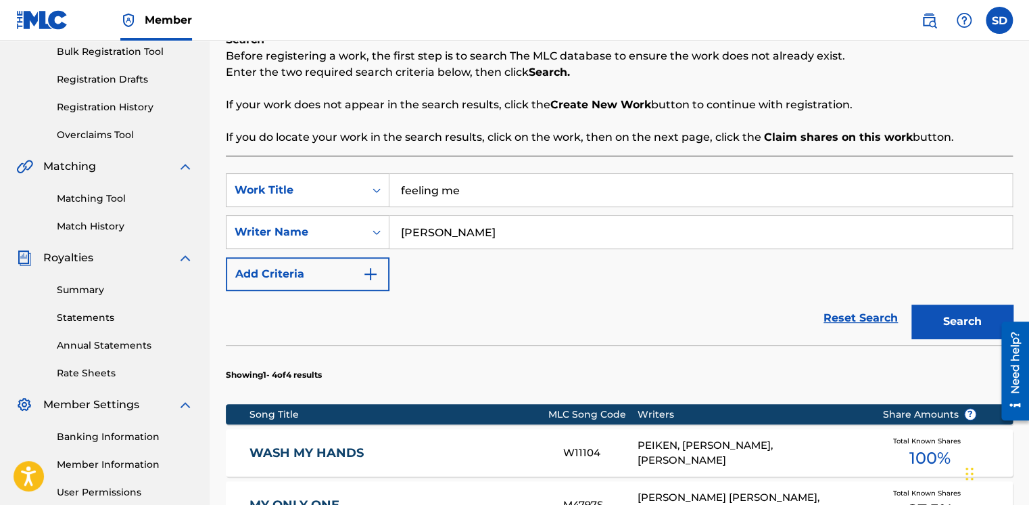
click at [970, 316] on button "Search" at bounding box center [962, 321] width 101 height 34
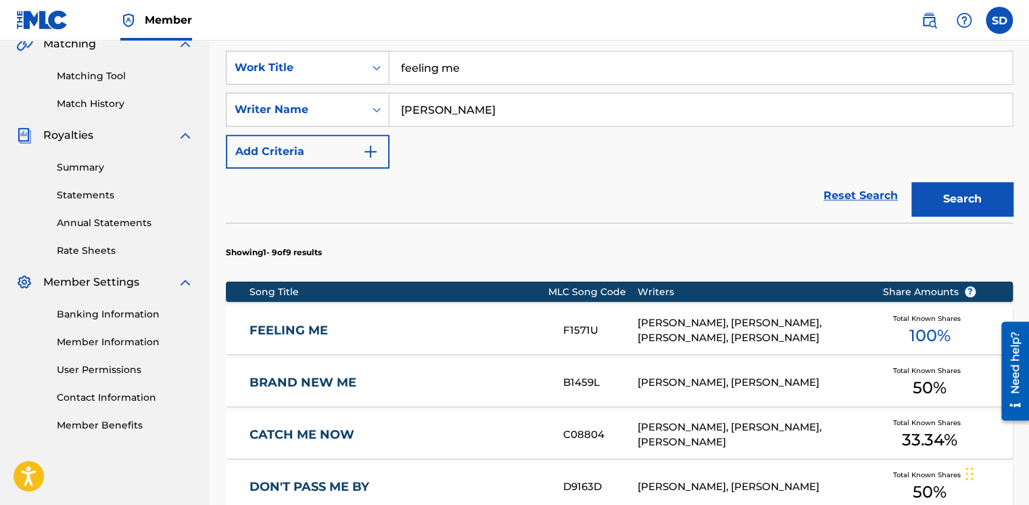
scroll to position [406, 0]
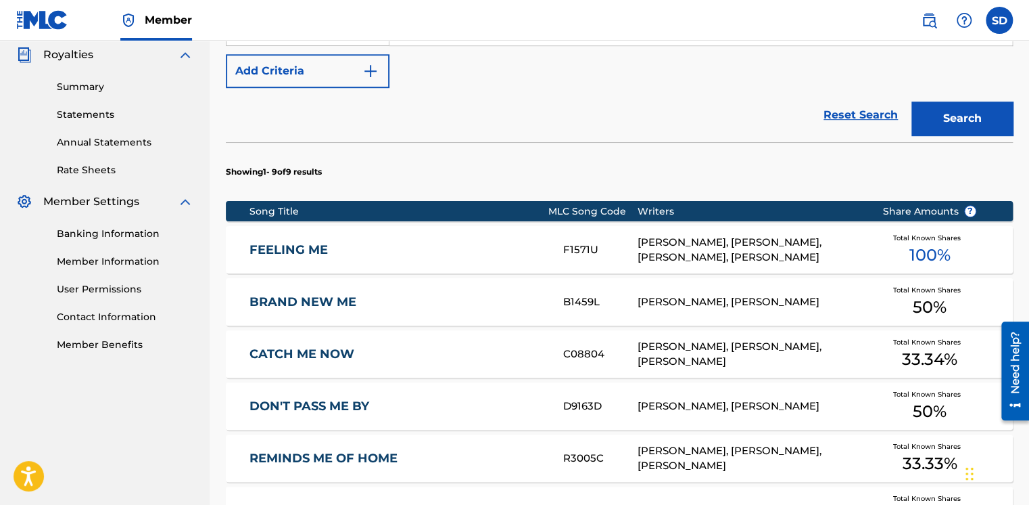
click at [313, 248] on link "FEELING ME" at bounding box center [398, 250] width 296 height 16
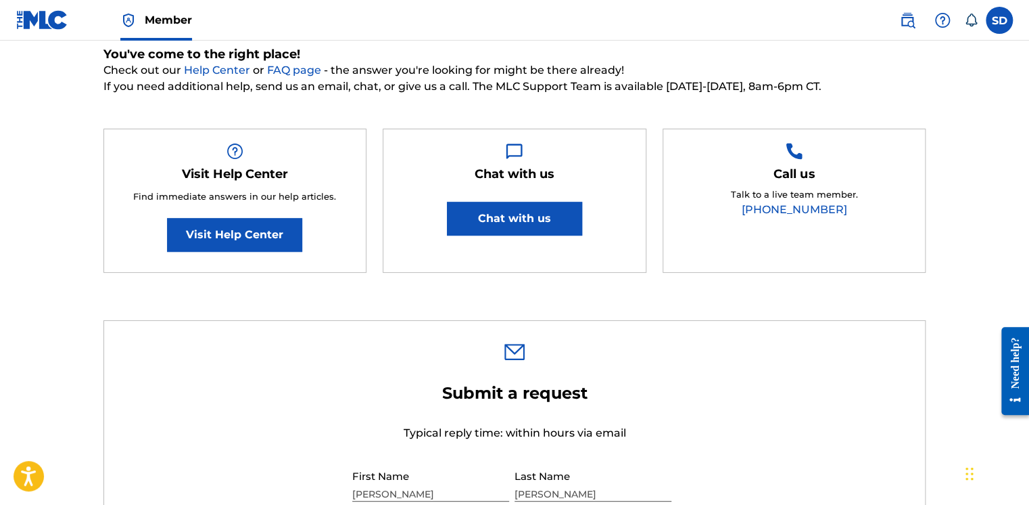
scroll to position [135, 0]
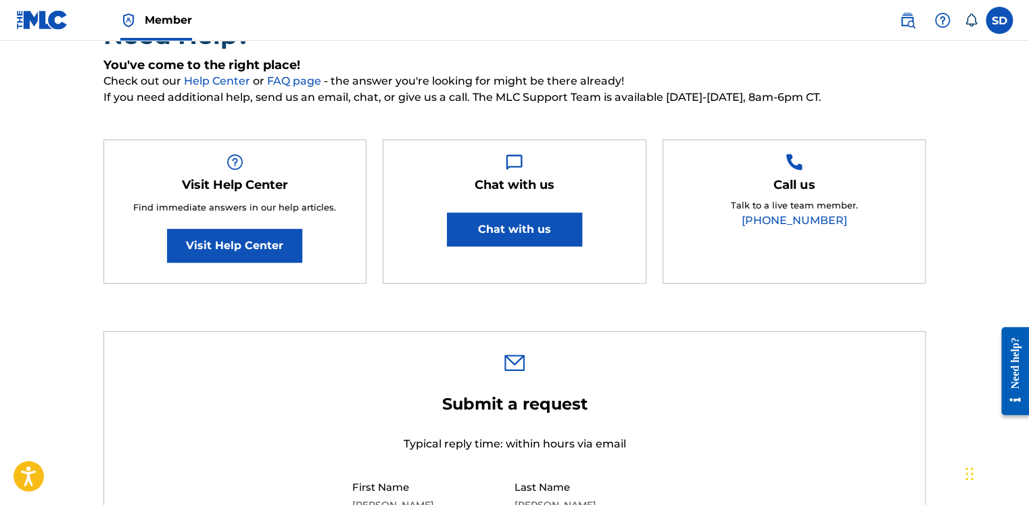
click at [233, 252] on link "Visit Help Center" at bounding box center [234, 246] width 135 height 34
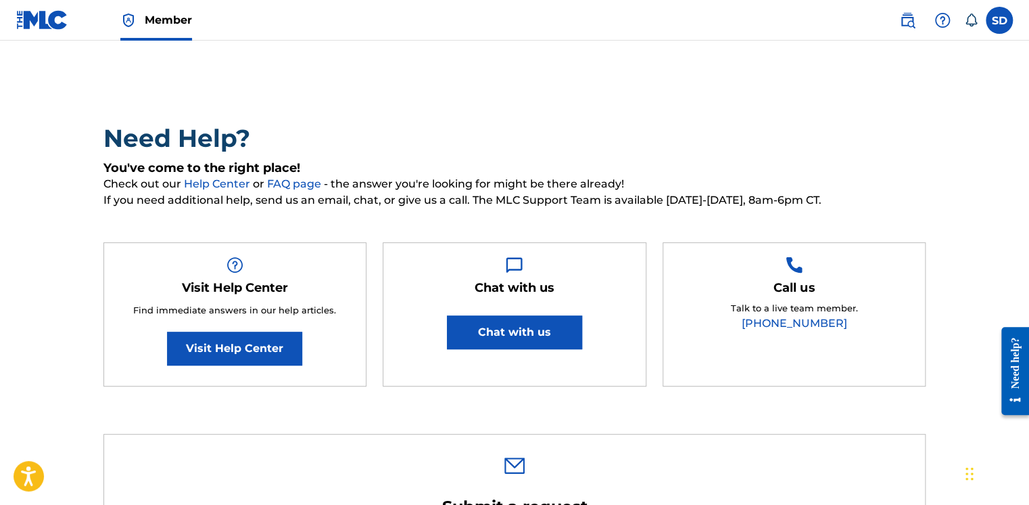
scroll to position [0, 0]
